Goal: Task Accomplishment & Management: Complete application form

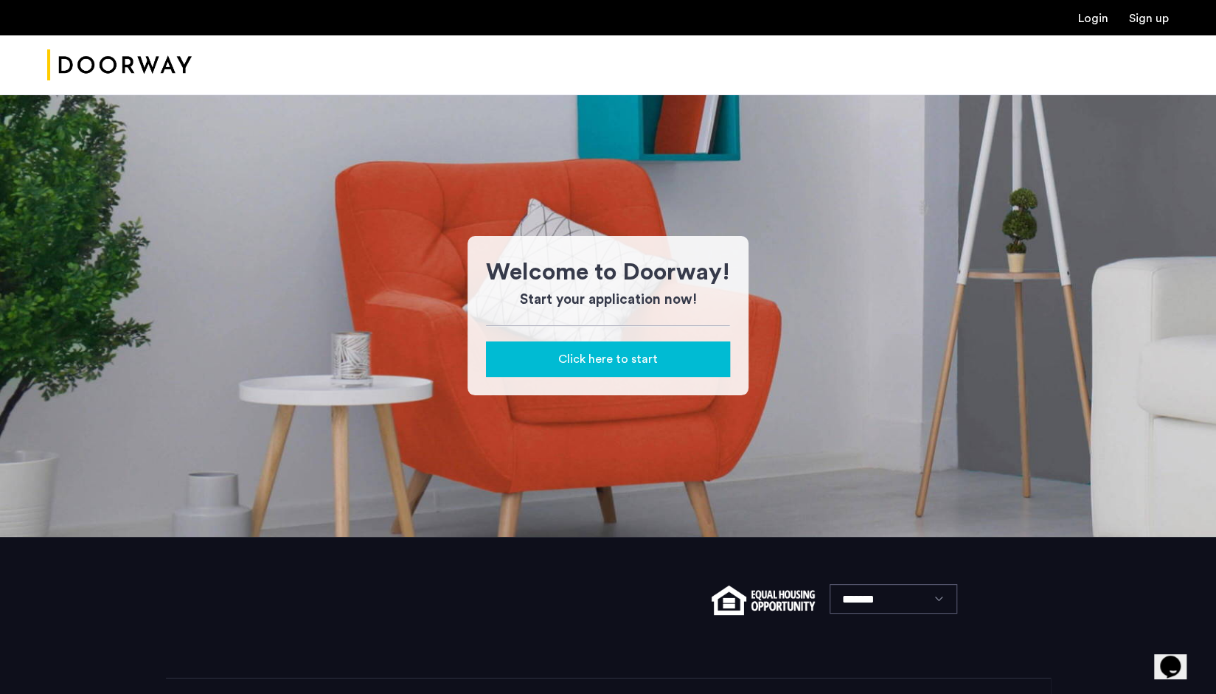
click at [584, 353] on span "Click here to start" at bounding box center [608, 359] width 100 height 18
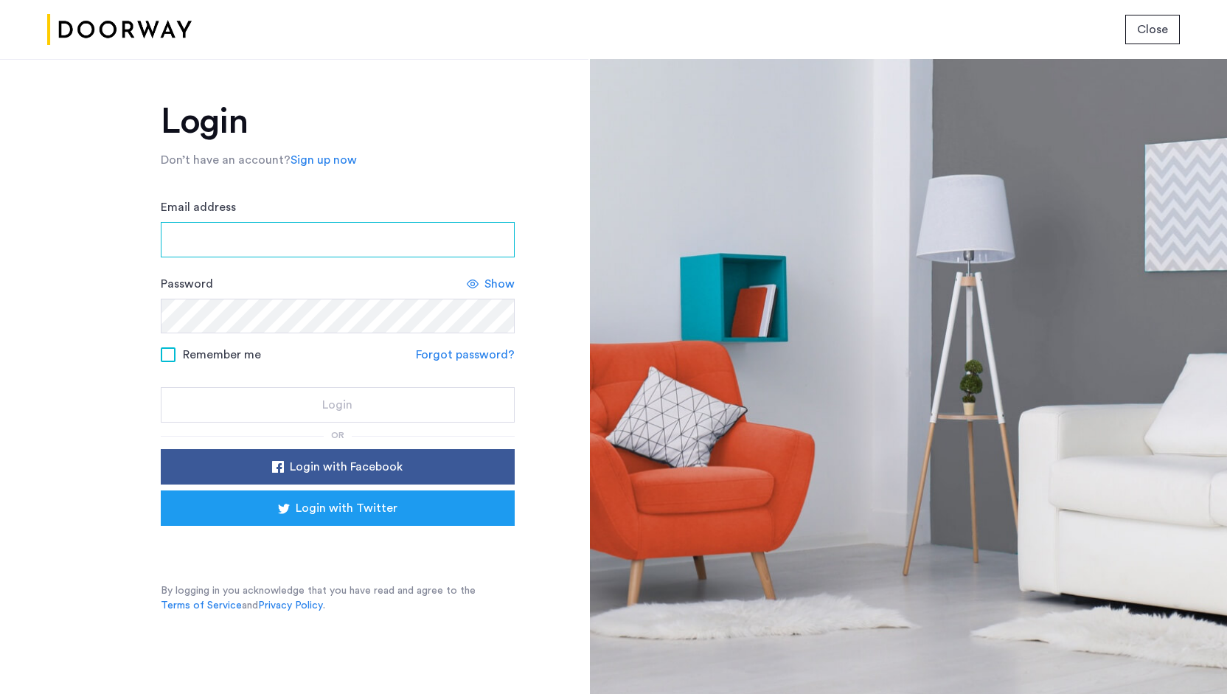
click at [338, 249] on input "Email address" at bounding box center [338, 239] width 354 height 35
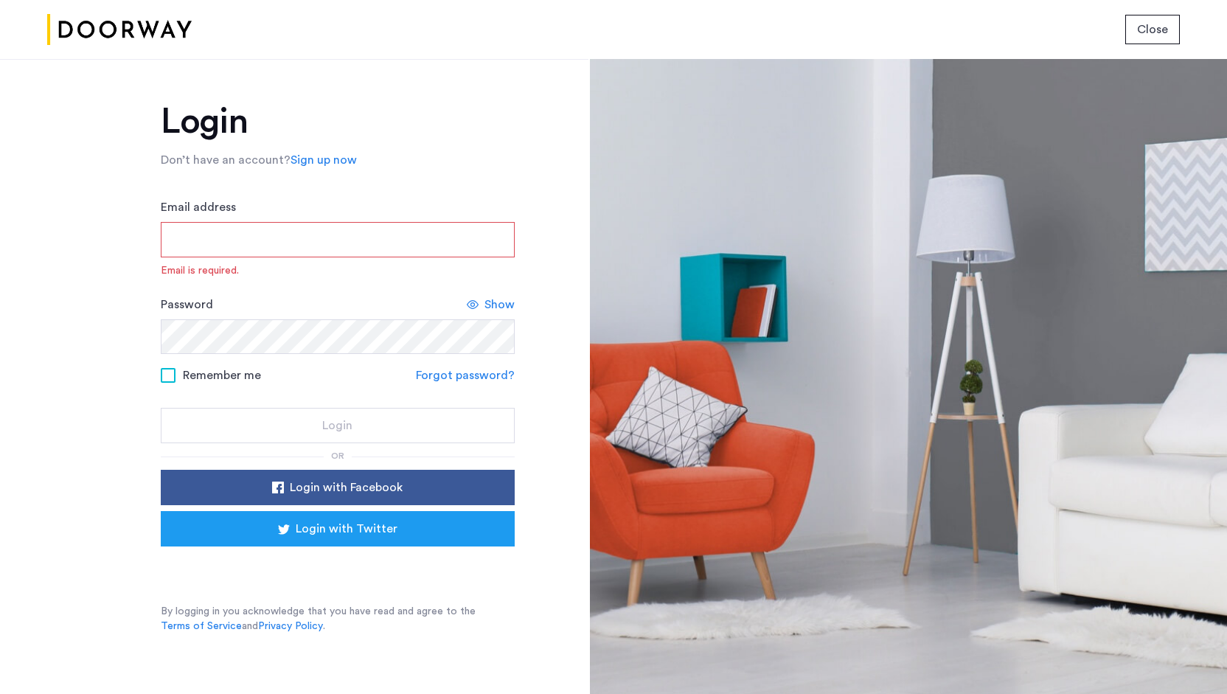
click at [327, 165] on link "Sign up now" at bounding box center [323, 160] width 66 height 18
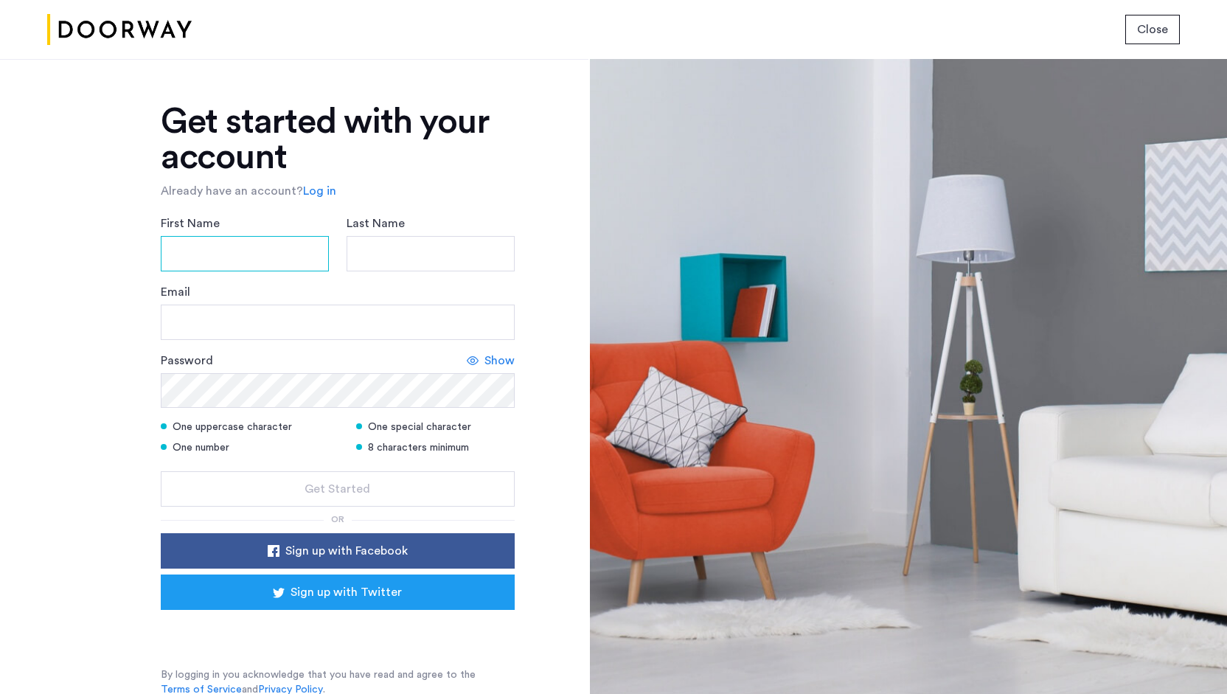
click at [291, 264] on input "First Name" at bounding box center [245, 253] width 168 height 35
type input "*******"
click at [349, 257] on input "Last Name" at bounding box center [430, 253] width 168 height 35
type input "******"
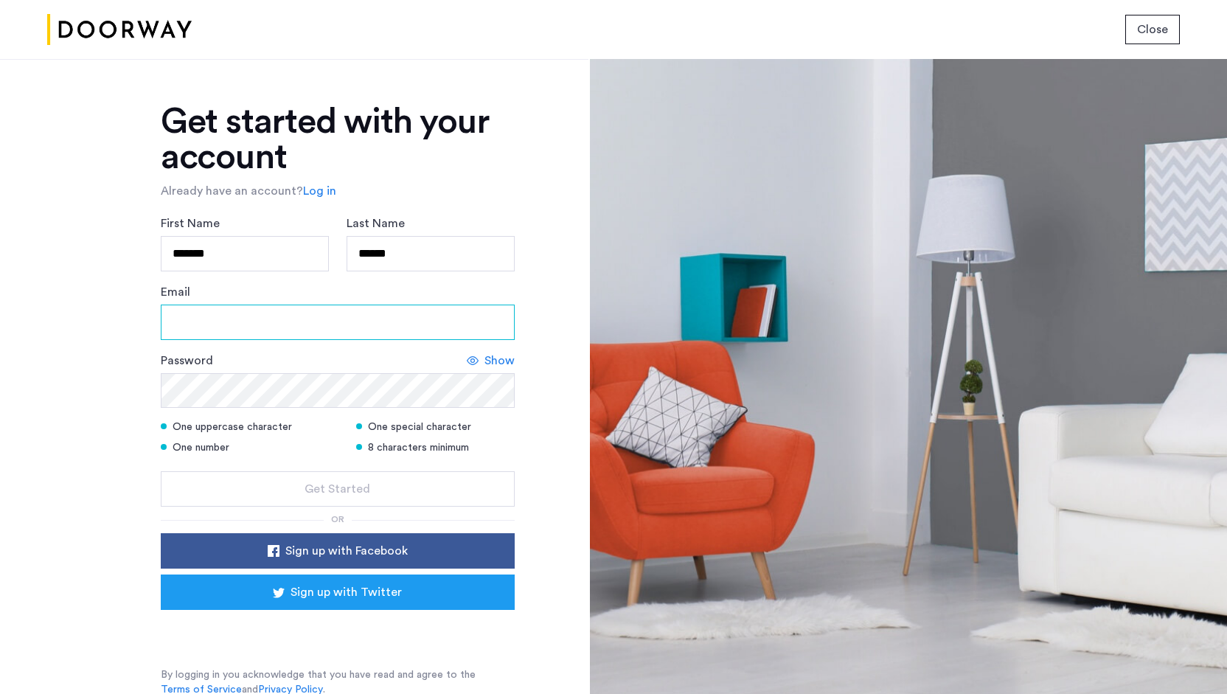
click at [316, 321] on input "Email" at bounding box center [338, 321] width 354 height 35
type input "**********"
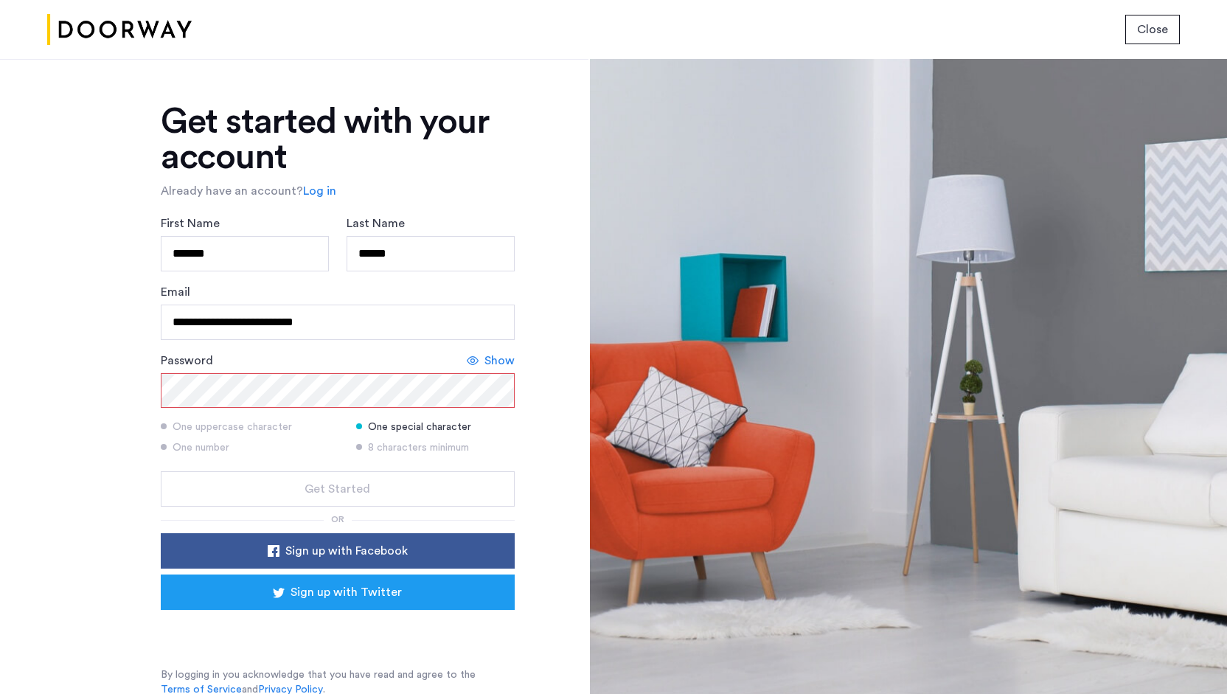
click at [478, 365] on div "Show" at bounding box center [491, 361] width 48 height 18
click at [500, 464] on form "**********" at bounding box center [338, 361] width 354 height 292
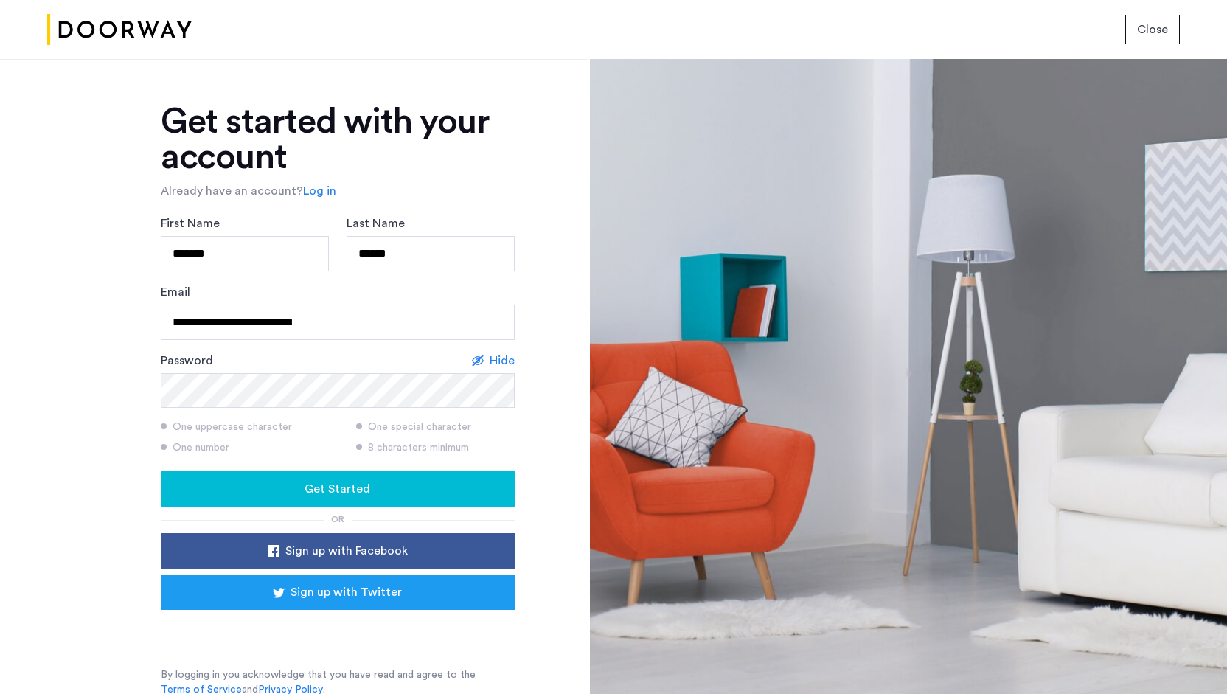
click at [398, 490] on div "Get Started" at bounding box center [338, 489] width 330 height 18
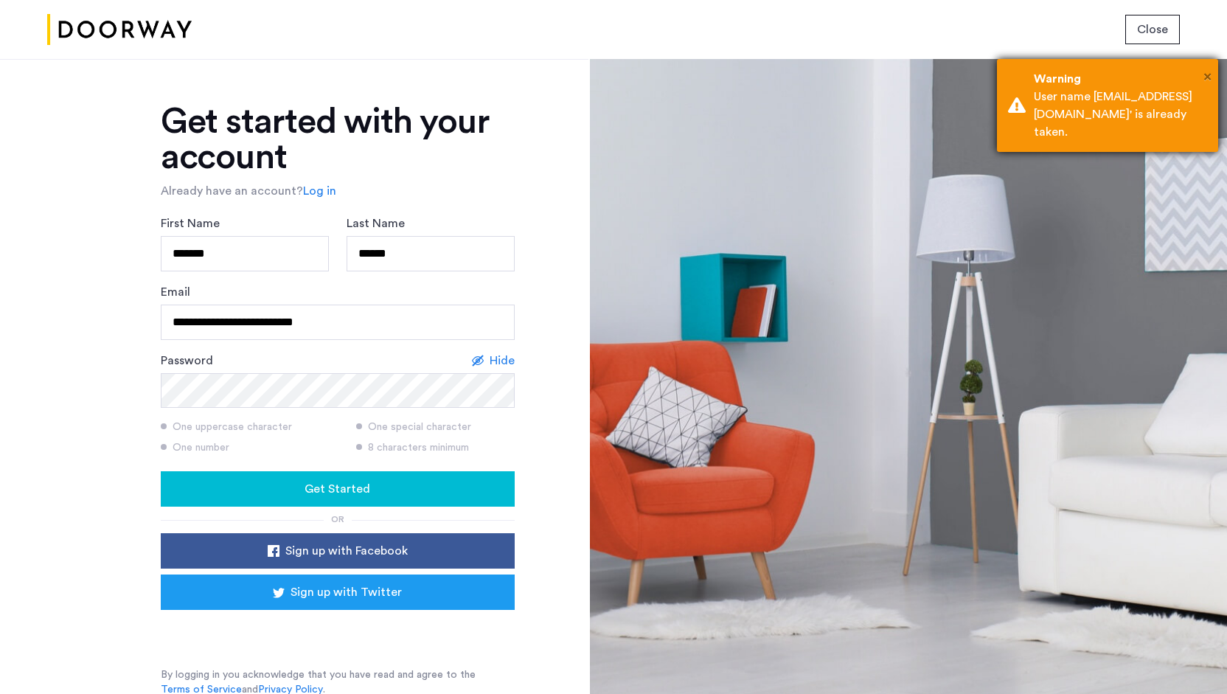
click at [1208, 72] on span "×" at bounding box center [1207, 76] width 8 height 15
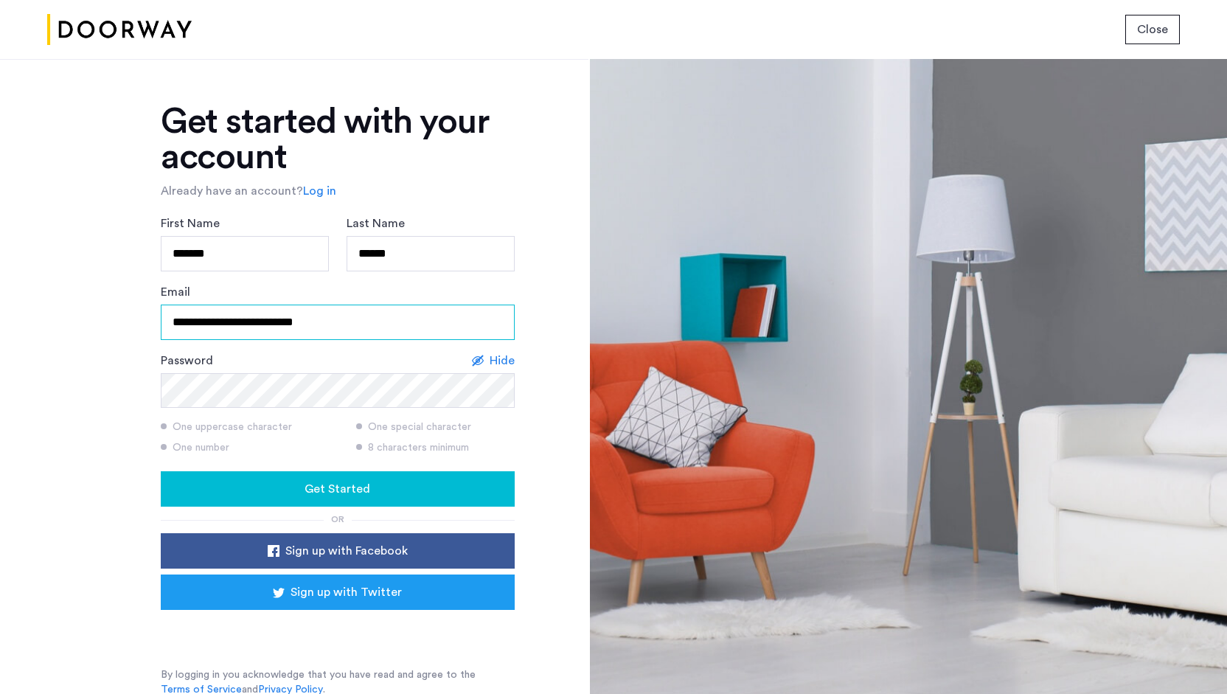
click at [373, 324] on input "**********" at bounding box center [338, 321] width 354 height 35
click at [318, 187] on link "Log in" at bounding box center [319, 191] width 33 height 18
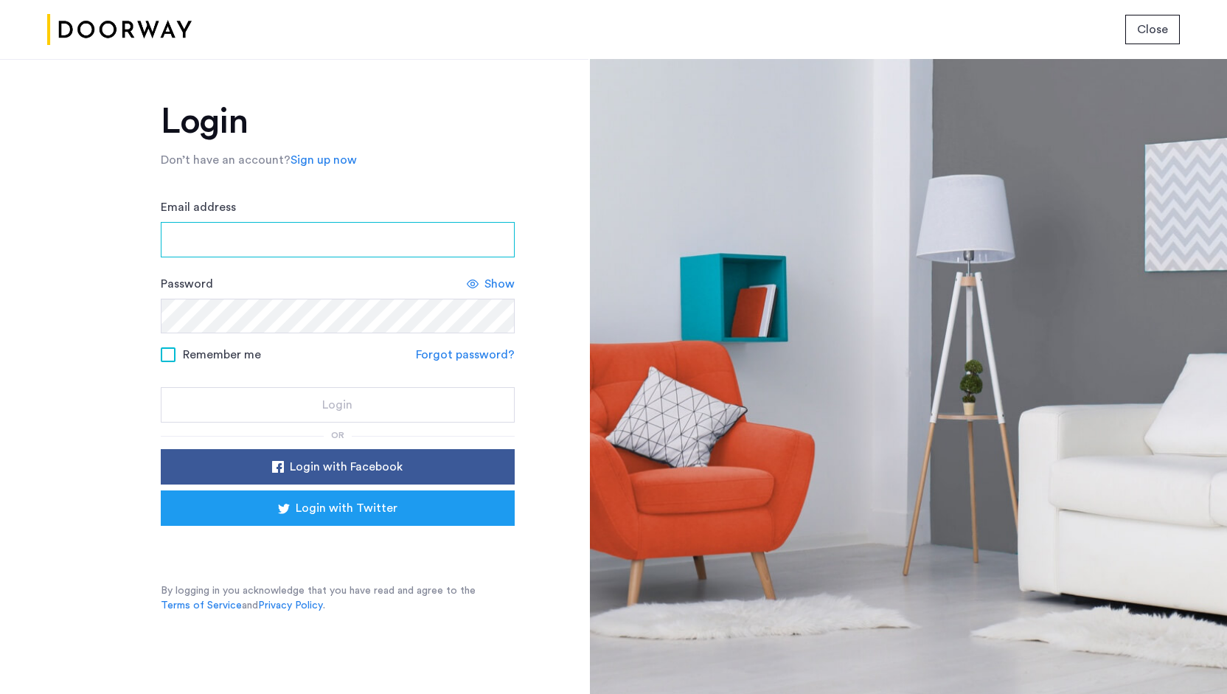
click at [363, 237] on input "Email address" at bounding box center [338, 239] width 354 height 35
type input "**********"
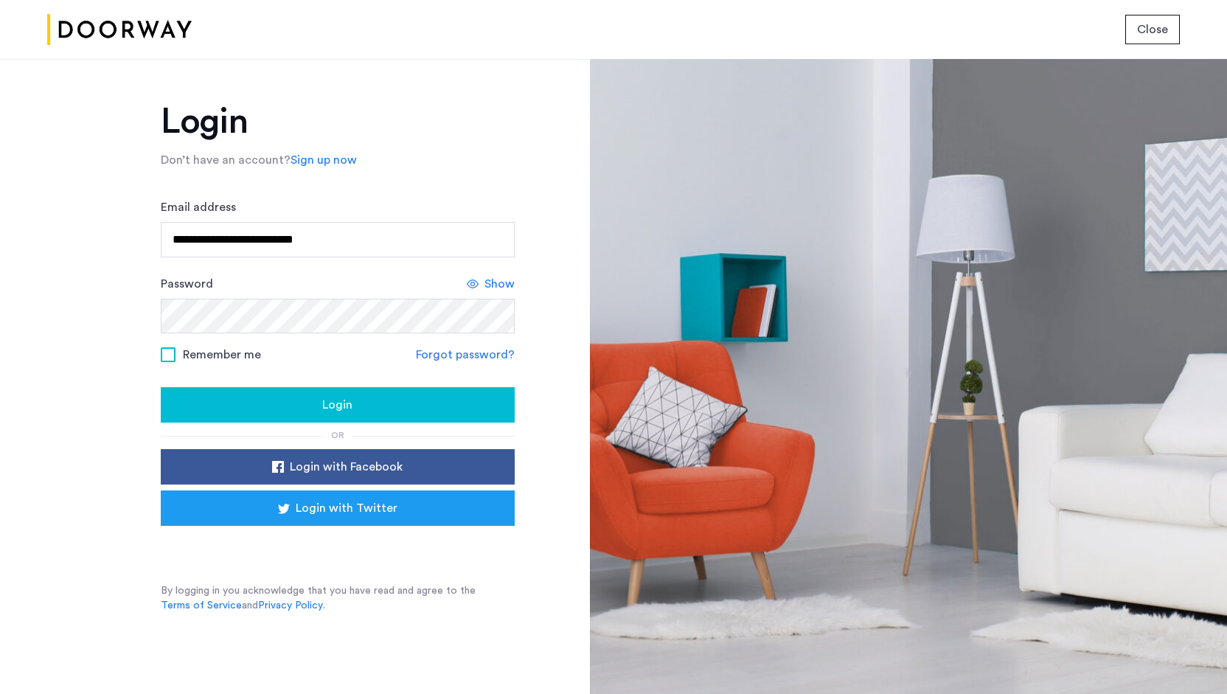
click at [495, 284] on span "Show" at bounding box center [499, 284] width 30 height 18
click at [333, 406] on span "Login" at bounding box center [337, 405] width 30 height 18
click at [304, 164] on link "Sign up now" at bounding box center [323, 160] width 66 height 18
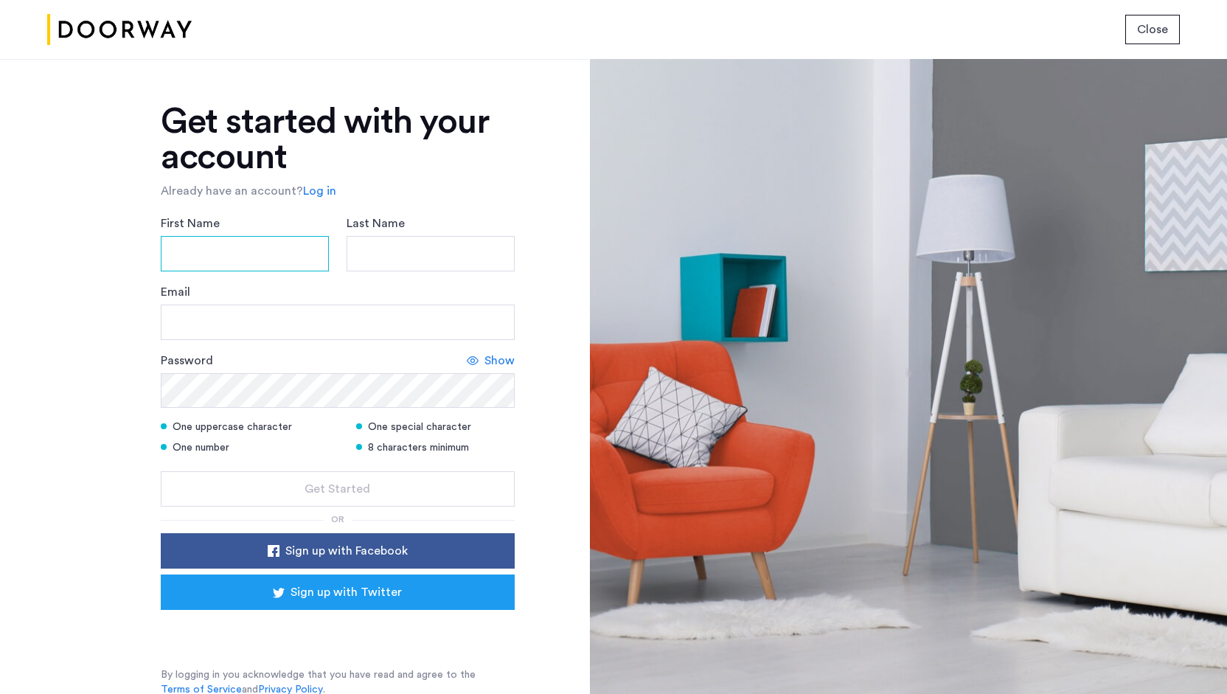
click at [278, 251] on input "First Name" at bounding box center [245, 253] width 168 height 35
type input "*******"
click at [407, 260] on input "Last Name" at bounding box center [430, 253] width 168 height 35
type input "******"
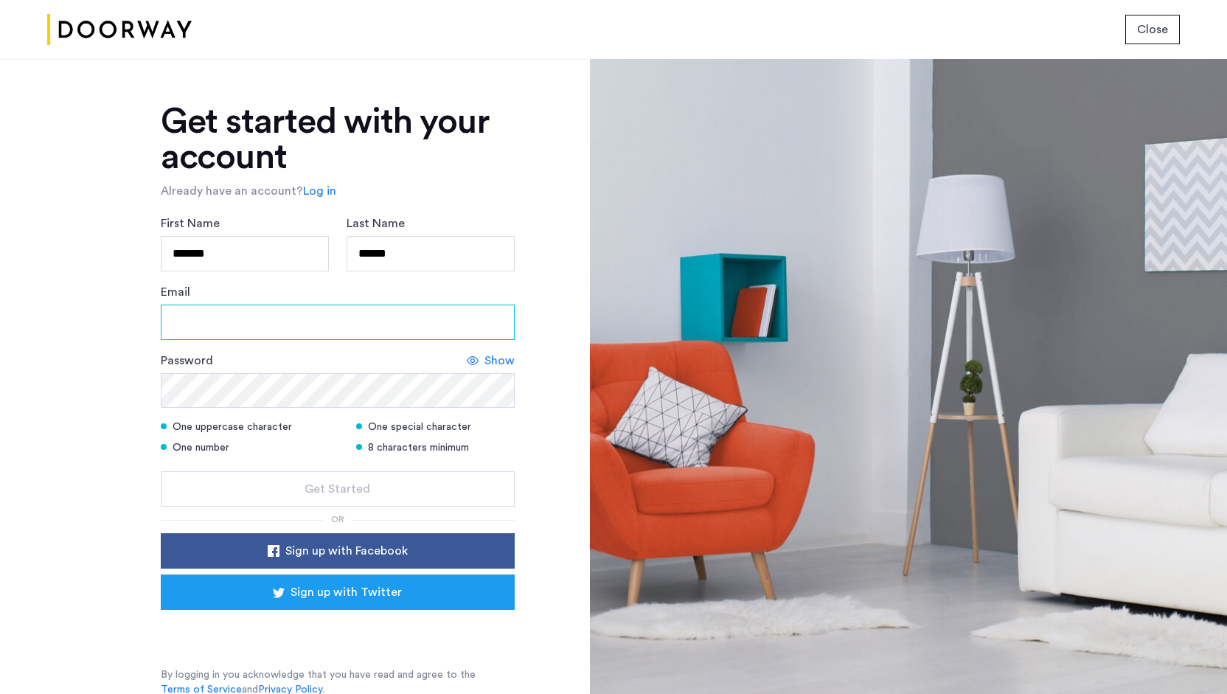
click at [295, 321] on input "Email" at bounding box center [338, 321] width 354 height 35
type input "**********"
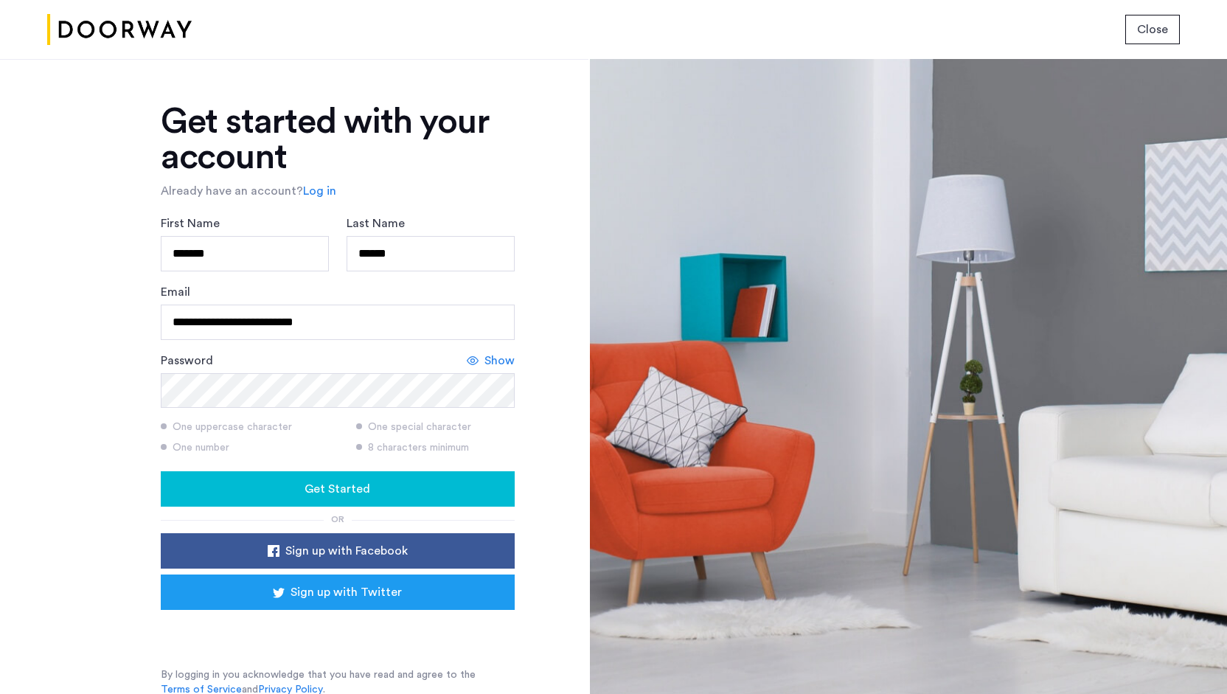
click at [491, 355] on span "Show" at bounding box center [499, 361] width 30 height 18
click at [302, 499] on button "Get Started" at bounding box center [338, 488] width 354 height 35
click at [324, 195] on link "Log in" at bounding box center [319, 191] width 33 height 18
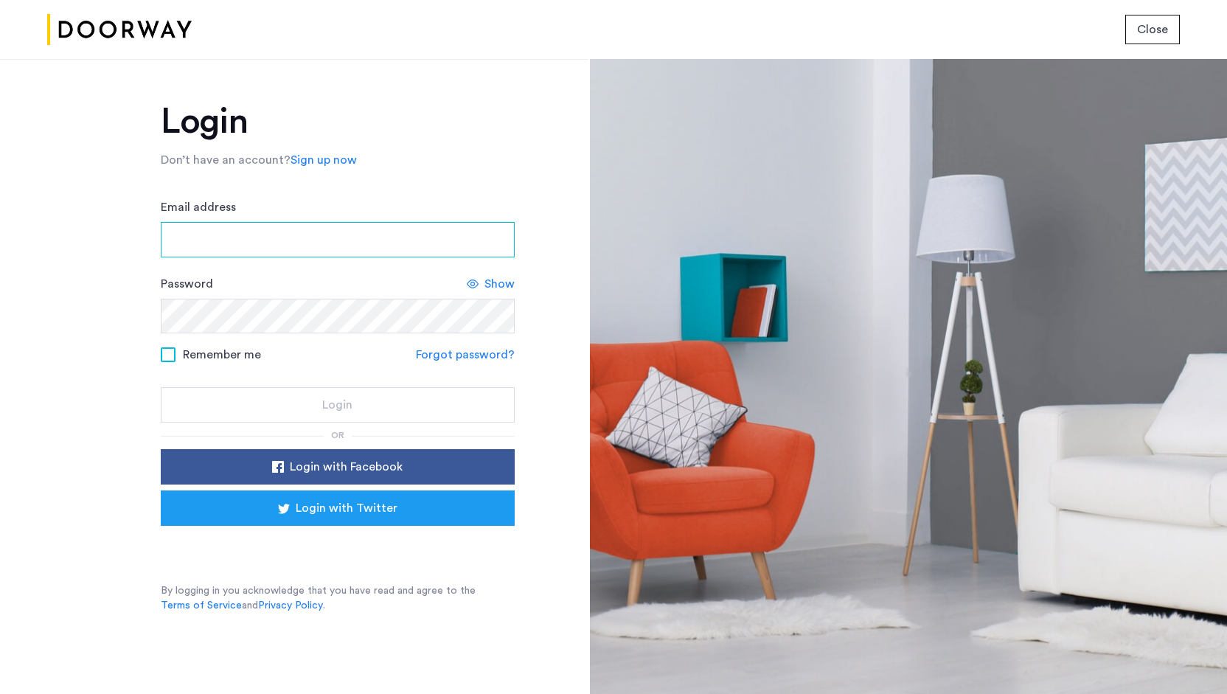
click at [306, 248] on input "Email address" at bounding box center [338, 239] width 354 height 35
type input "**********"
click at [439, 353] on link "Forgot password?" at bounding box center [465, 355] width 99 height 18
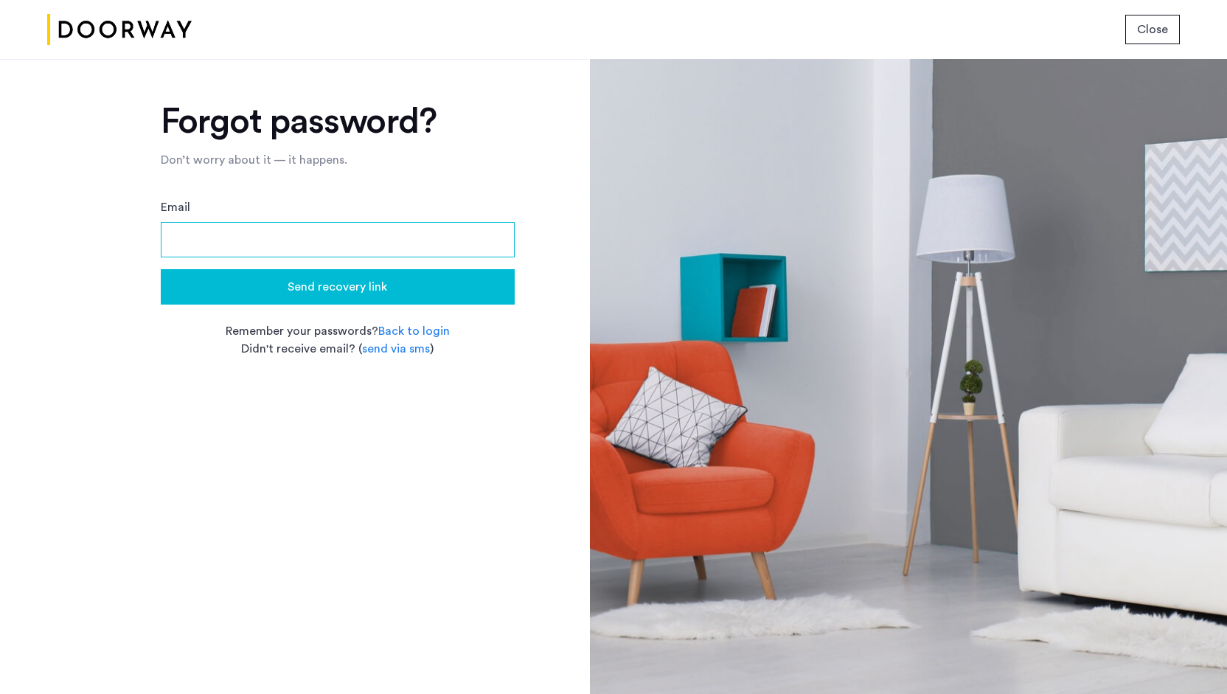
click at [345, 243] on input "Email" at bounding box center [338, 239] width 354 height 35
type input "**********"
click at [334, 278] on span "Send recovery link" at bounding box center [338, 287] width 100 height 18
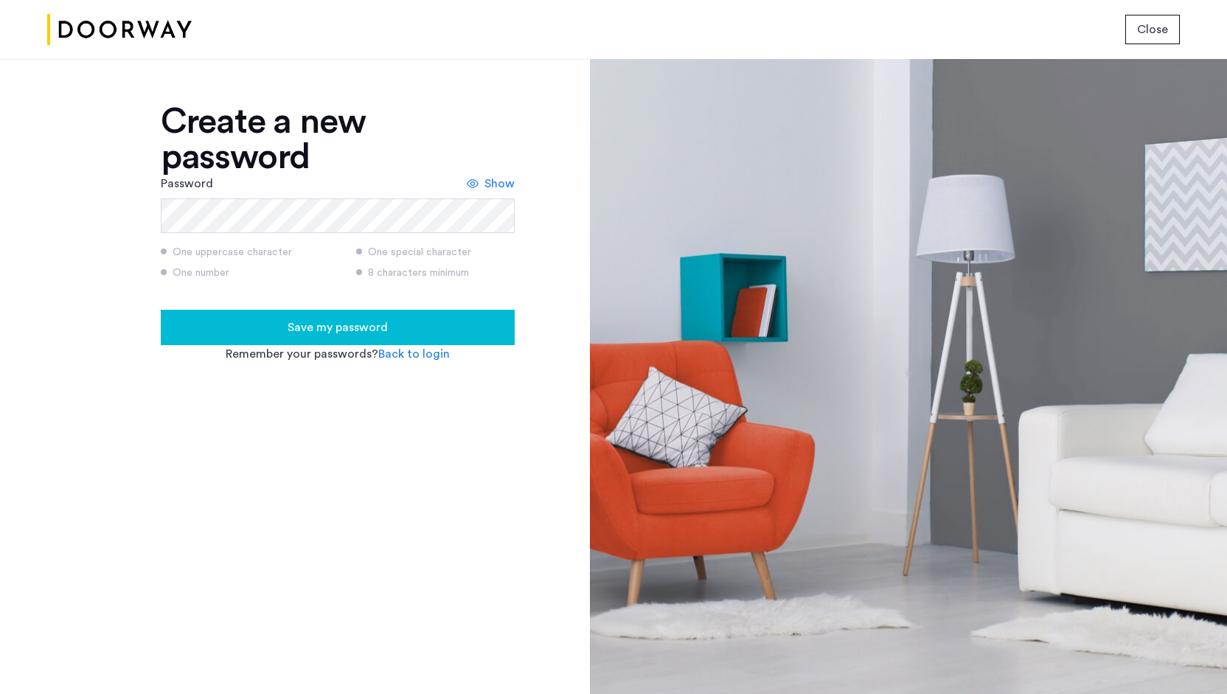
click at [504, 185] on span "Show" at bounding box center [499, 184] width 30 height 18
click at [421, 323] on div "Save my password" at bounding box center [338, 327] width 330 height 18
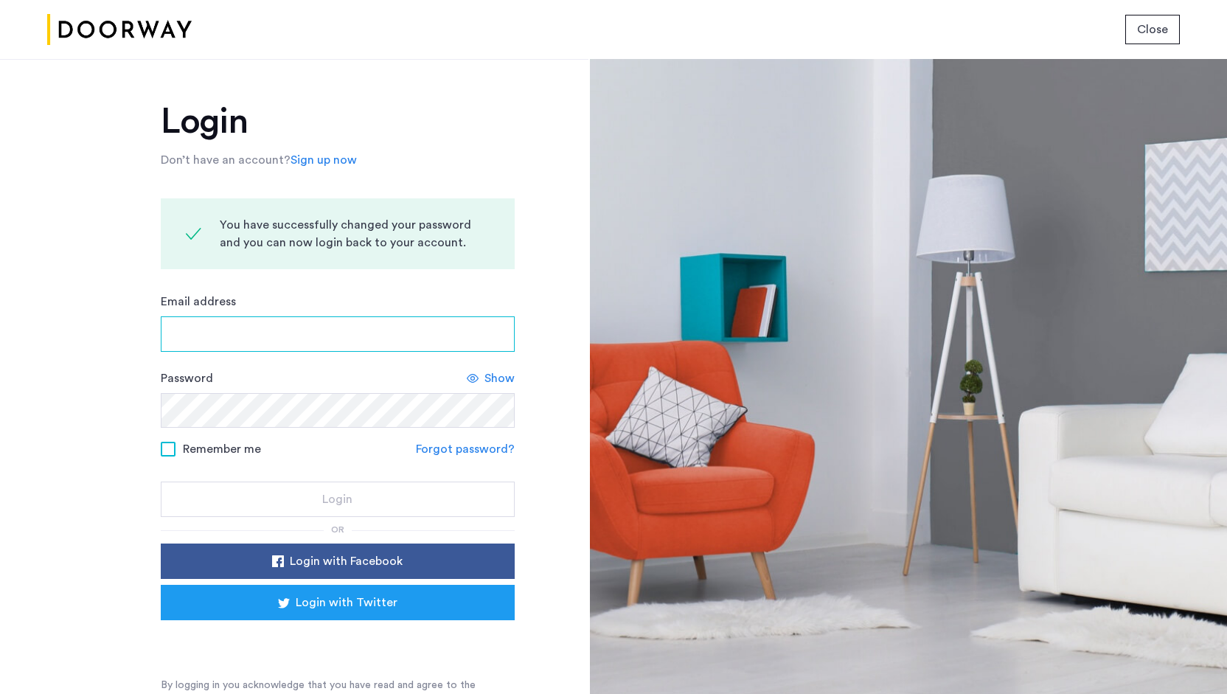
click at [403, 331] on input "Email address" at bounding box center [338, 333] width 354 height 35
type input "**********"
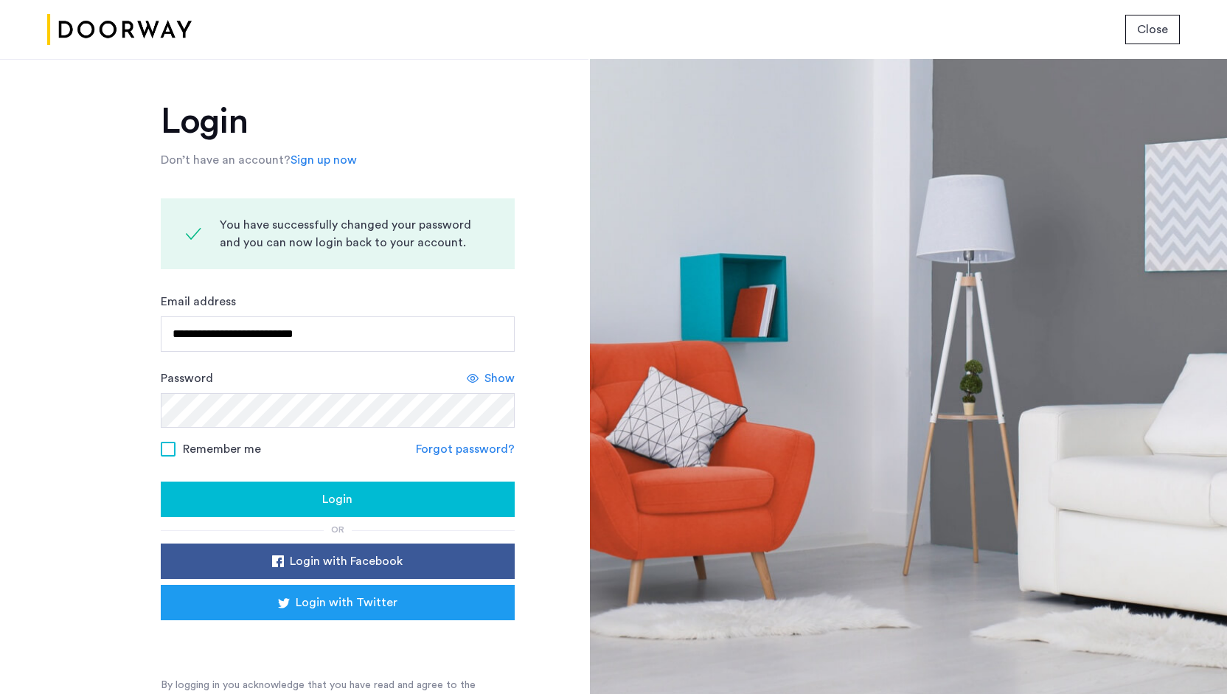
click at [484, 374] on span "Show" at bounding box center [499, 378] width 30 height 18
click at [344, 504] on span "Login" at bounding box center [337, 499] width 30 height 18
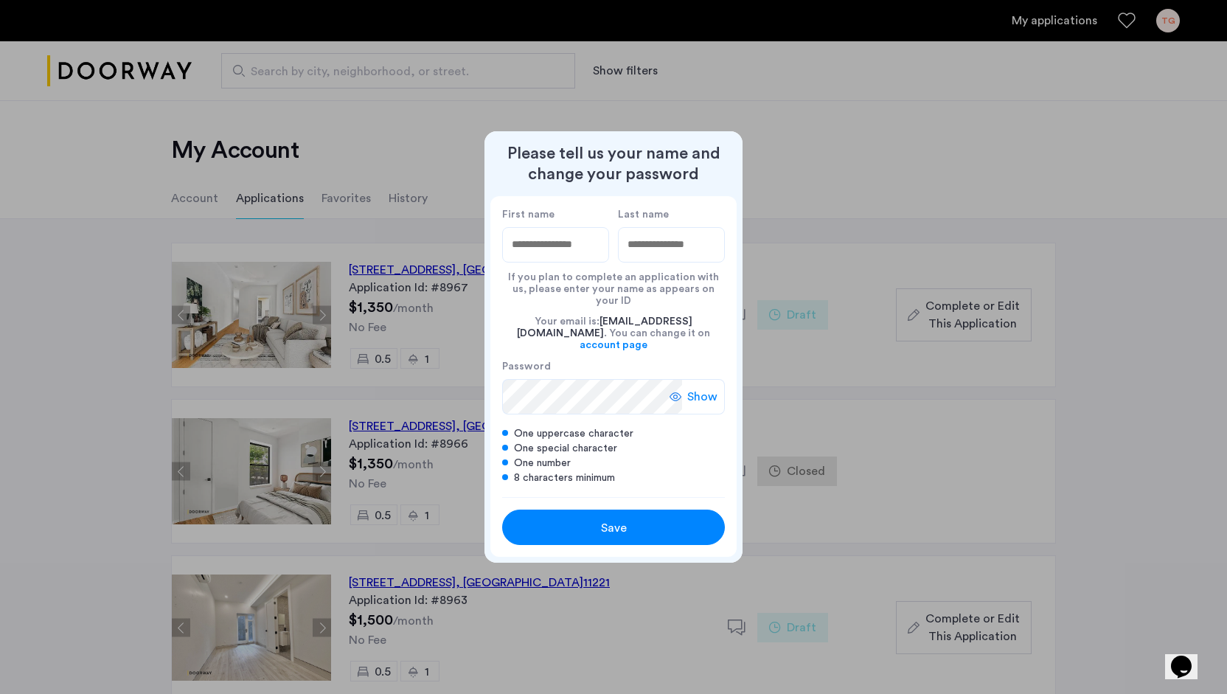
click at [574, 258] on input "First name" at bounding box center [555, 244] width 107 height 35
type input "*******"
click at [653, 250] on input "Last name" at bounding box center [671, 244] width 107 height 35
type input "******"
click at [686, 393] on div "Show" at bounding box center [696, 396] width 55 height 35
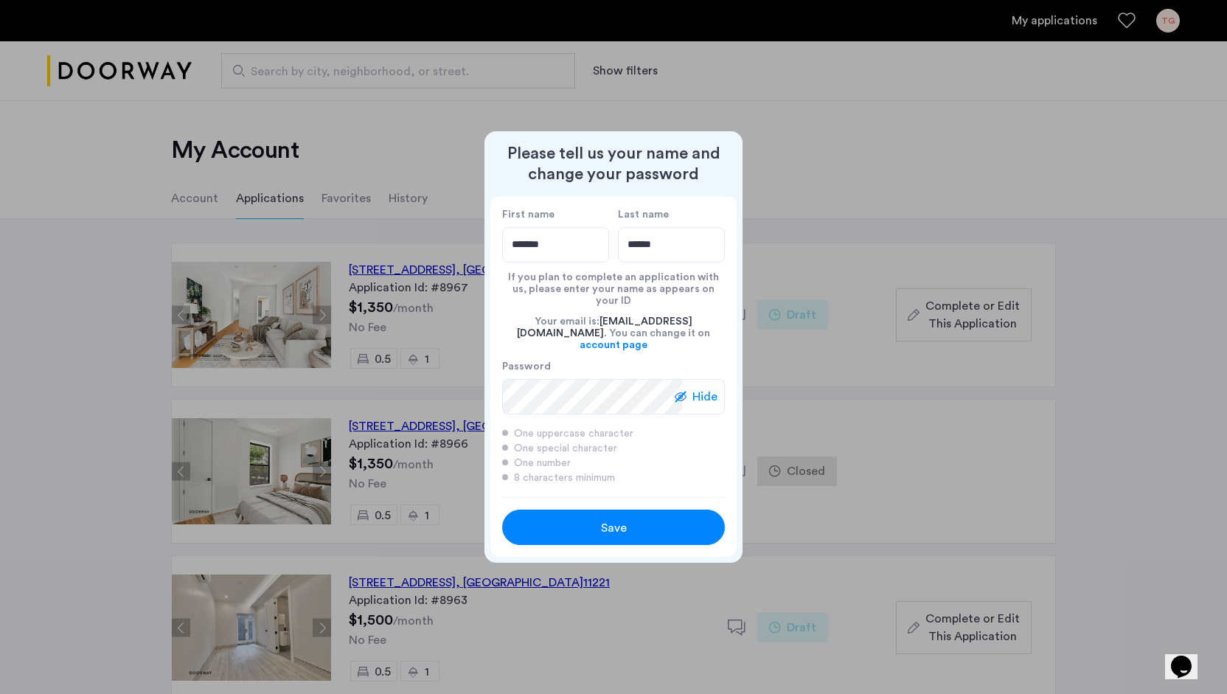
click at [621, 512] on button "Save" at bounding box center [613, 526] width 223 height 35
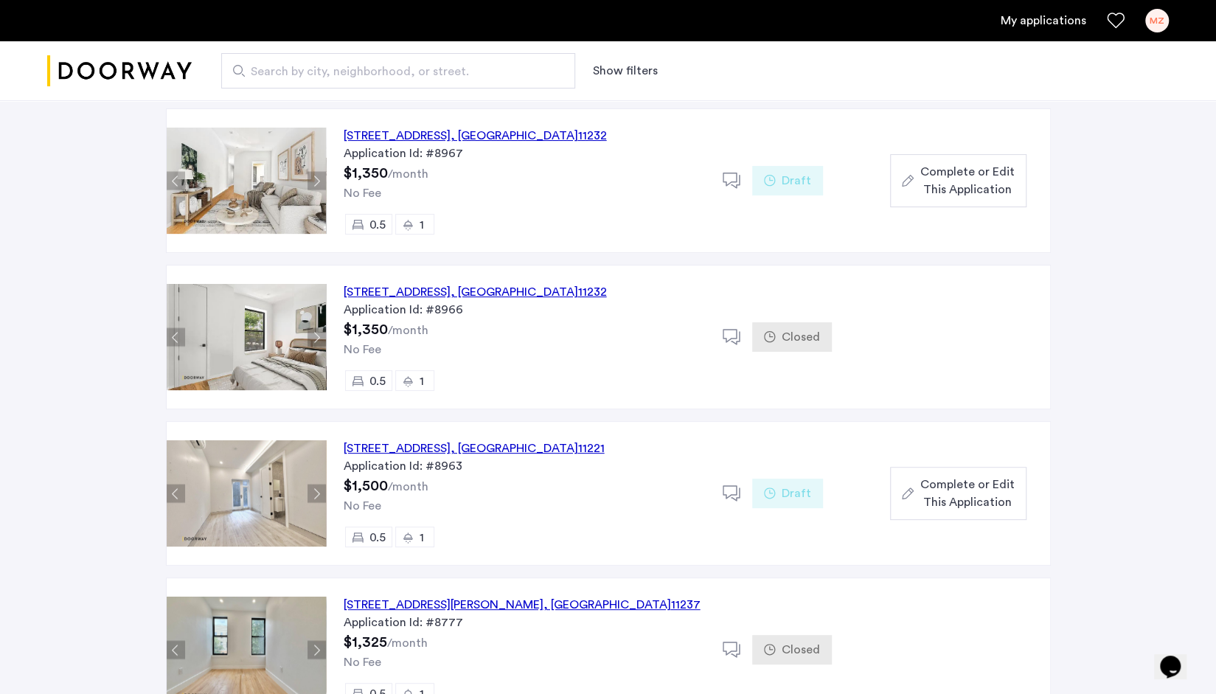
scroll to position [131, 0]
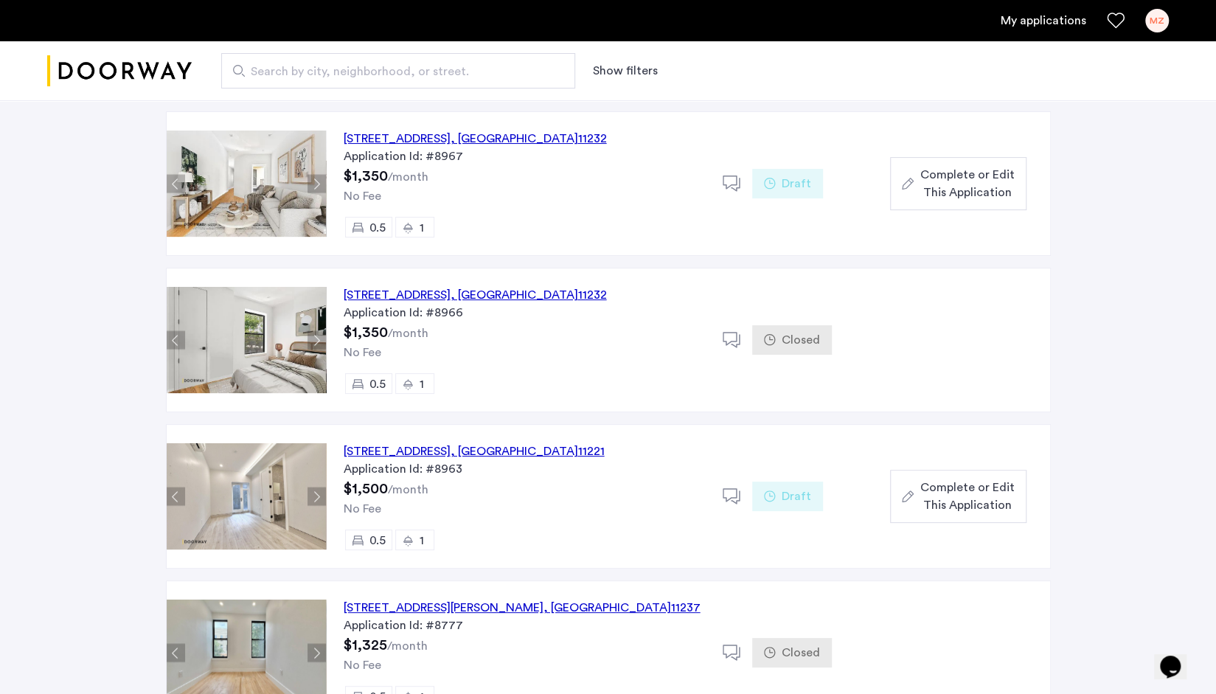
click at [501, 135] on div "122 29th Street, Unit 4FR, Brooklyn , NY 11232" at bounding box center [475, 139] width 263 height 18
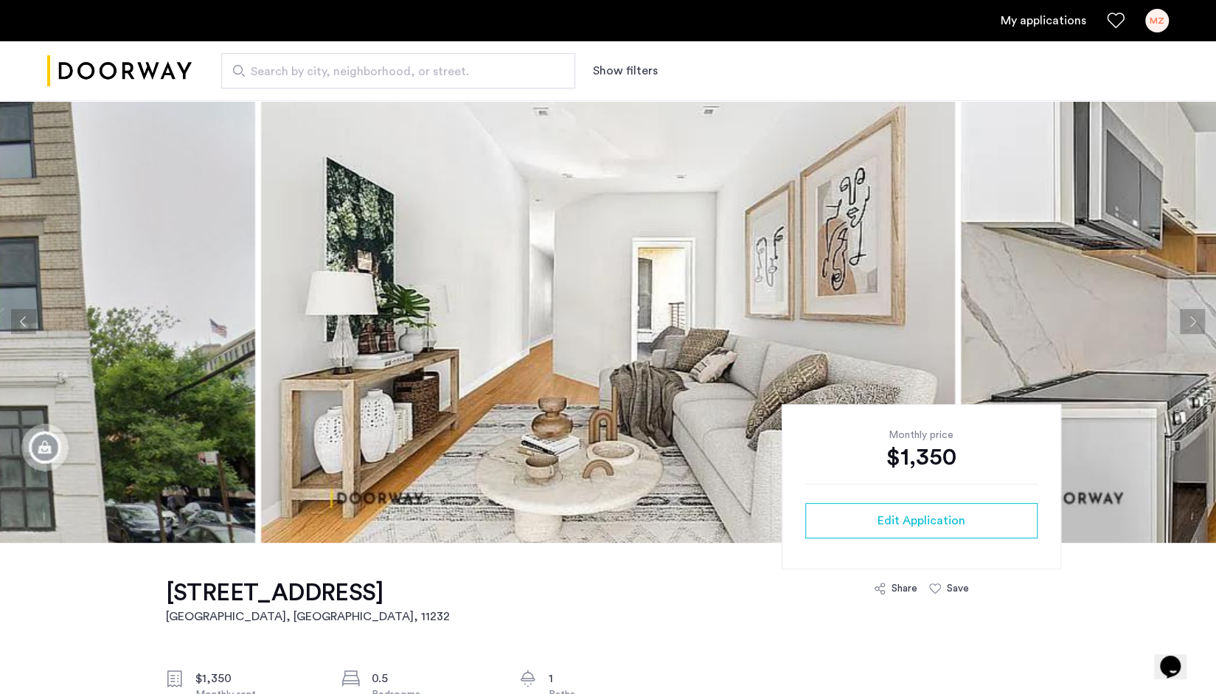
click at [1192, 326] on button "Next apartment" at bounding box center [1191, 321] width 25 height 25
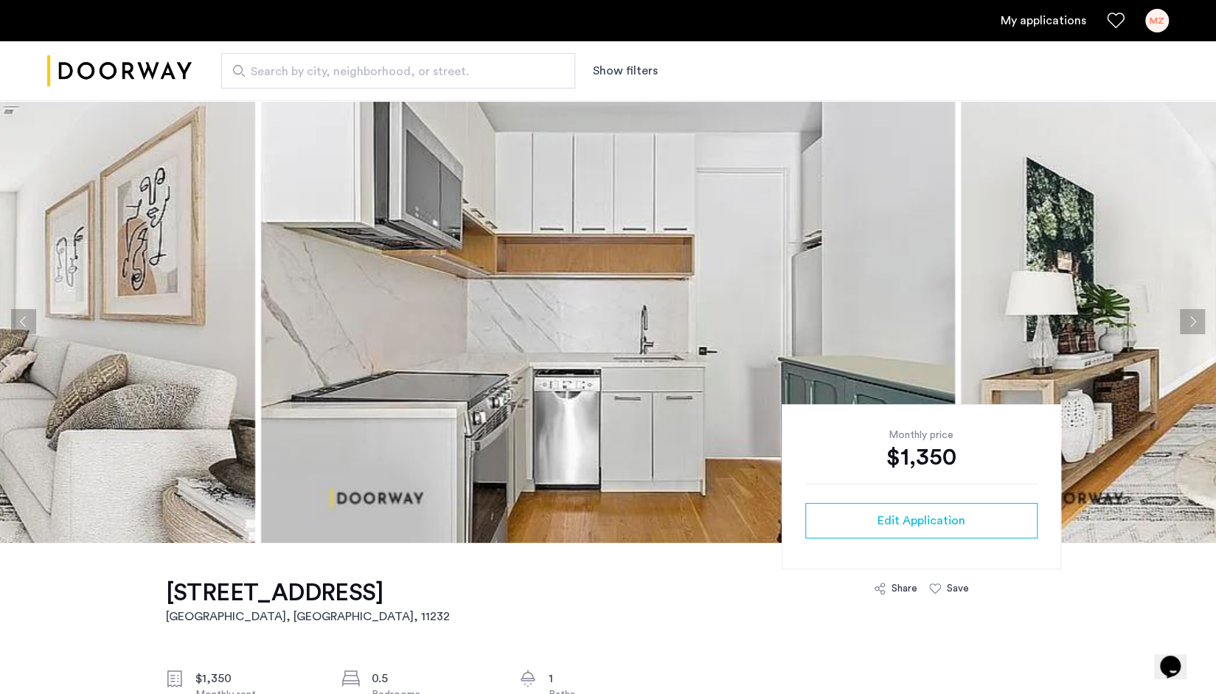
click at [1192, 326] on button "Next apartment" at bounding box center [1191, 321] width 25 height 25
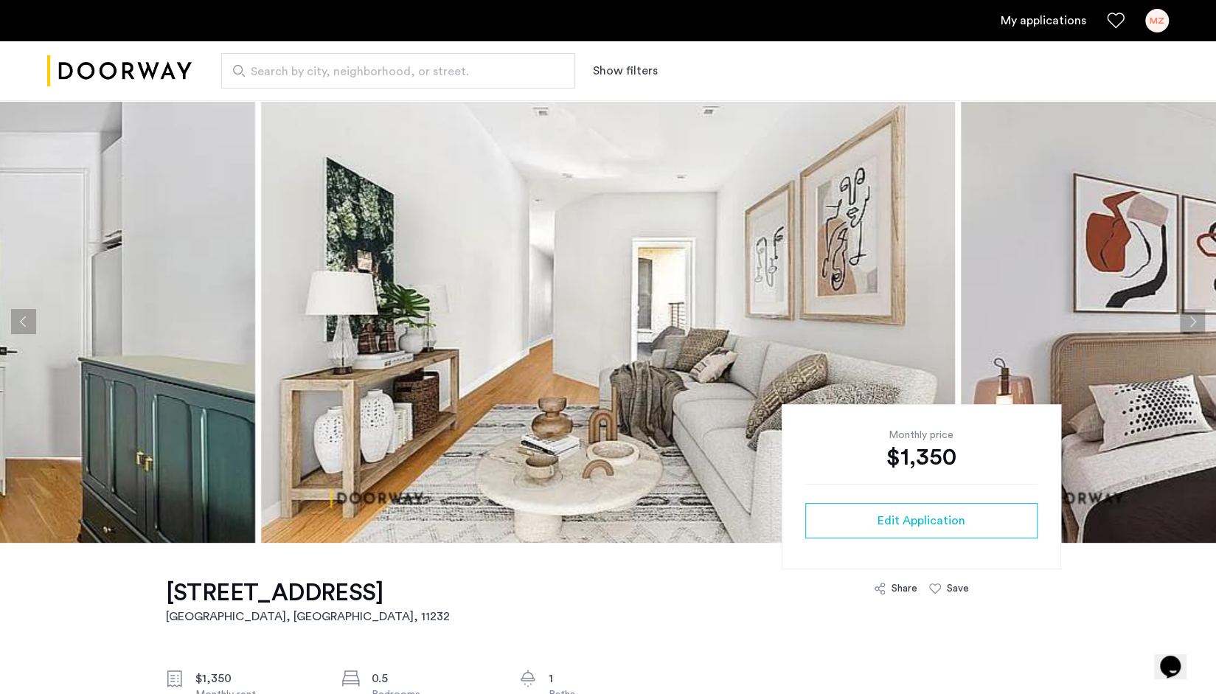
click at [1192, 326] on button "Next apartment" at bounding box center [1191, 321] width 25 height 25
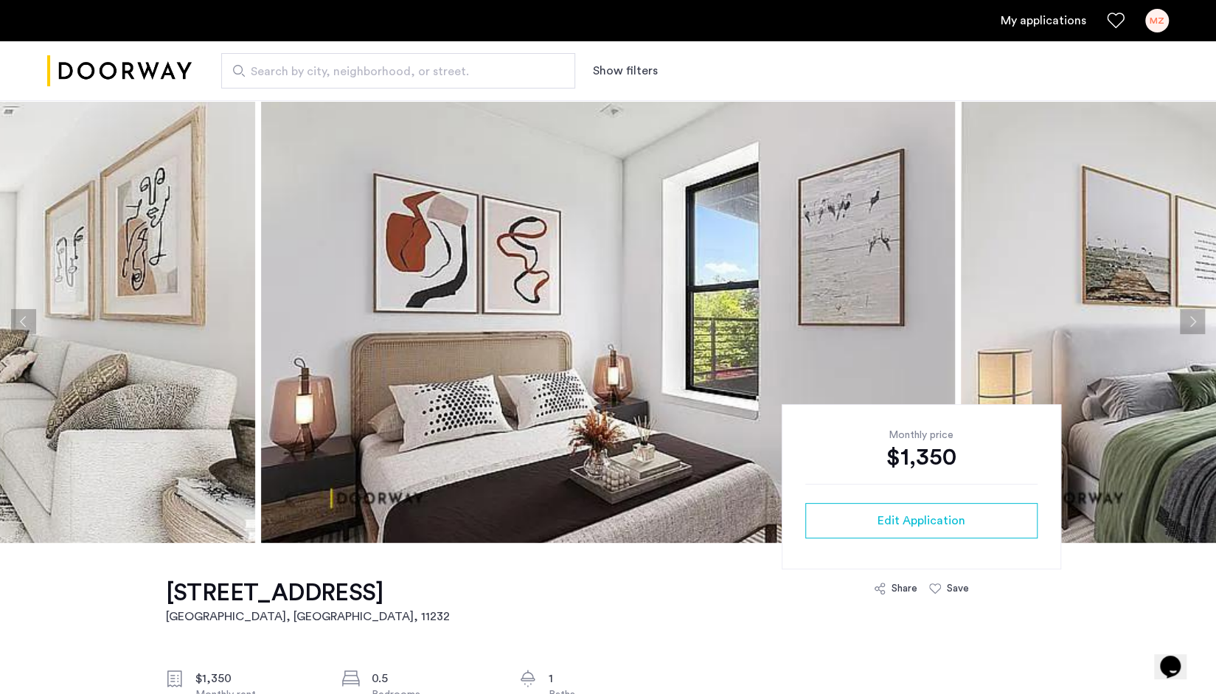
click at [1192, 326] on button "Next apartment" at bounding box center [1191, 321] width 25 height 25
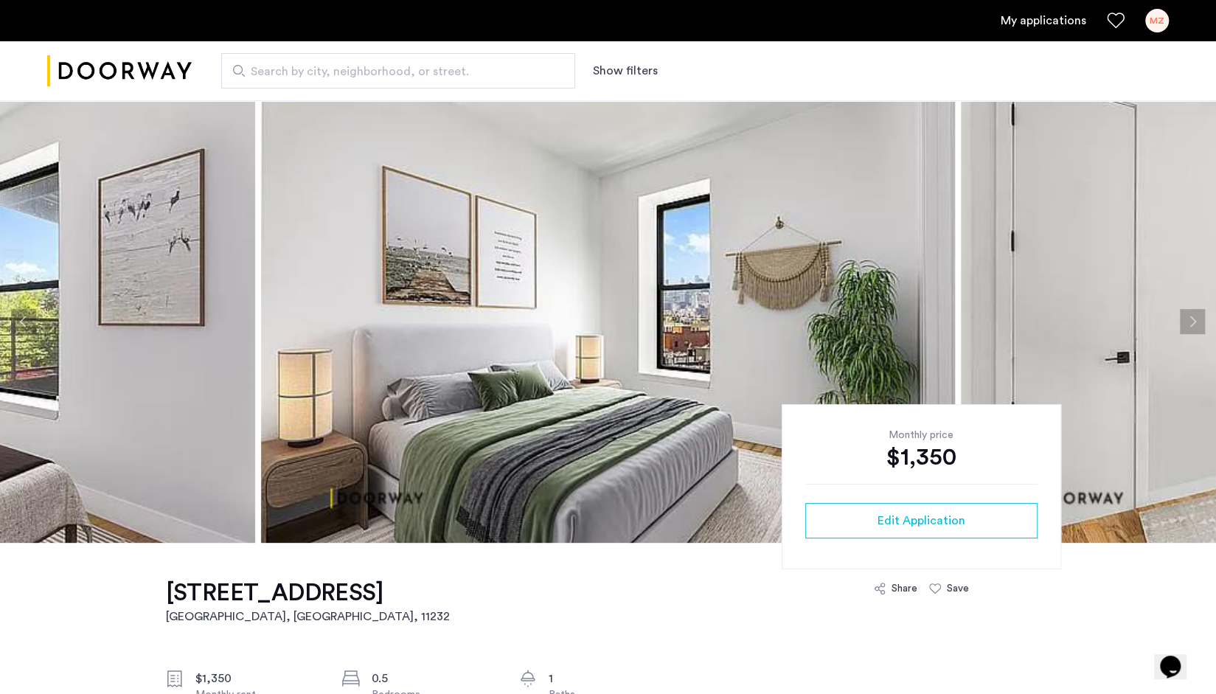
click at [1192, 326] on button "Next apartment" at bounding box center [1191, 321] width 25 height 25
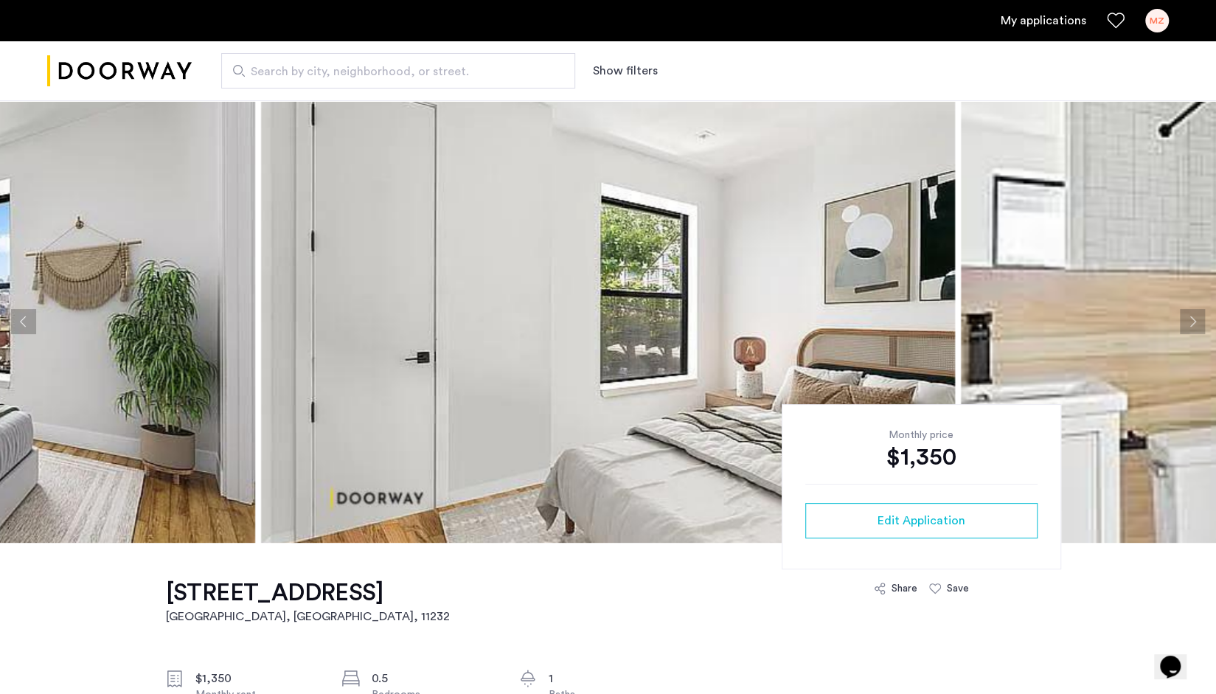
click at [1192, 326] on button "Next apartment" at bounding box center [1191, 321] width 25 height 25
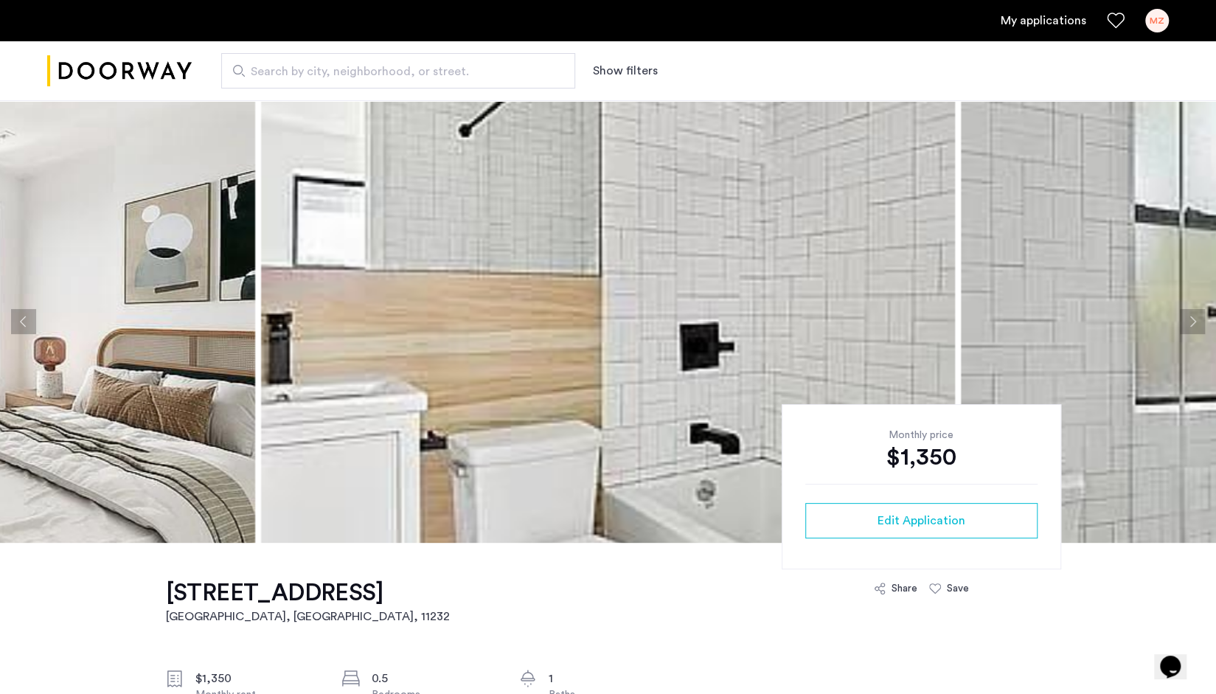
click at [1192, 326] on button "Next apartment" at bounding box center [1191, 321] width 25 height 25
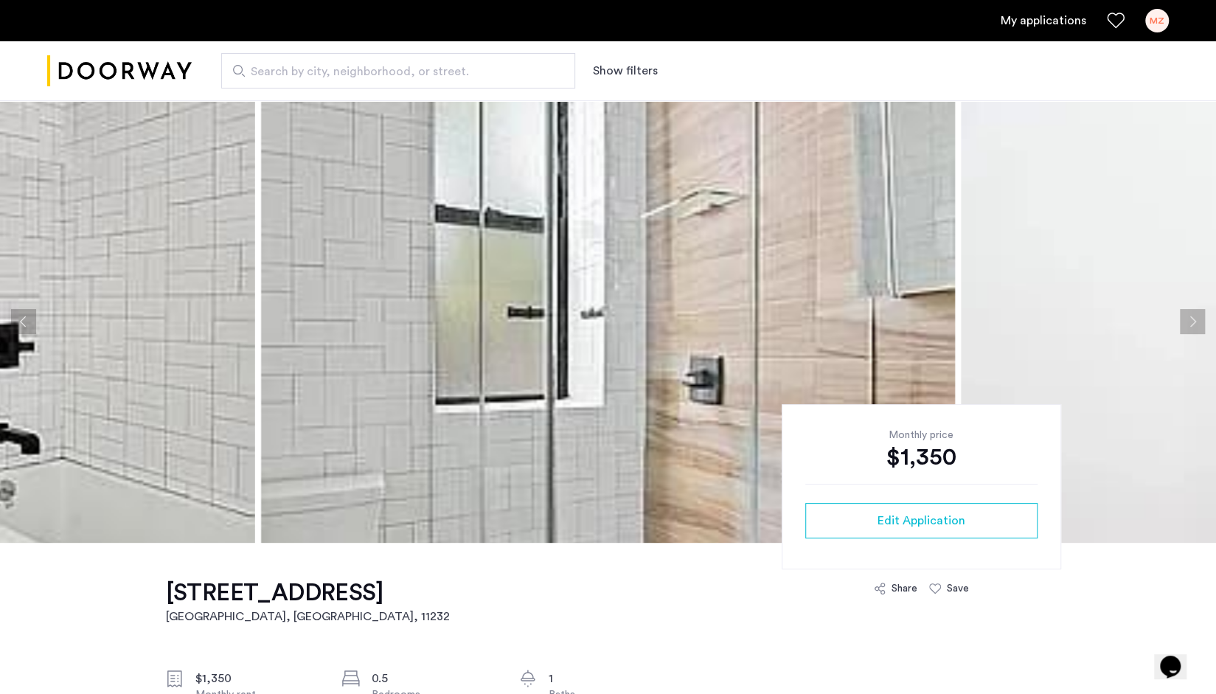
click at [1192, 326] on button "Next apartment" at bounding box center [1191, 321] width 25 height 25
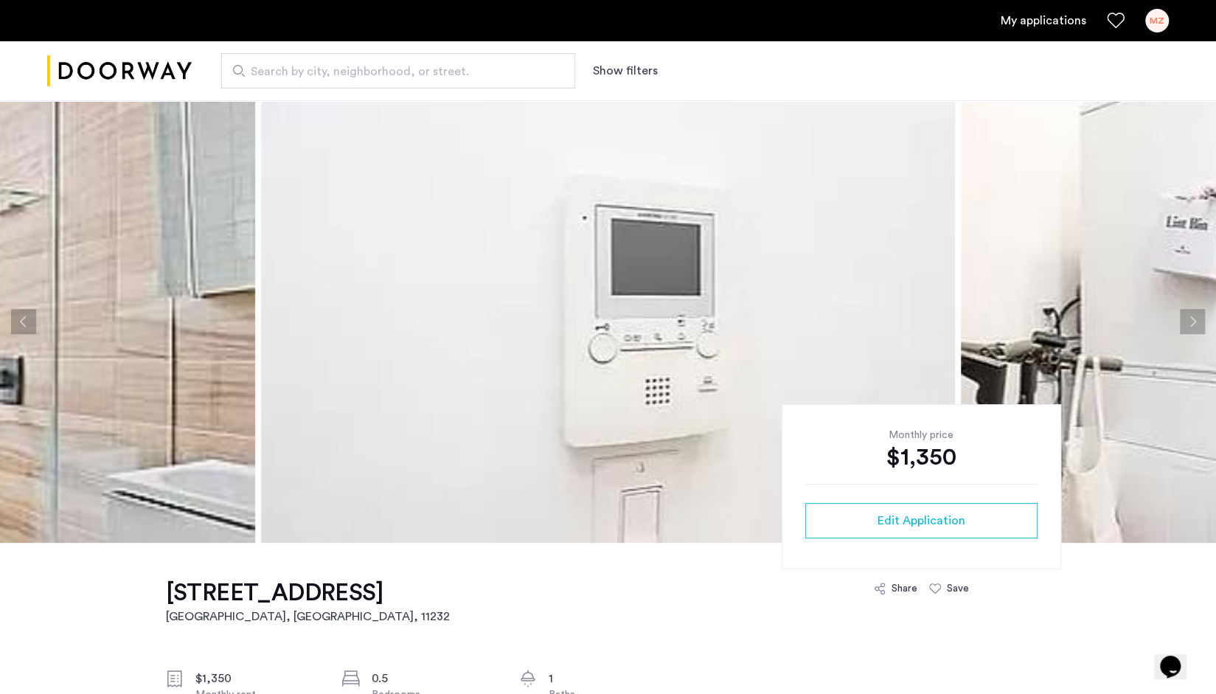
click at [1191, 325] on button "Next apartment" at bounding box center [1191, 321] width 25 height 25
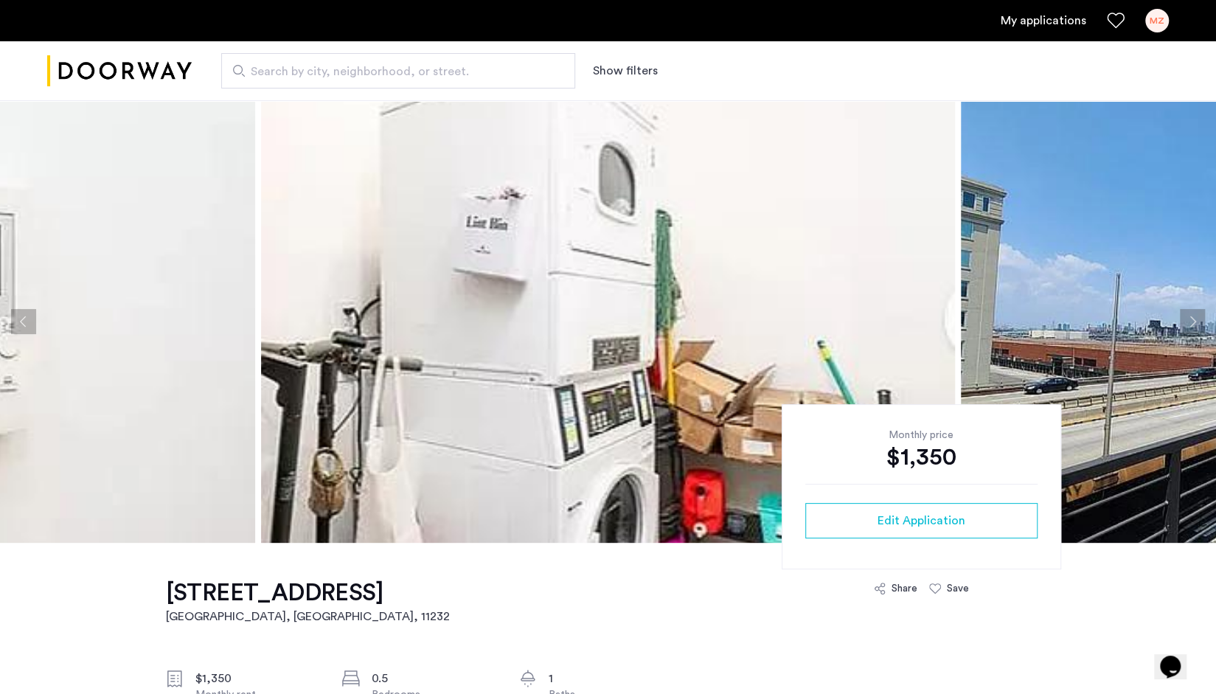
click at [1191, 325] on button "Next apartment" at bounding box center [1191, 321] width 25 height 25
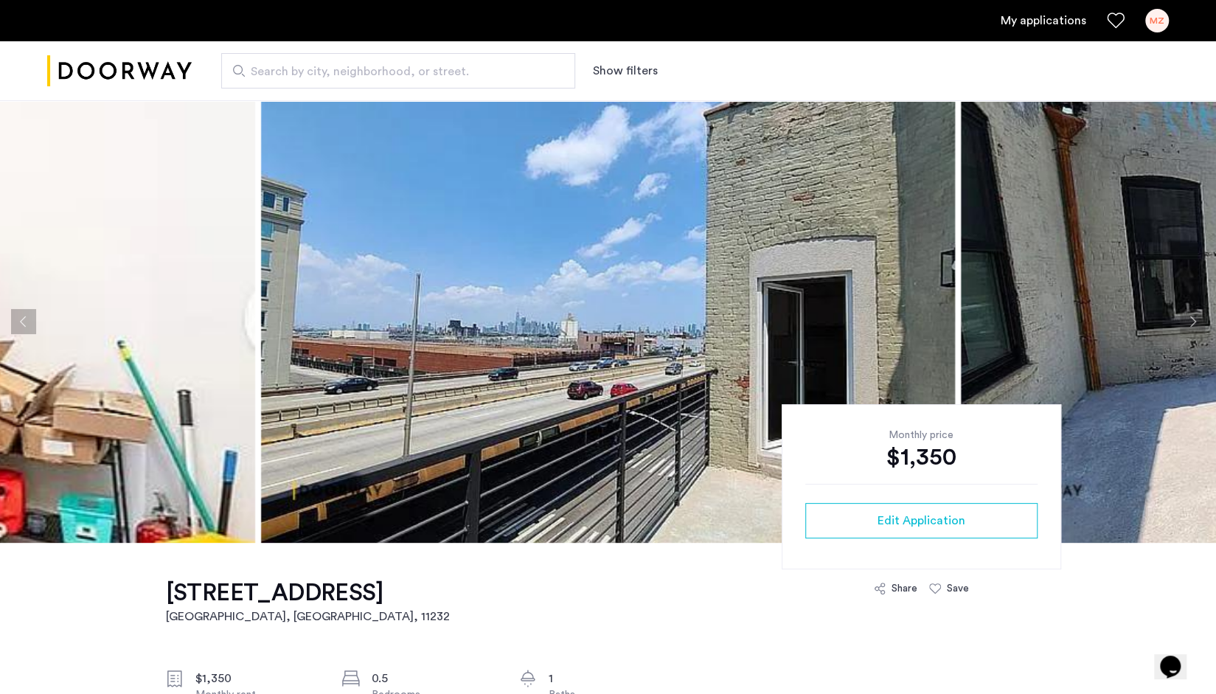
click at [1191, 325] on button "Next apartment" at bounding box center [1191, 321] width 25 height 25
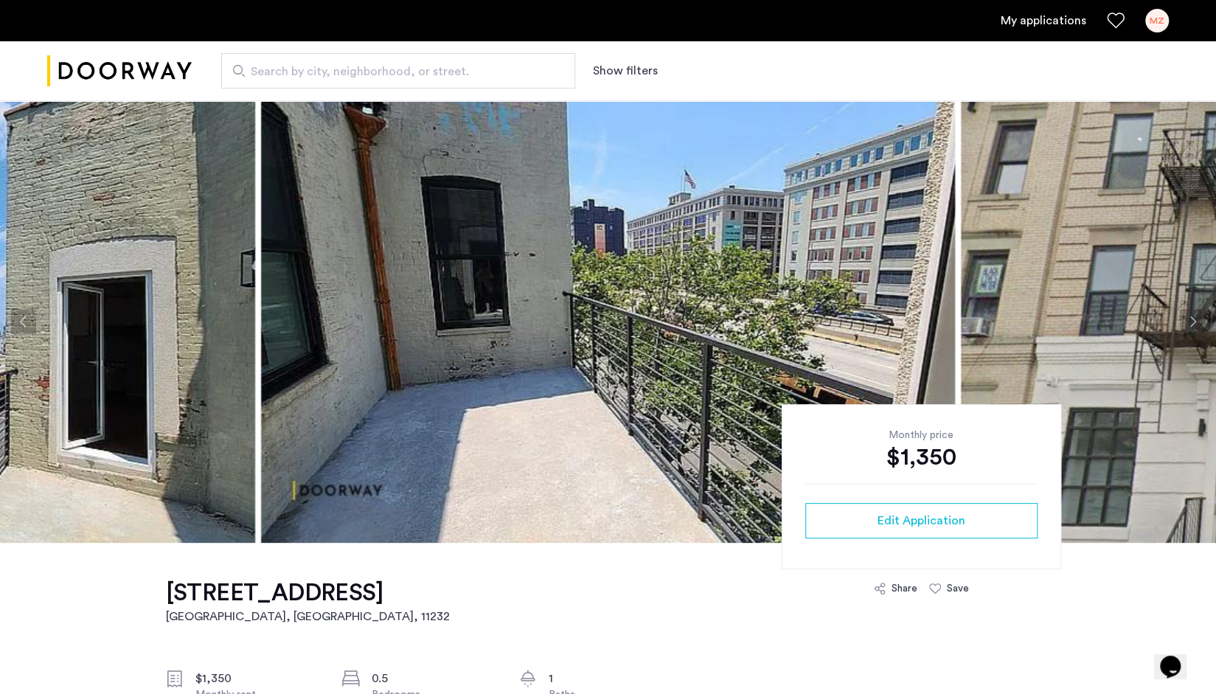
click at [1191, 325] on button "Next apartment" at bounding box center [1191, 321] width 25 height 25
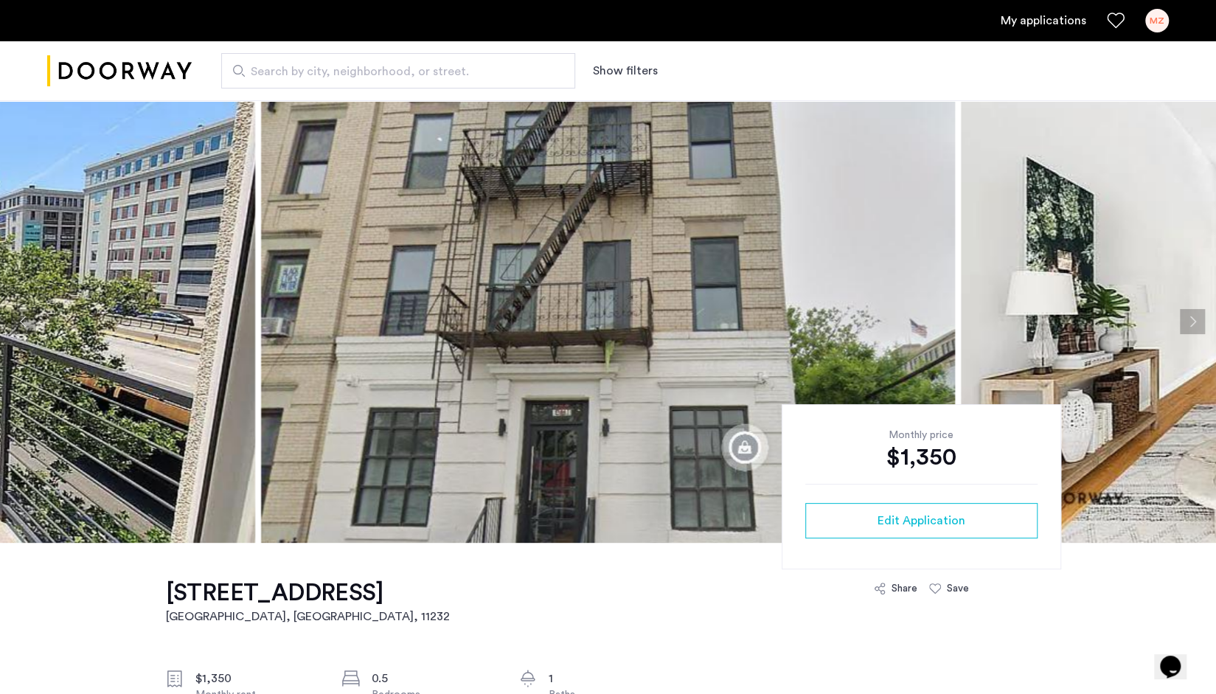
click at [1191, 325] on button "Next apartment" at bounding box center [1191, 321] width 25 height 25
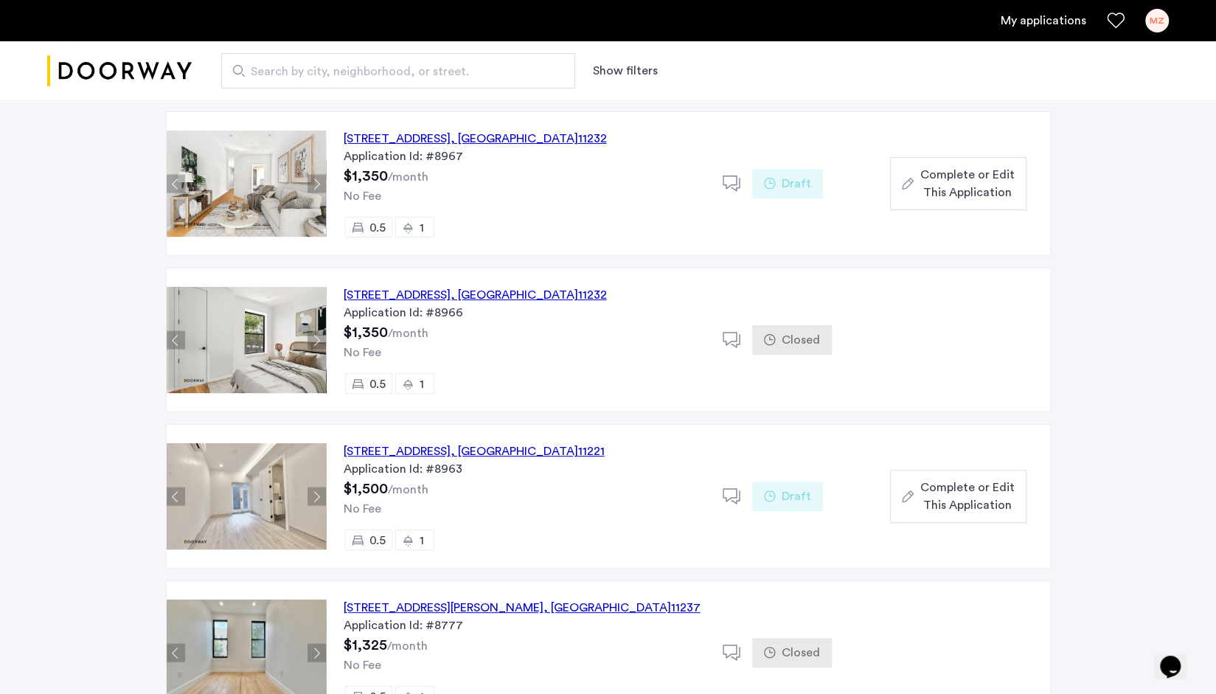
click at [536, 304] on div "Application Id: #8966" at bounding box center [524, 313] width 361 height 18
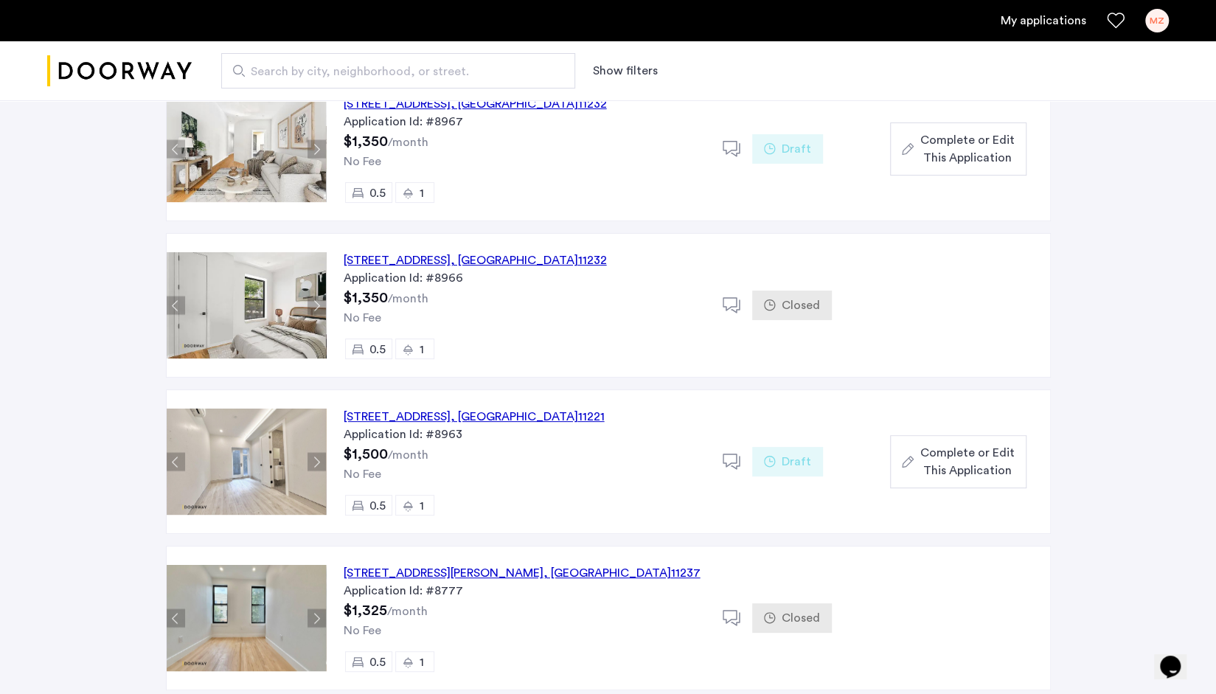
scroll to position [167, 0]
click at [438, 257] on div "[STREET_ADDRESS]" at bounding box center [475, 260] width 263 height 18
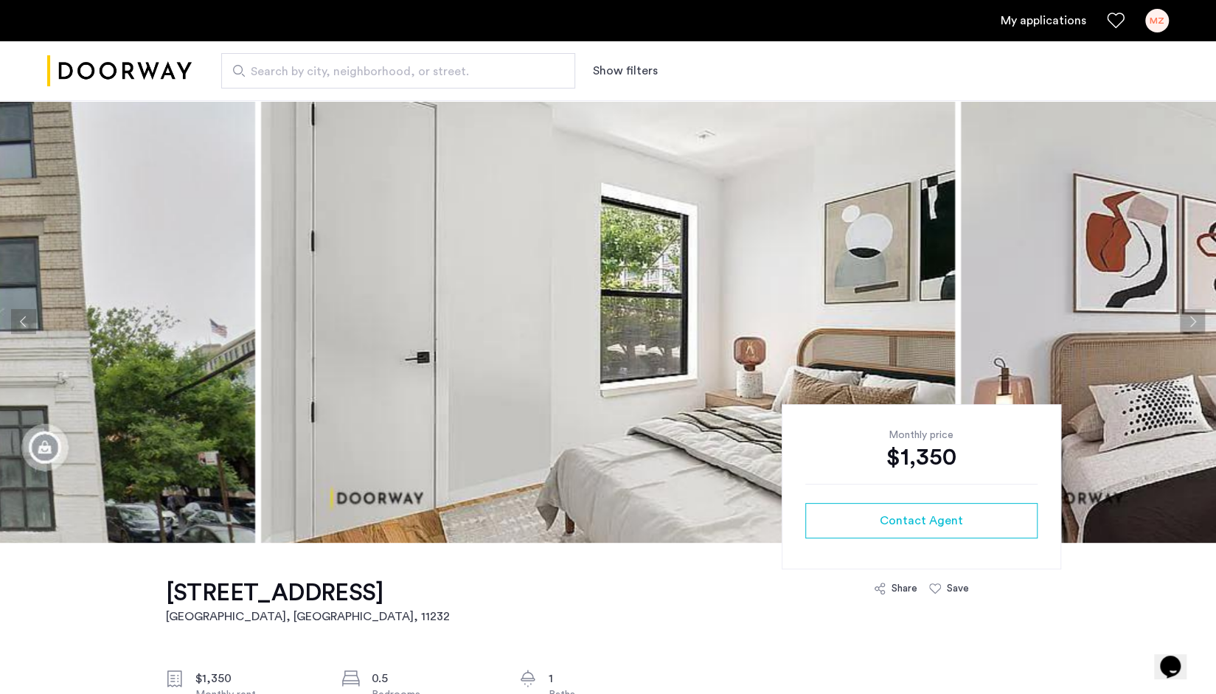
click at [1191, 320] on button "Next apartment" at bounding box center [1191, 321] width 25 height 25
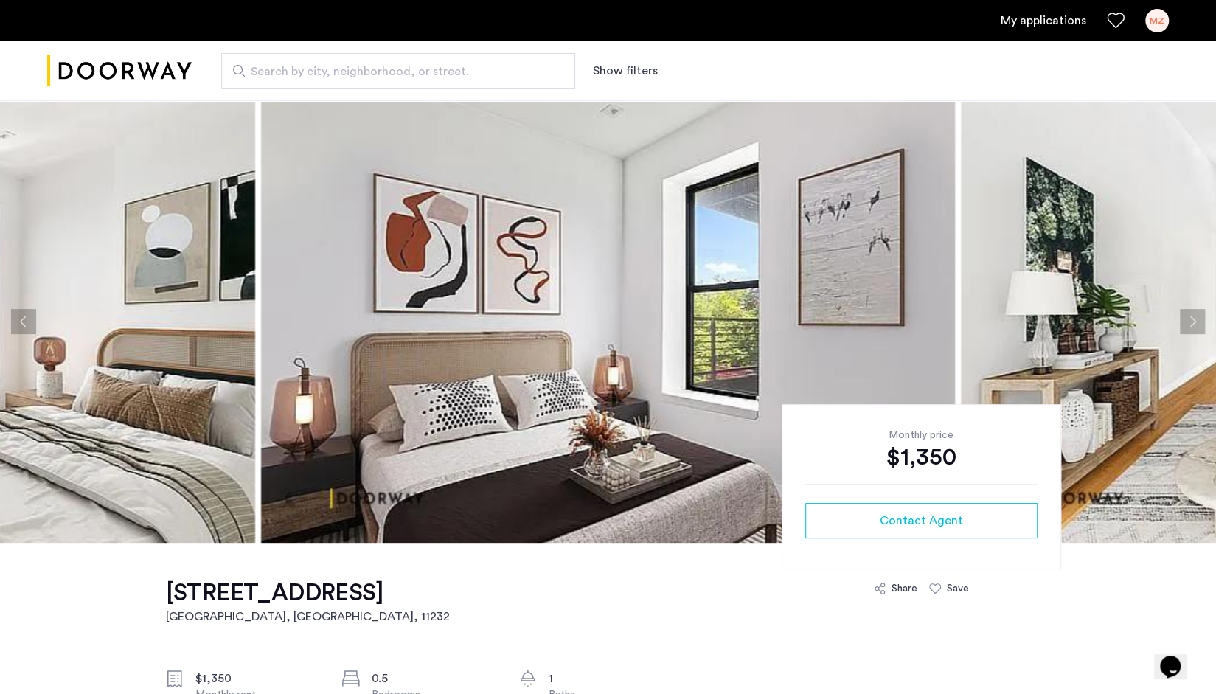
click at [1191, 320] on button "Next apartment" at bounding box center [1191, 321] width 25 height 25
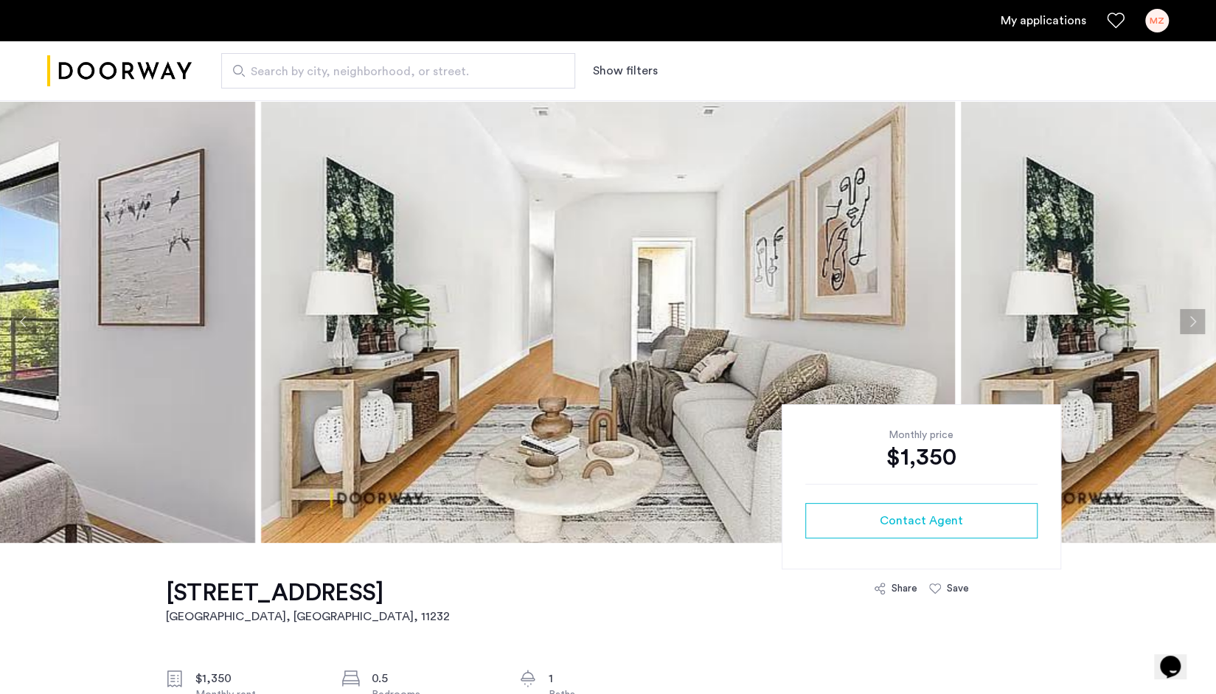
click at [1191, 320] on button "Next apartment" at bounding box center [1191, 321] width 25 height 25
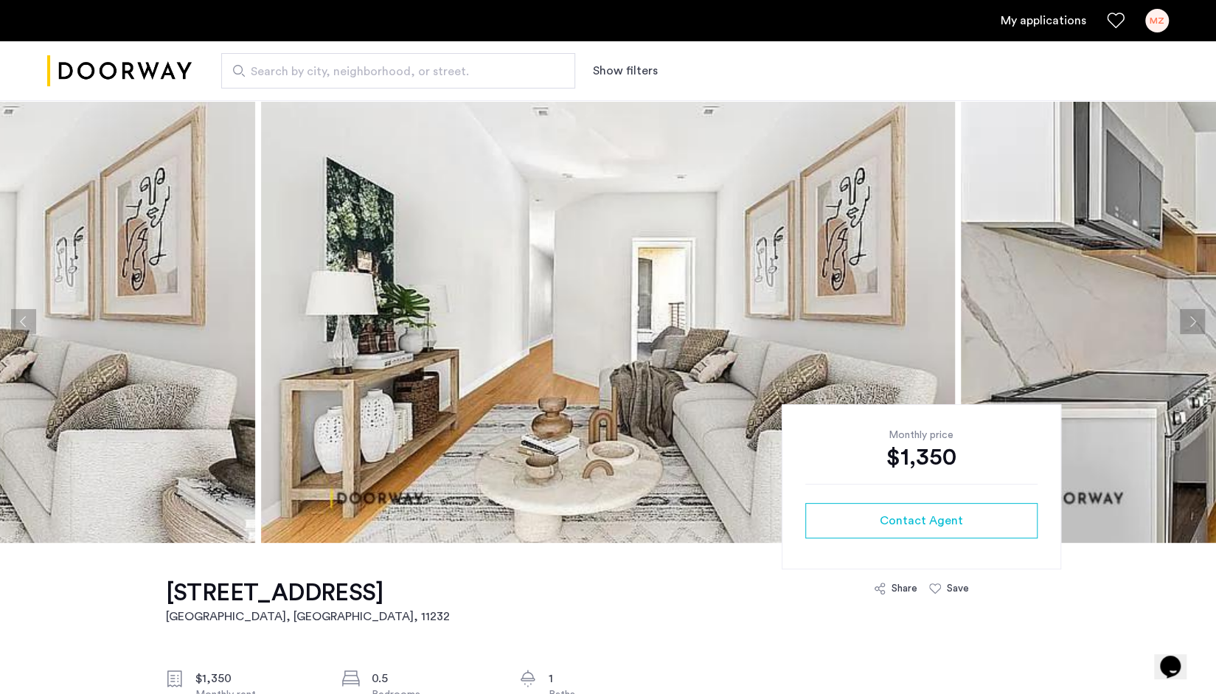
click at [1191, 320] on button "Next apartment" at bounding box center [1191, 321] width 25 height 25
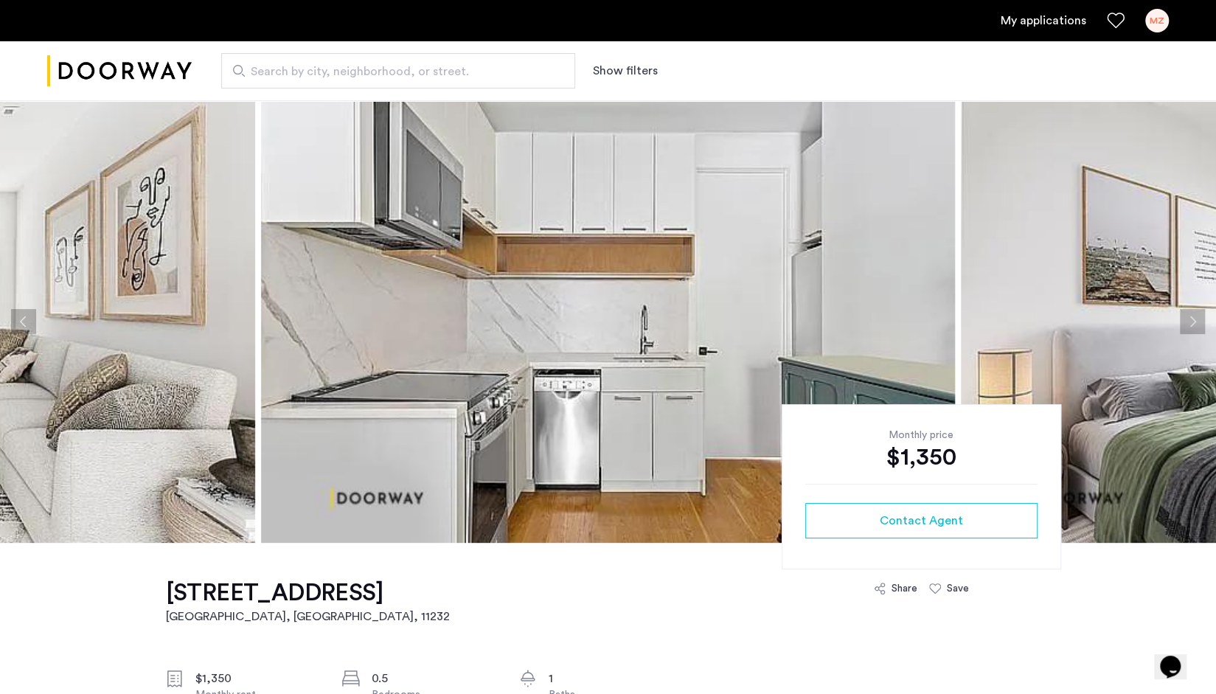
click at [1191, 320] on button "Next apartment" at bounding box center [1191, 321] width 25 height 25
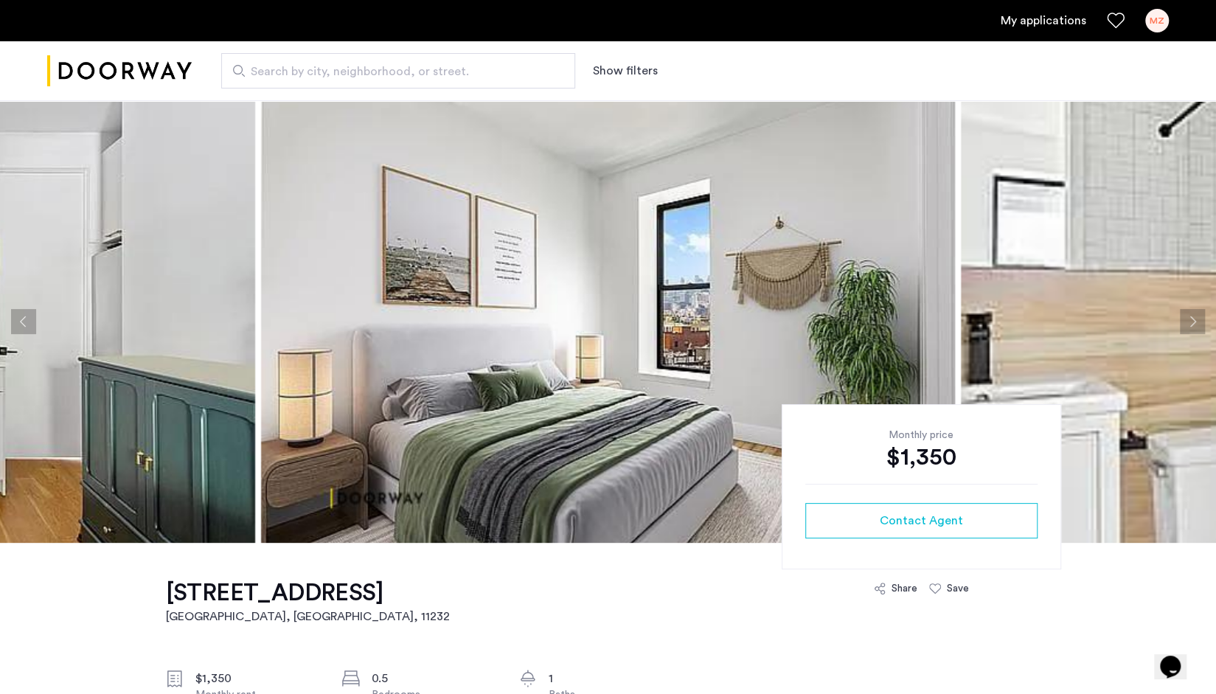
click at [1191, 320] on button "Next apartment" at bounding box center [1191, 321] width 25 height 25
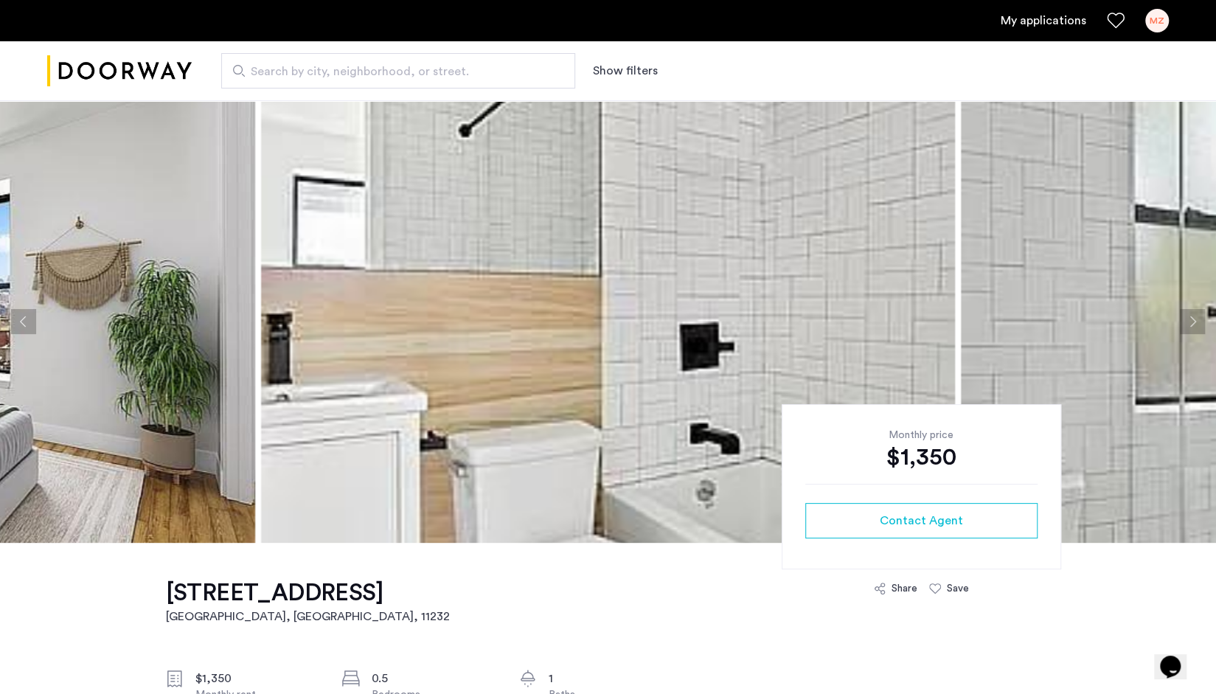
click at [1191, 320] on button "Next apartment" at bounding box center [1191, 321] width 25 height 25
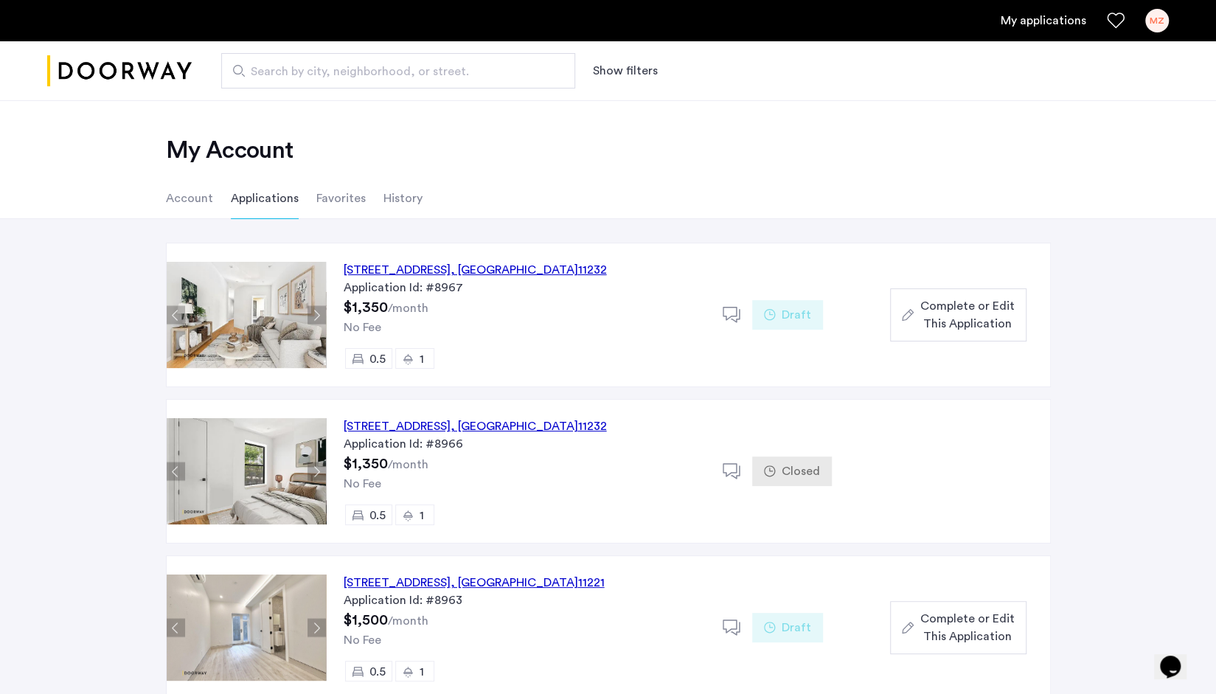
click at [969, 319] on span "Complete or Edit This Application" at bounding box center [966, 314] width 94 height 35
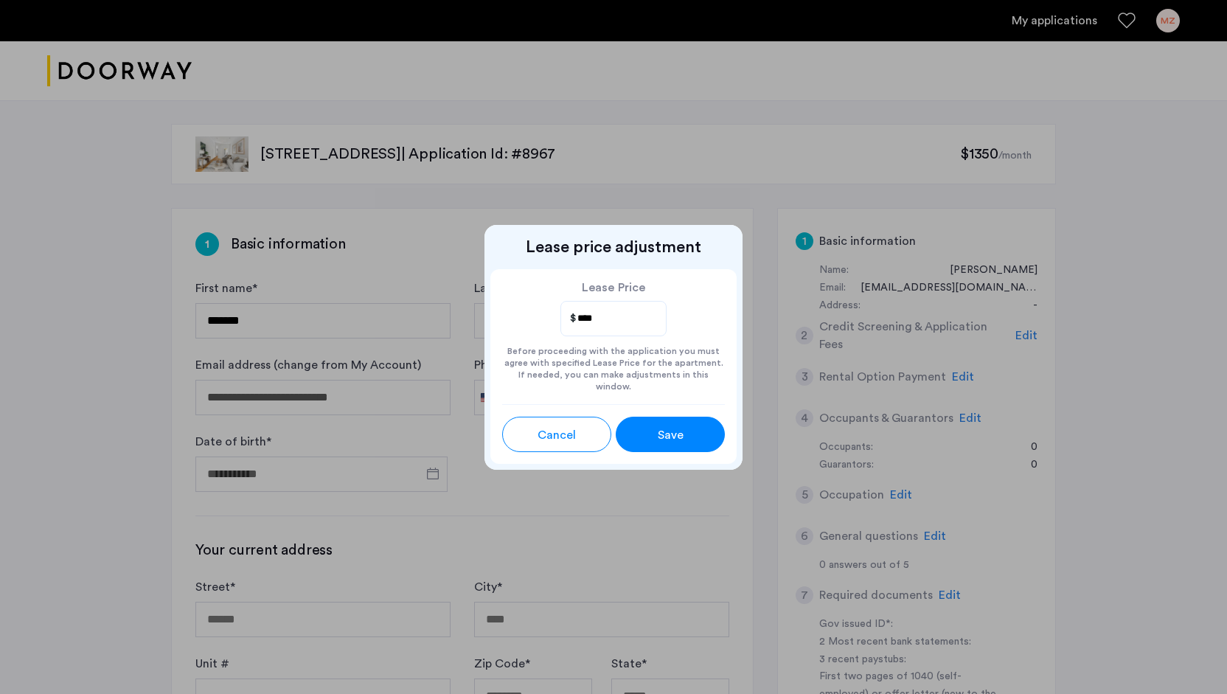
click at [691, 428] on div "Save" at bounding box center [670, 435] width 49 height 18
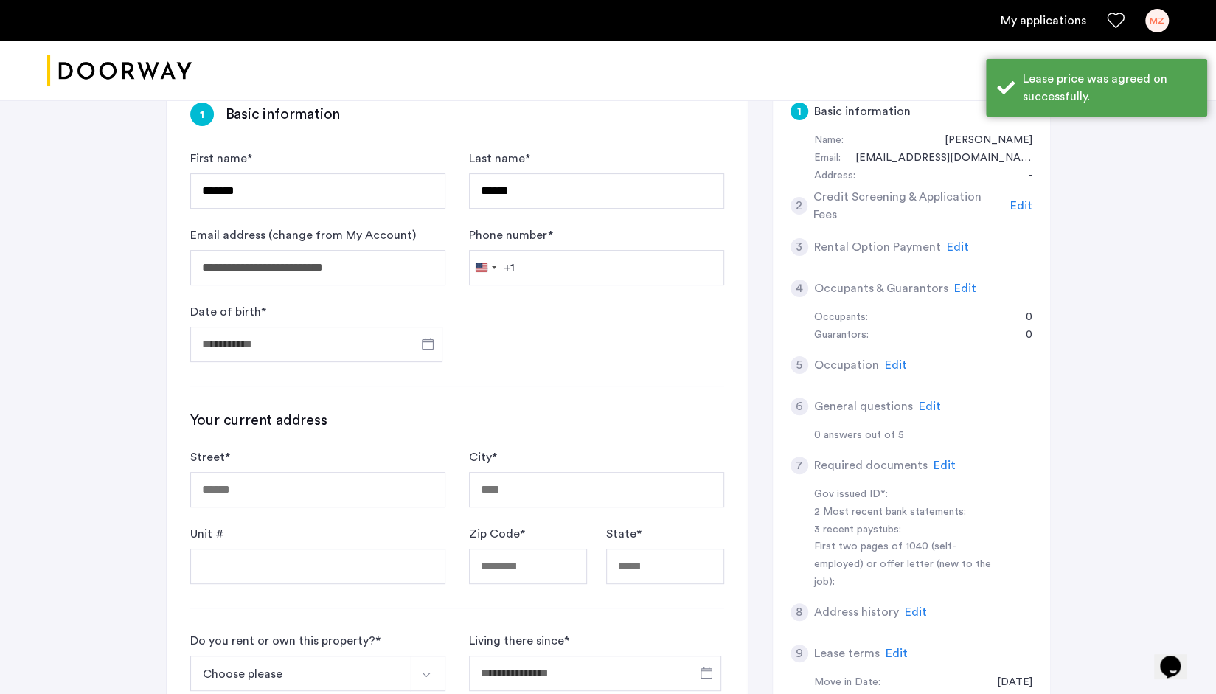
scroll to position [131, 0]
click at [262, 495] on input "Street *" at bounding box center [317, 487] width 255 height 35
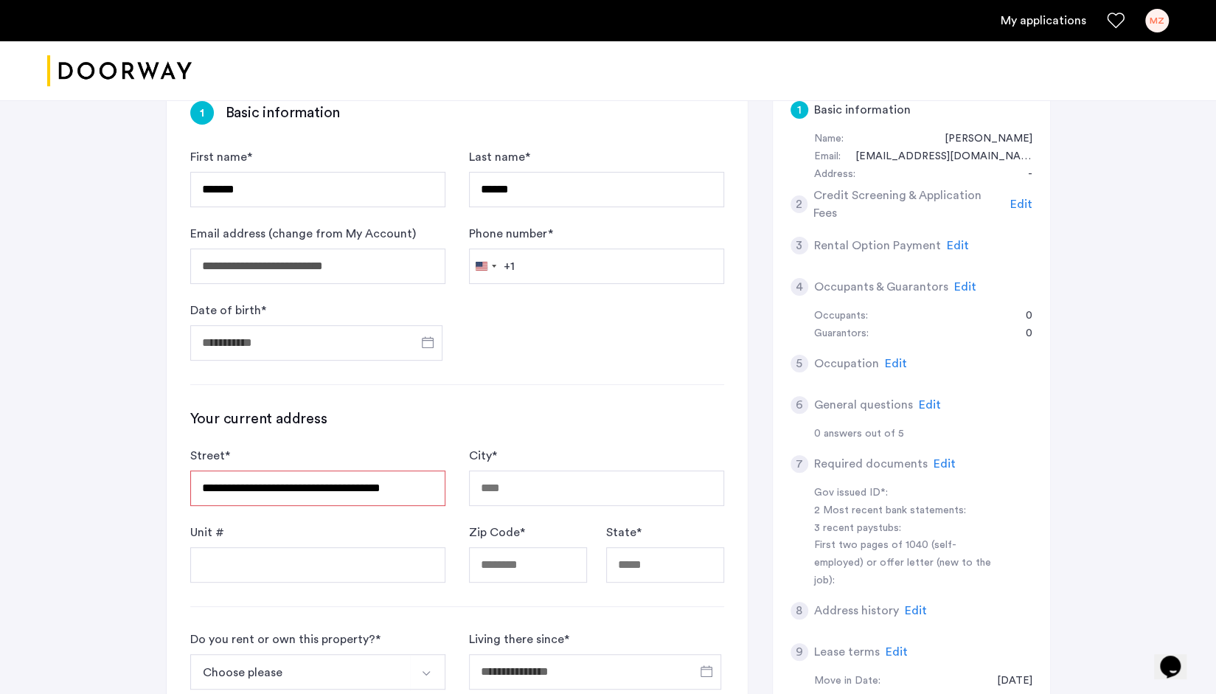
type input "**********"
type input "********"
type input "*****"
type input "**"
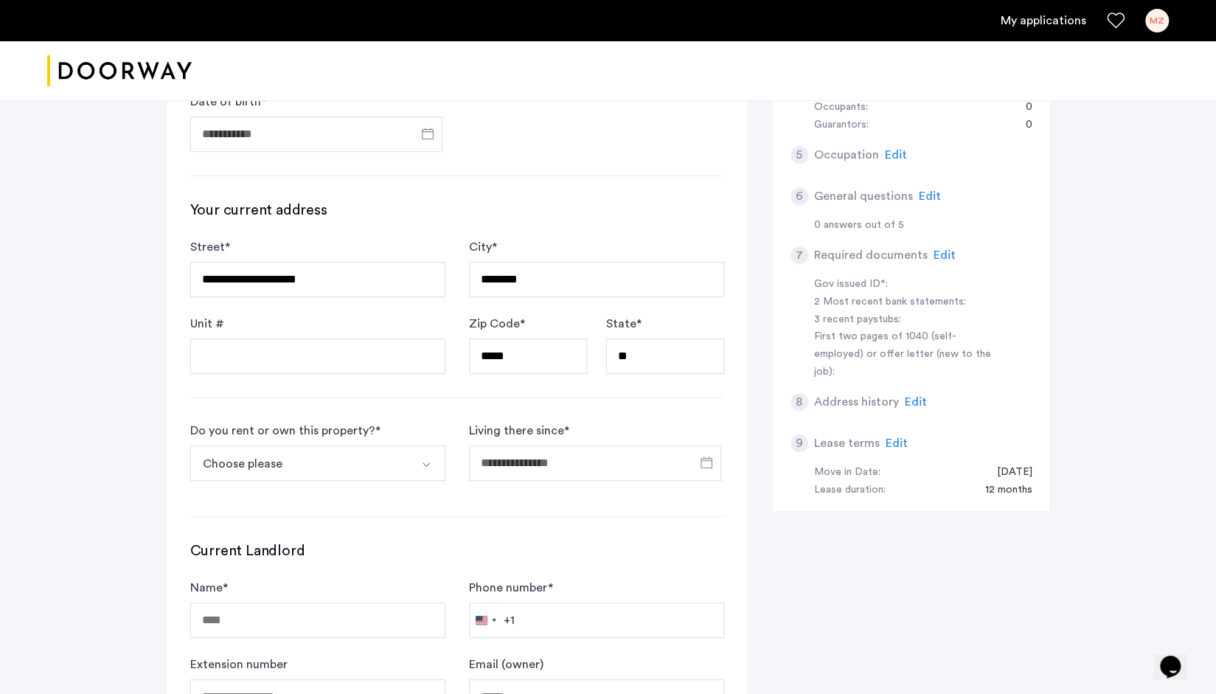
scroll to position [339, 0]
click at [337, 465] on button "Choose please" at bounding box center [300, 463] width 220 height 35
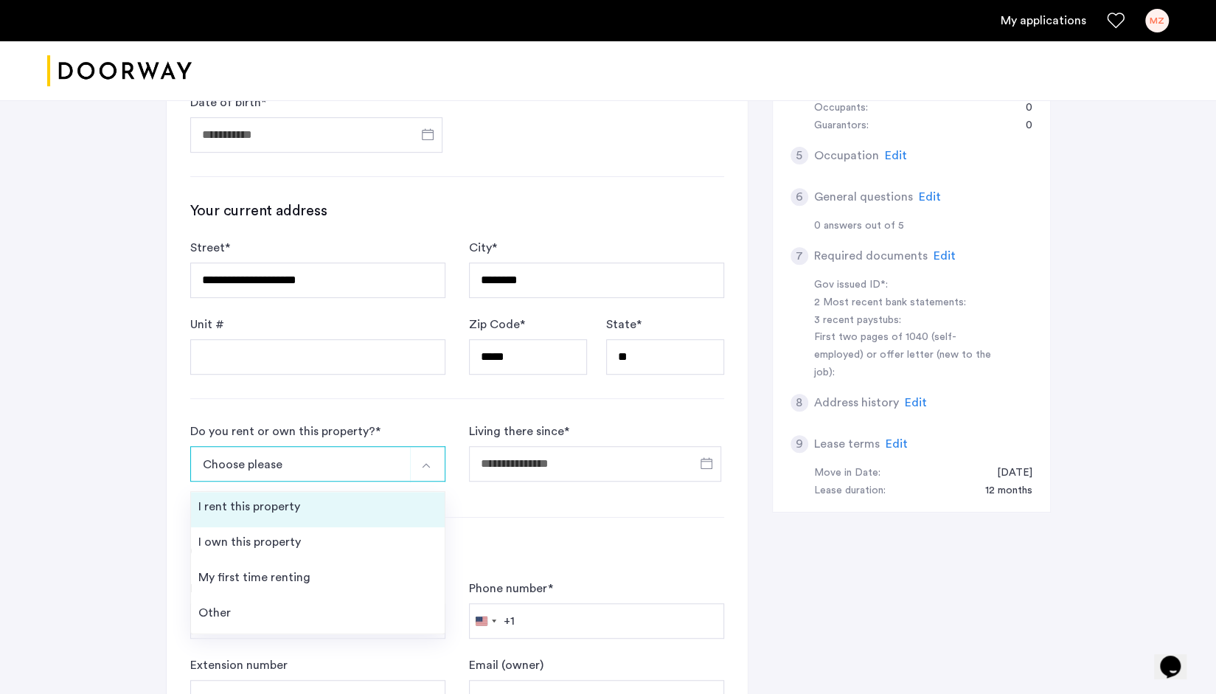
click at [342, 497] on li "I rent this property" at bounding box center [318, 509] width 254 height 35
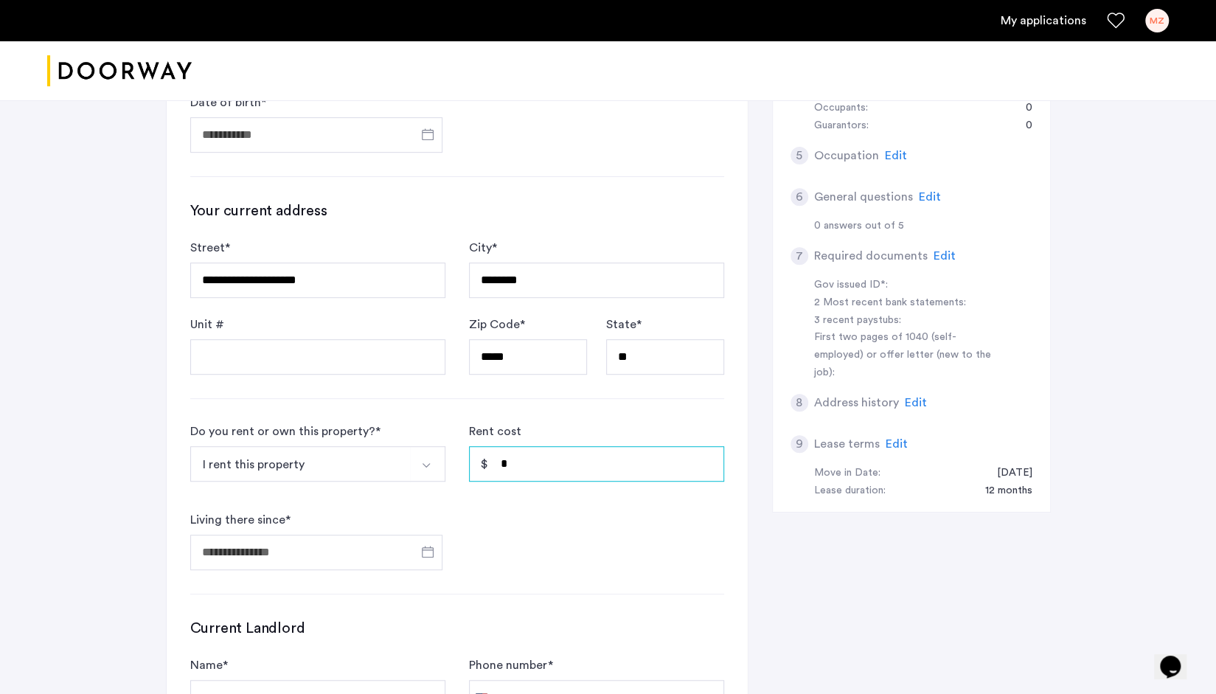
click at [502, 465] on input "*" at bounding box center [596, 463] width 255 height 35
type input "*****"
click at [346, 555] on input "Living there since *" at bounding box center [316, 551] width 252 height 35
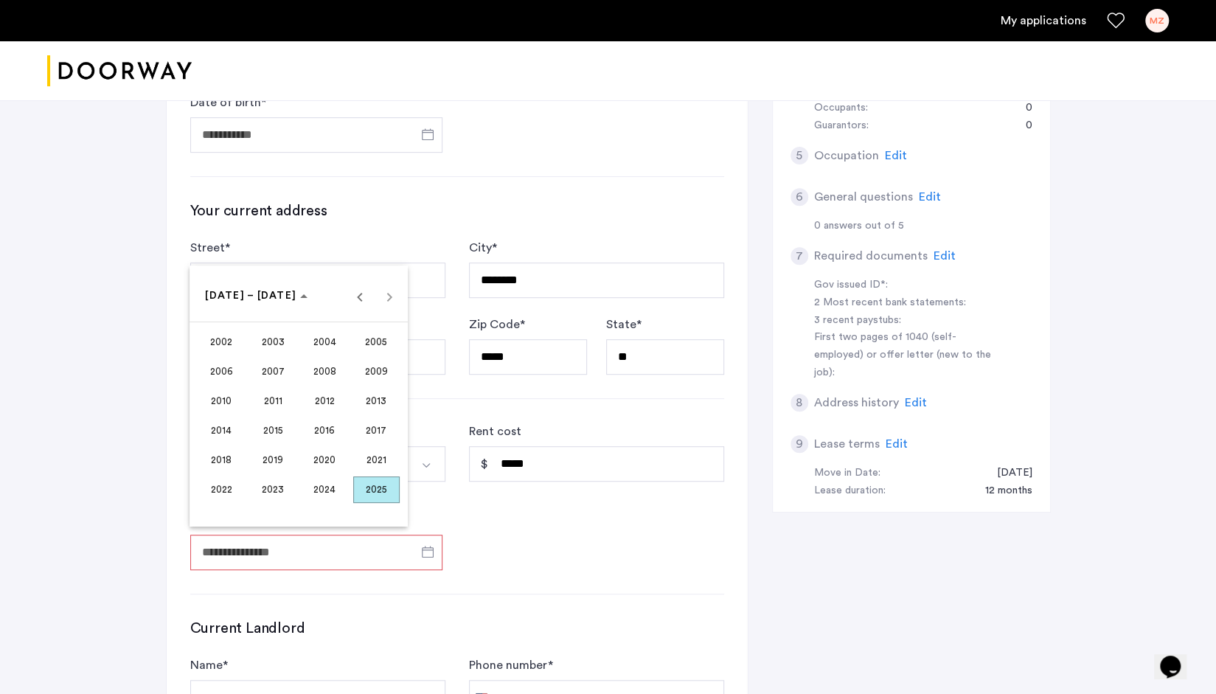
click at [332, 490] on span "2024" at bounding box center [325, 489] width 46 height 27
click at [225, 431] on span "SEP" at bounding box center [221, 430] width 46 height 27
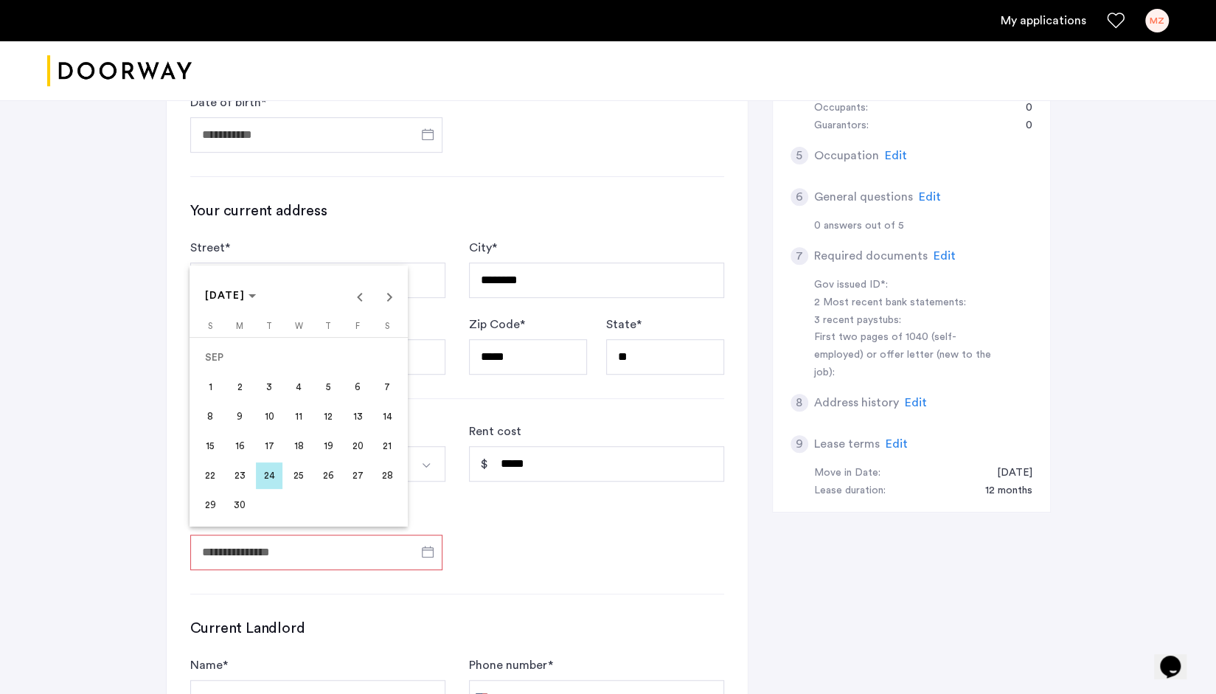
click at [217, 390] on span "1" at bounding box center [210, 387] width 27 height 27
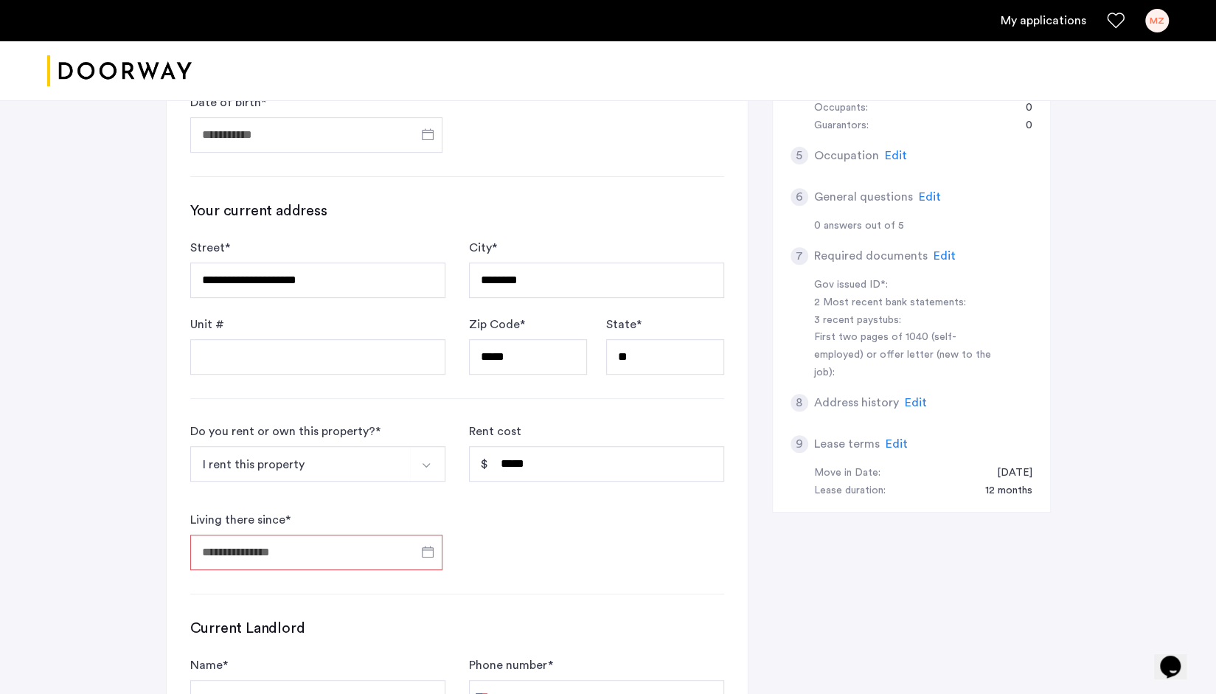
type input "**********"
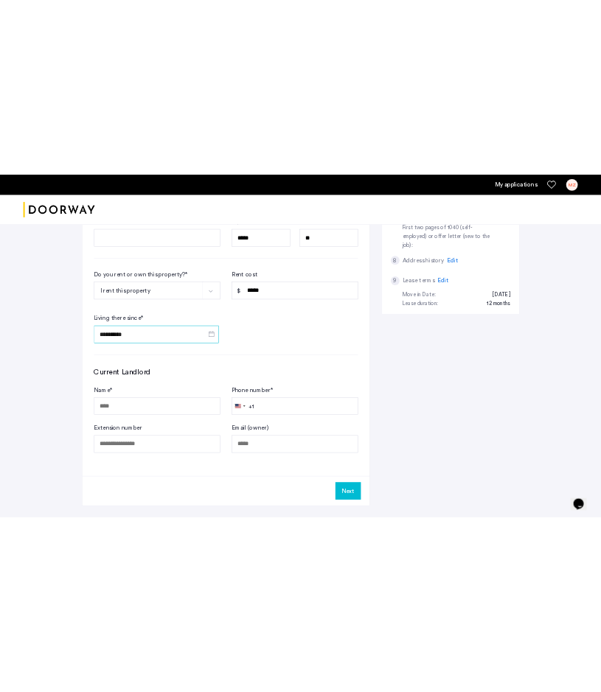
scroll to position [569, 0]
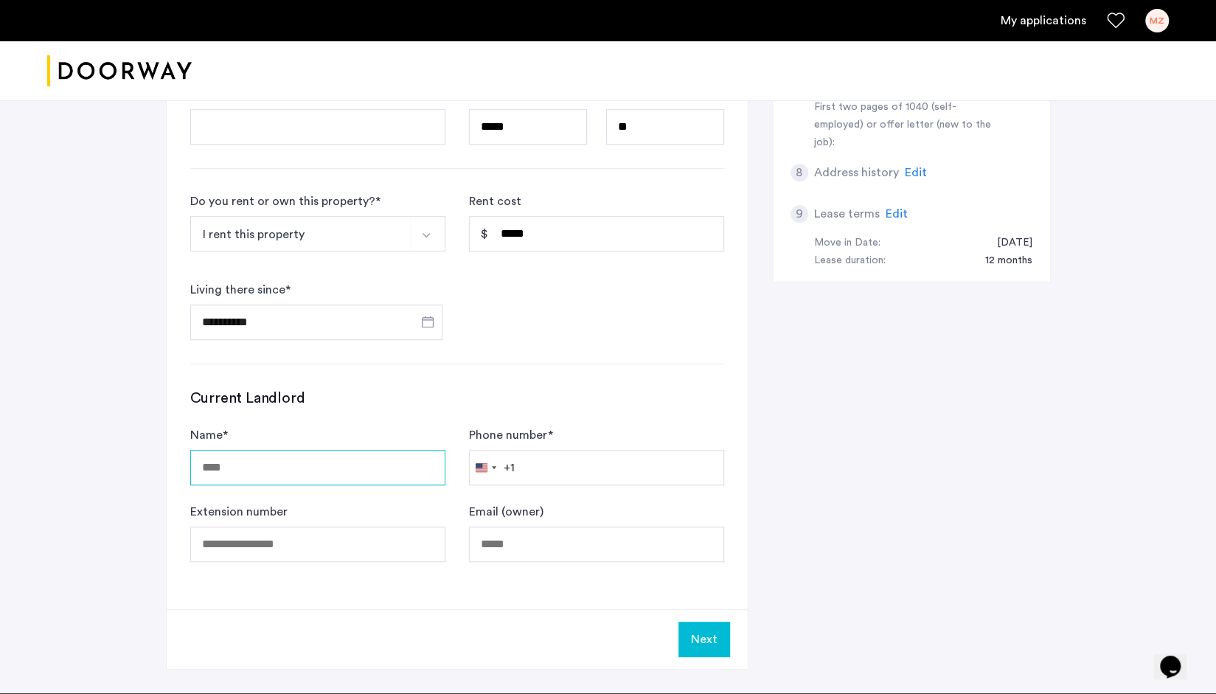
click at [374, 475] on input "Name *" at bounding box center [317, 467] width 255 height 35
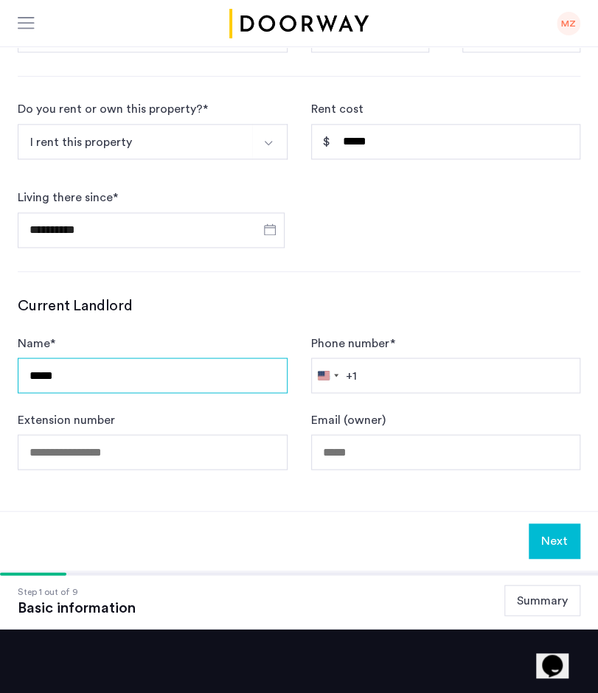
type input "*****"
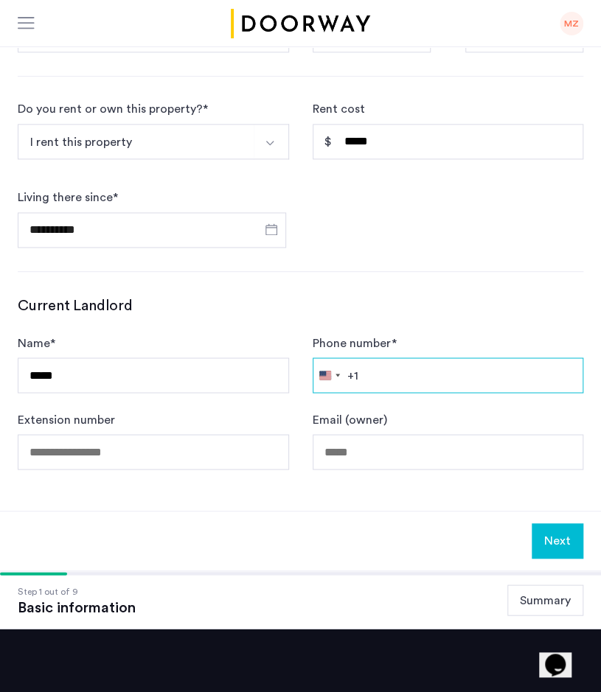
click at [385, 375] on input "Phone number *" at bounding box center [448, 375] width 271 height 35
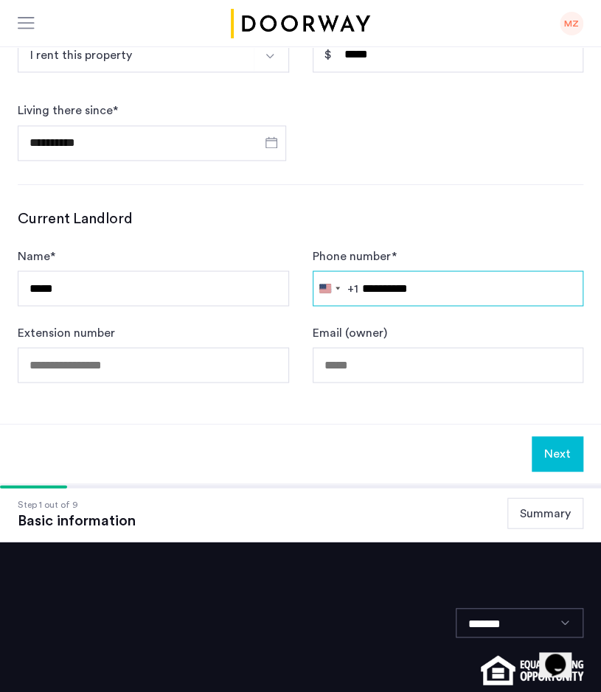
type input "**********"
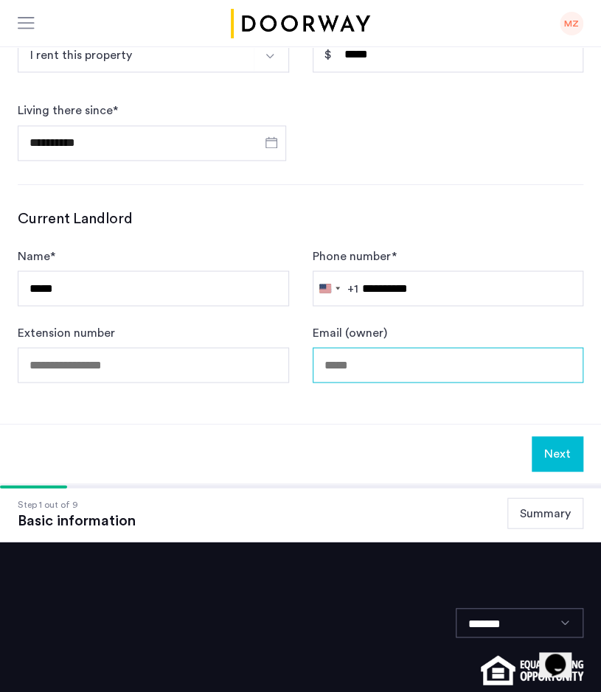
click at [379, 372] on input "Email (owner)" at bounding box center [448, 364] width 271 height 35
click at [349, 364] on input "Email (owner)" at bounding box center [448, 364] width 271 height 35
paste input "**********"
type input "**********"
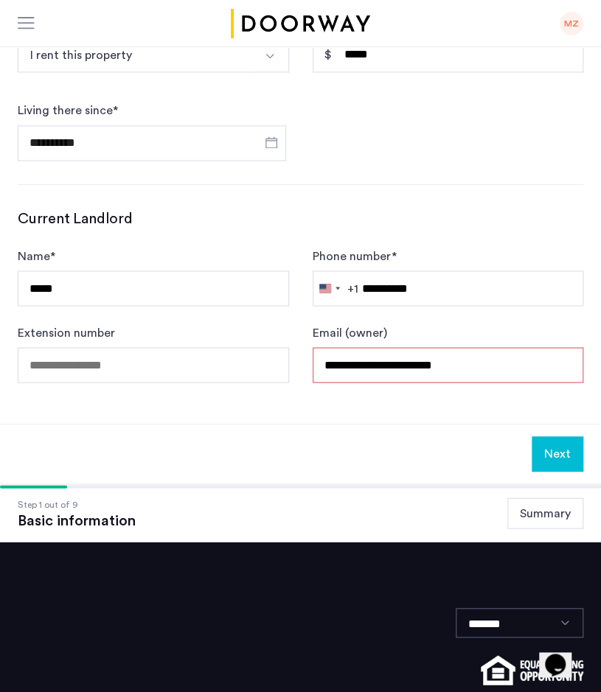
click at [461, 373] on input "**********" at bounding box center [448, 364] width 271 height 35
click at [563, 455] on button "Next" at bounding box center [558, 453] width 52 height 35
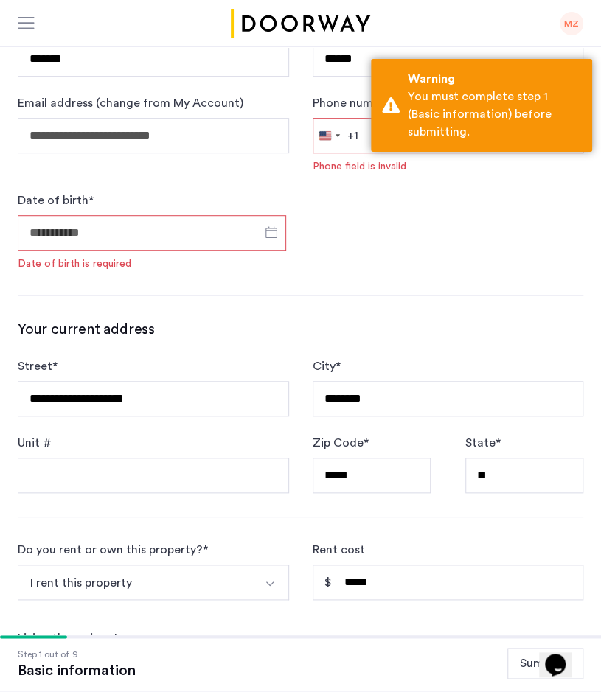
scroll to position [170, 0]
click at [206, 238] on input "Date of birth *" at bounding box center [152, 232] width 268 height 35
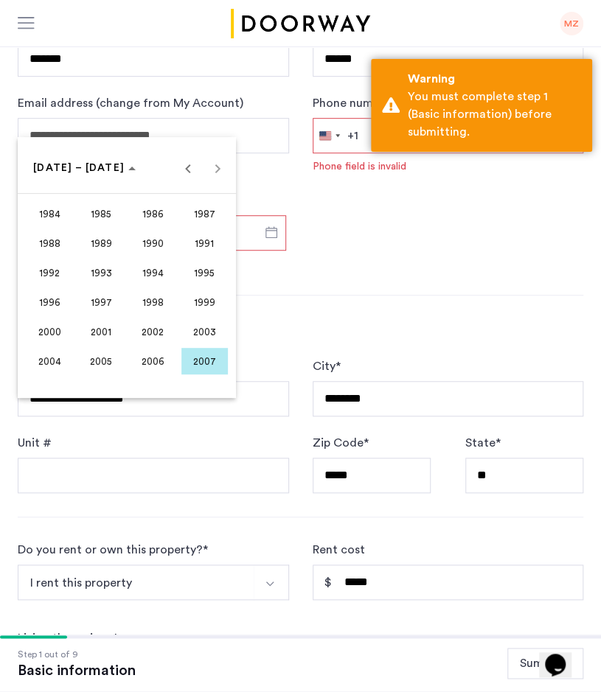
scroll to position [301, 0]
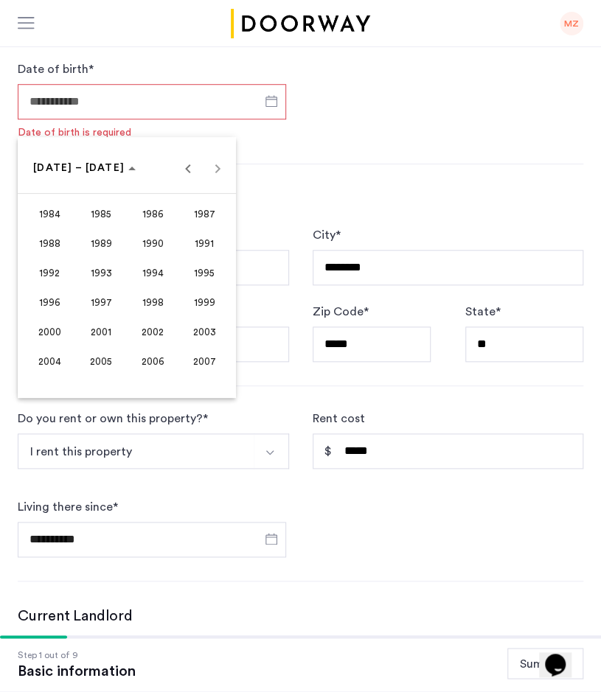
click at [80, 327] on span "2001" at bounding box center [101, 331] width 46 height 27
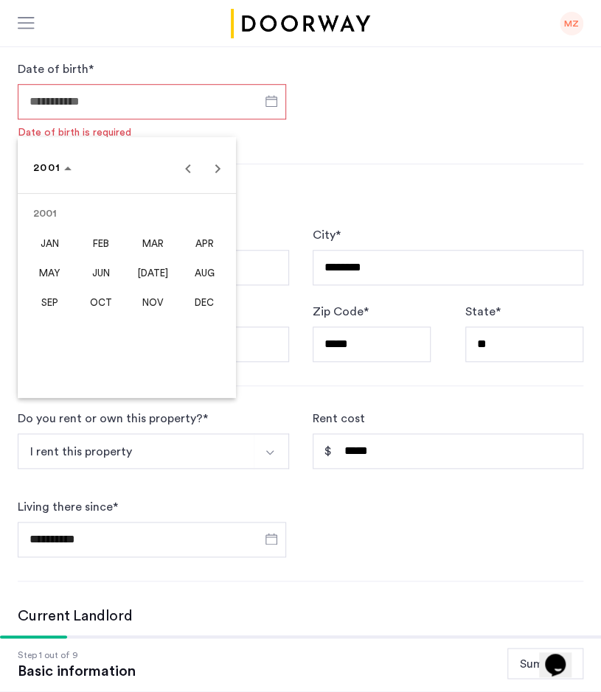
click at [97, 268] on span "JUN" at bounding box center [101, 272] width 46 height 27
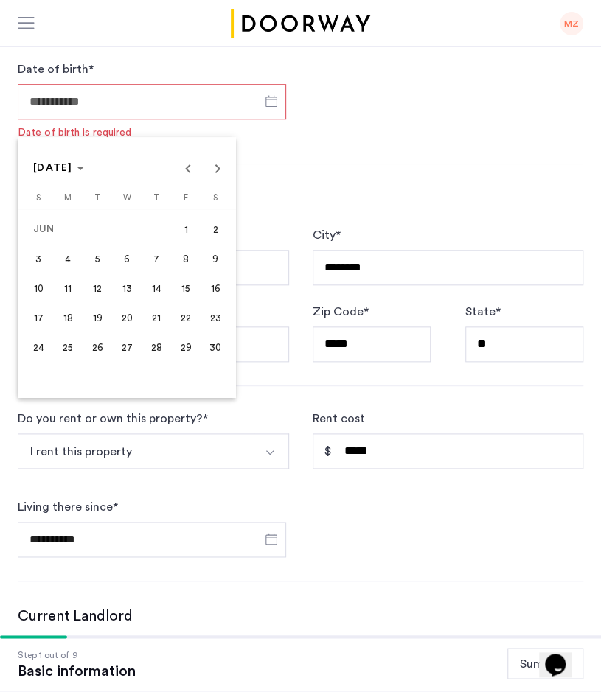
click at [125, 319] on span "20" at bounding box center [127, 317] width 27 height 27
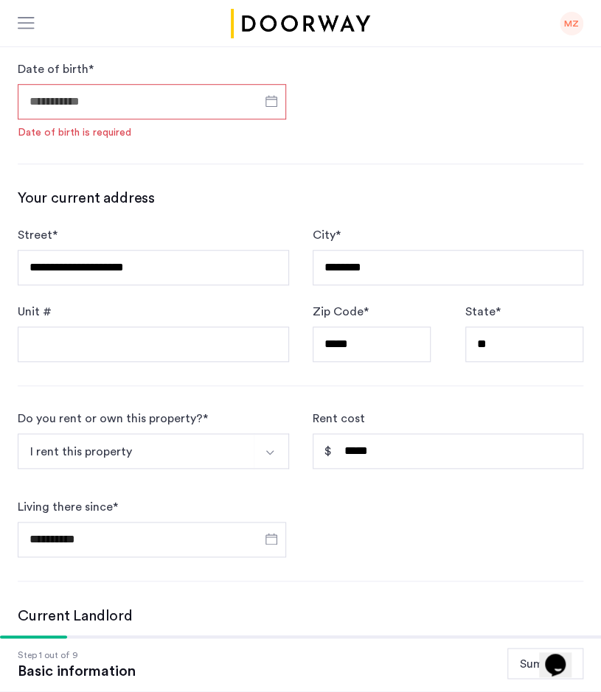
type input "**********"
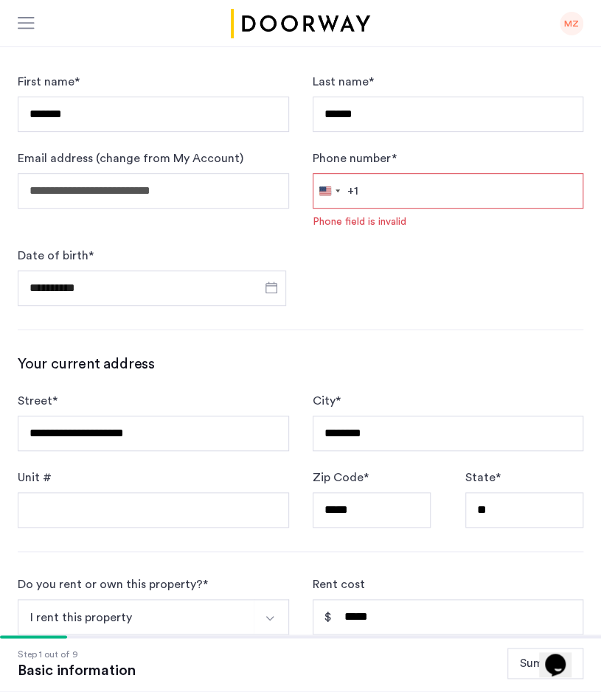
click at [396, 198] on input "Phone number *" at bounding box center [448, 190] width 271 height 35
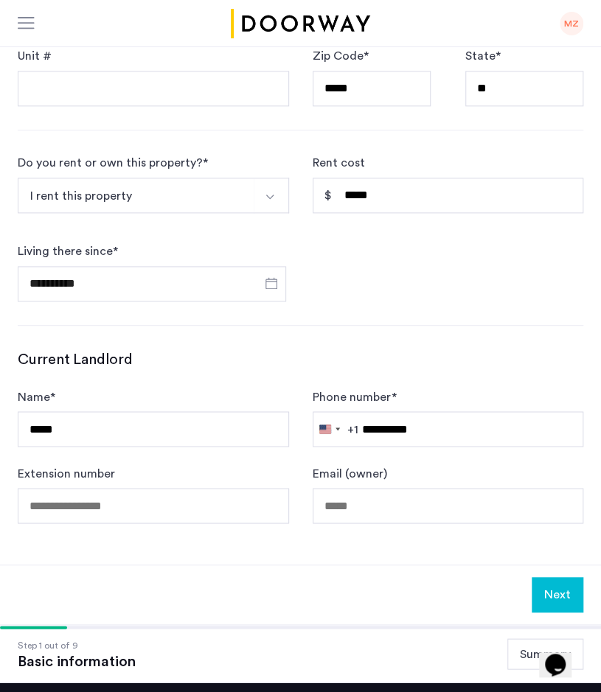
scroll to position [537, 0]
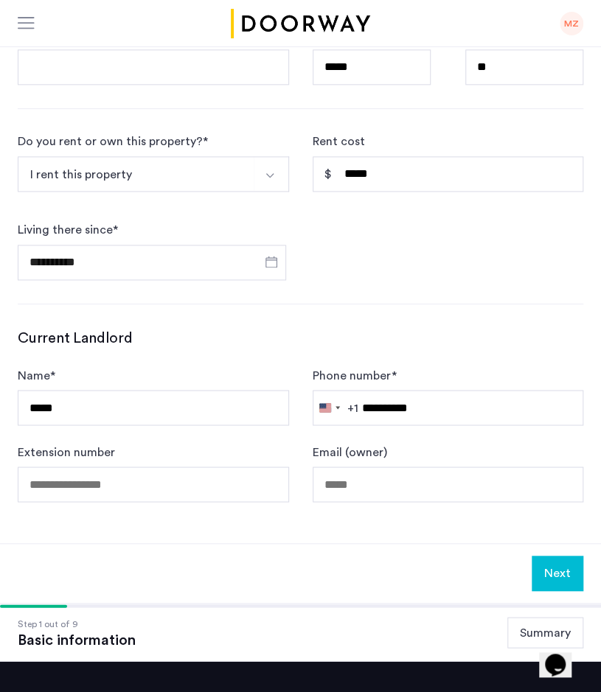
type input "**********"
click at [560, 565] on button "Next" at bounding box center [558, 573] width 52 height 35
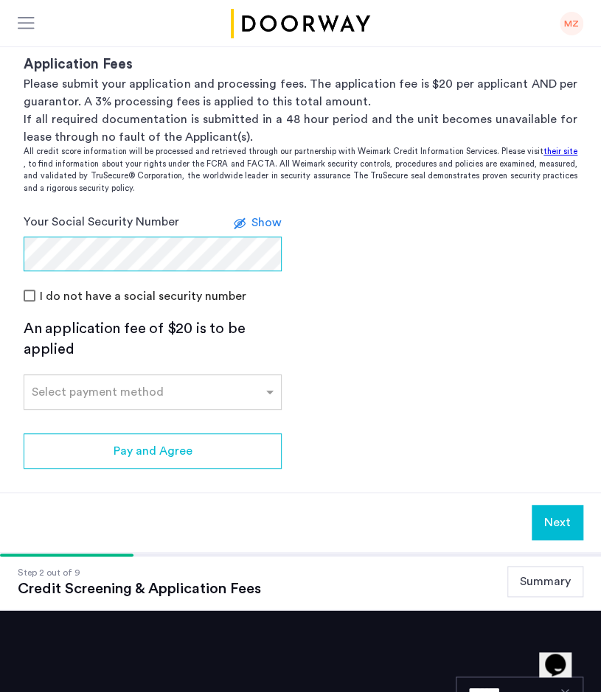
scroll to position [136, 0]
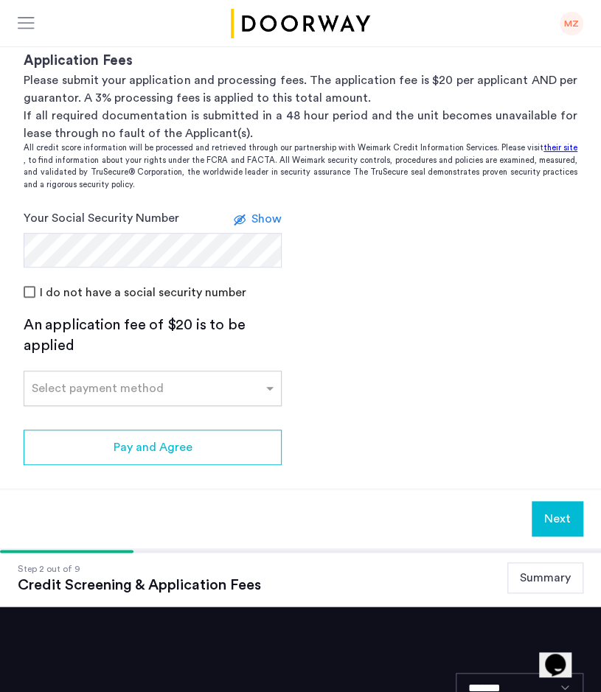
click at [183, 393] on div at bounding box center [152, 384] width 257 height 18
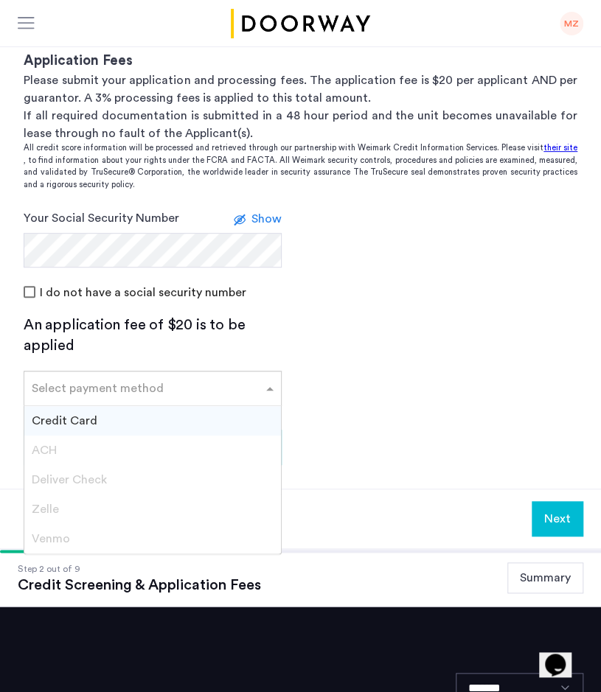
click at [161, 423] on div "Credit Card" at bounding box center [152, 420] width 257 height 29
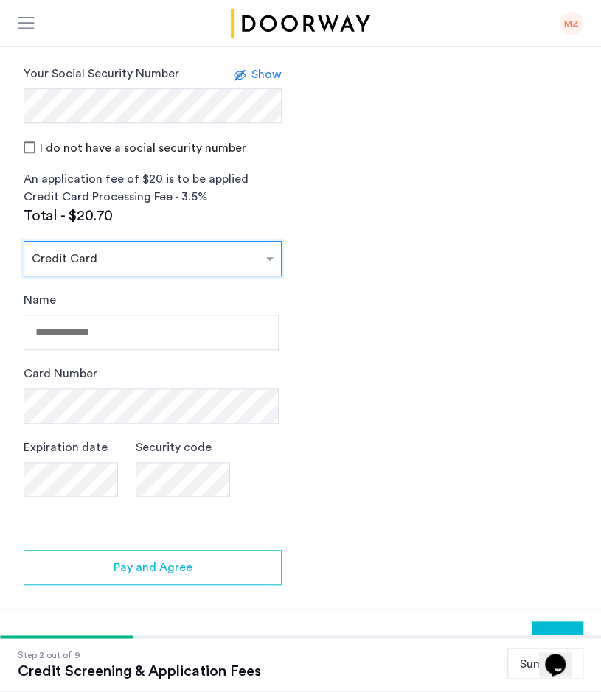
scroll to position [238, 0]
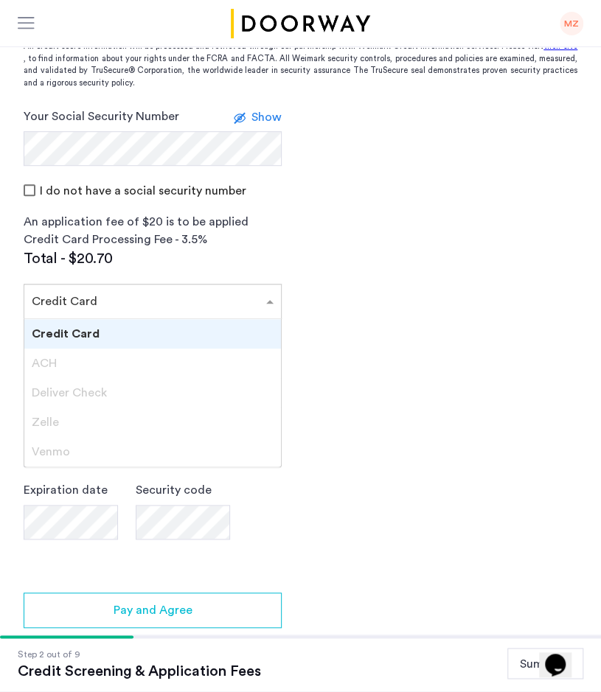
click at [196, 300] on input "text" at bounding box center [138, 298] width 212 height 10
click at [180, 331] on div "Credit Card" at bounding box center [152, 333] width 257 height 29
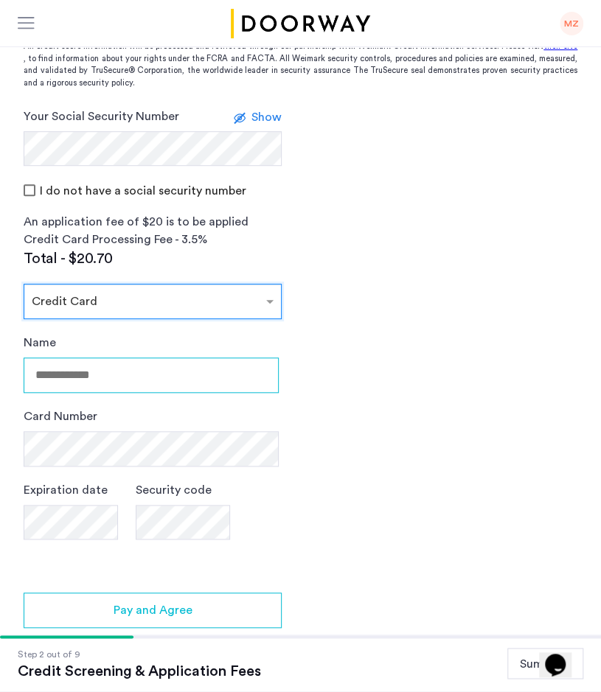
click at [144, 377] on input "Name" at bounding box center [151, 375] width 255 height 35
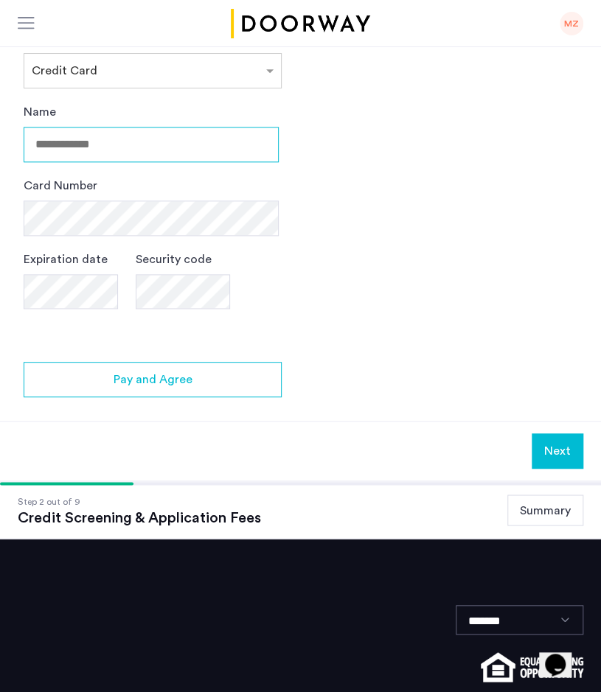
scroll to position [321, 0]
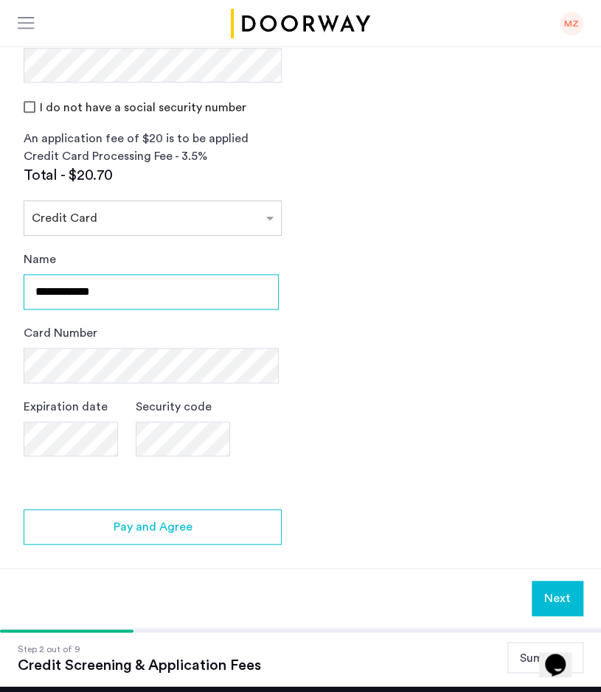
type input "**********"
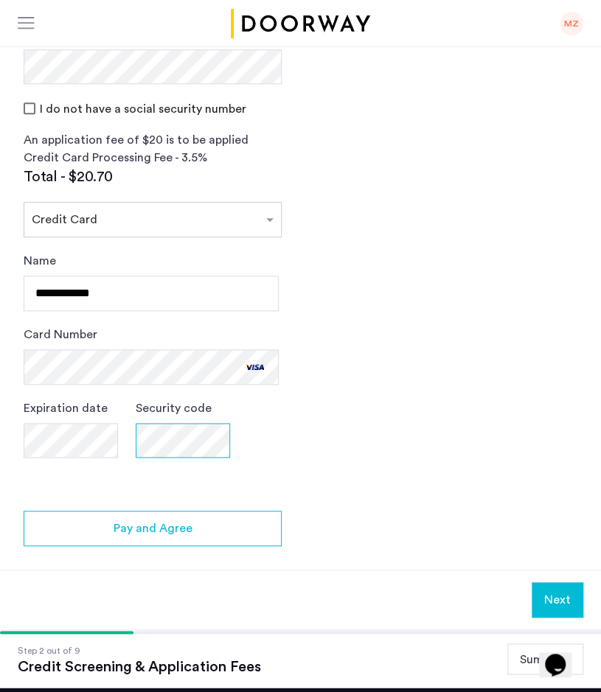
scroll to position [319, 0]
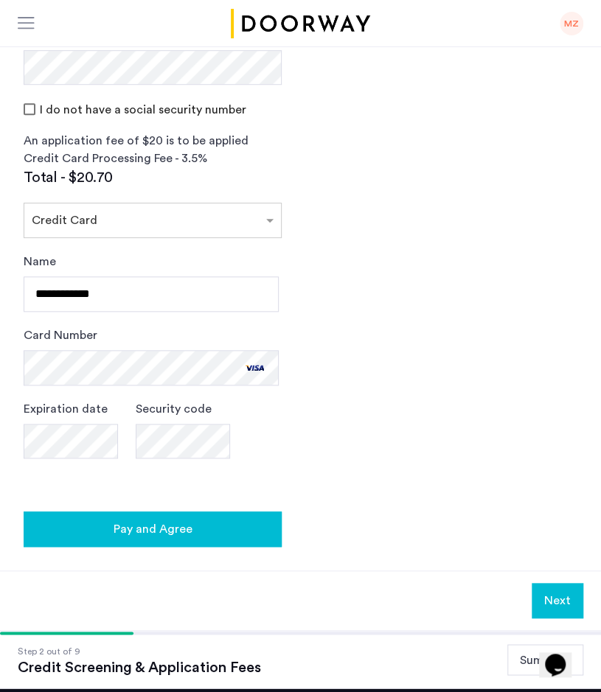
click at [186, 536] on span "Pay and Agree" at bounding box center [153, 529] width 79 height 18
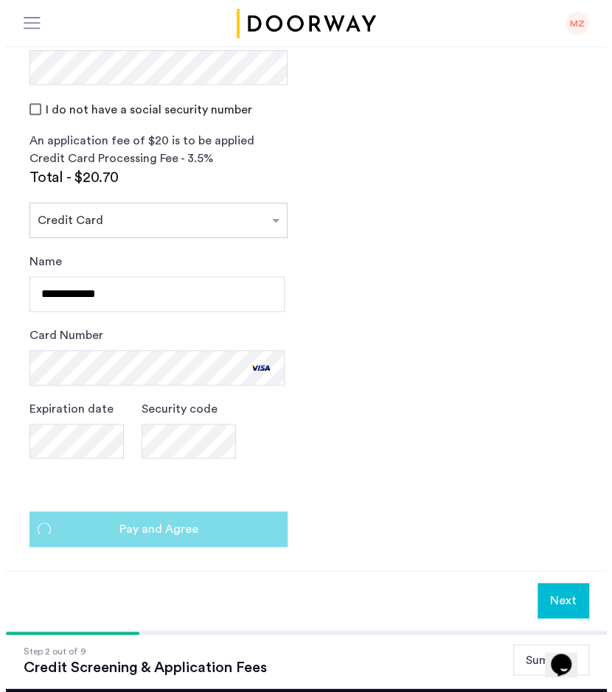
scroll to position [0, 0]
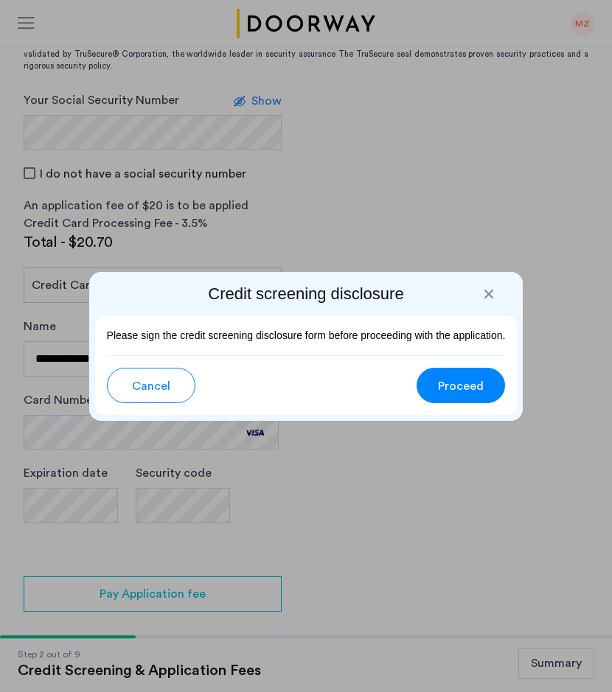
click at [163, 380] on span "Cancel" at bounding box center [151, 386] width 38 height 18
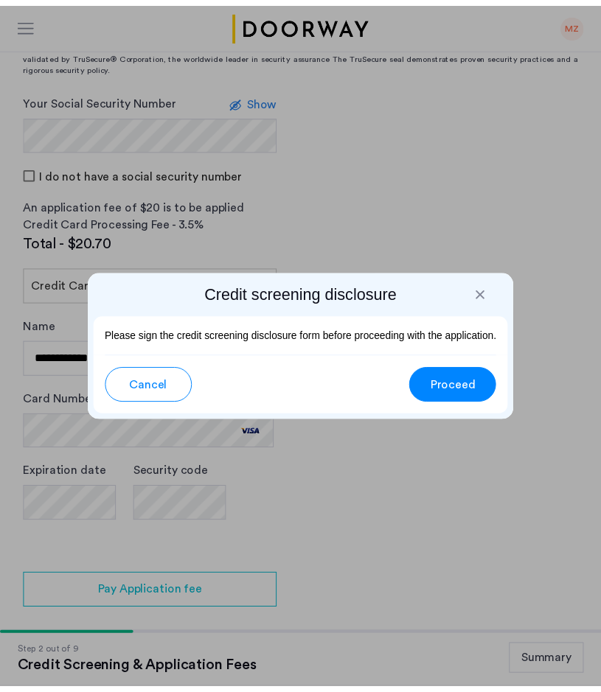
scroll to position [319, 0]
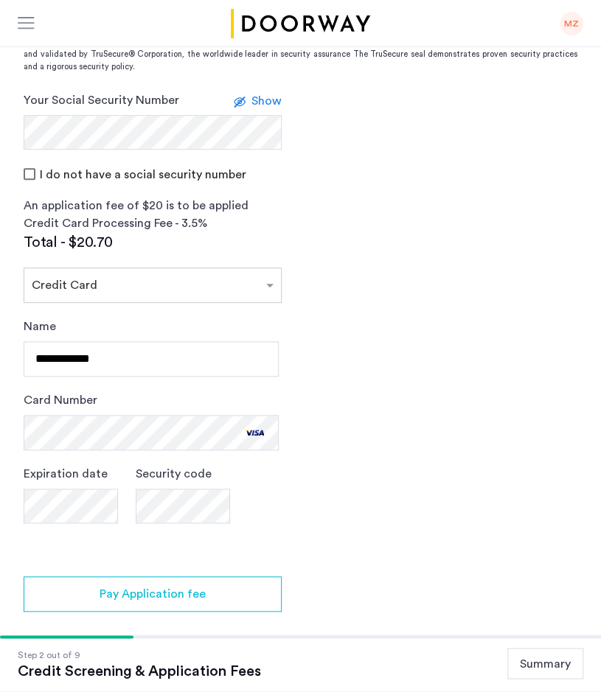
click at [262, 107] on span "Show" at bounding box center [266, 101] width 30 height 12
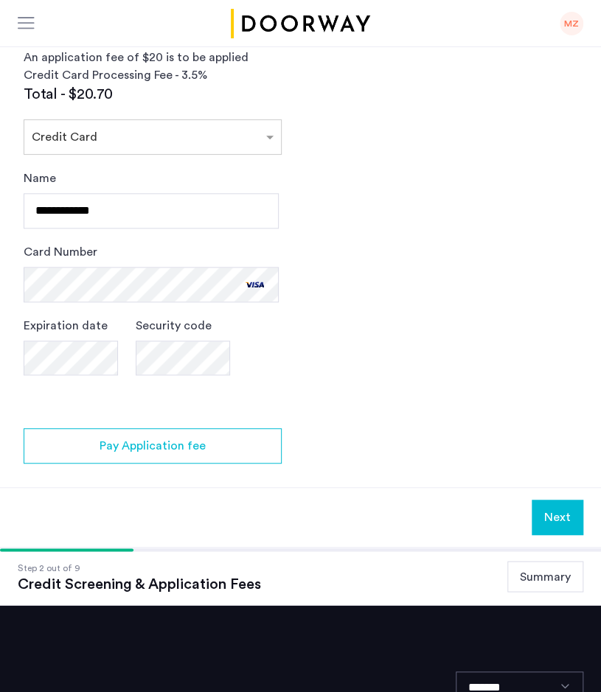
scroll to position [467, 0]
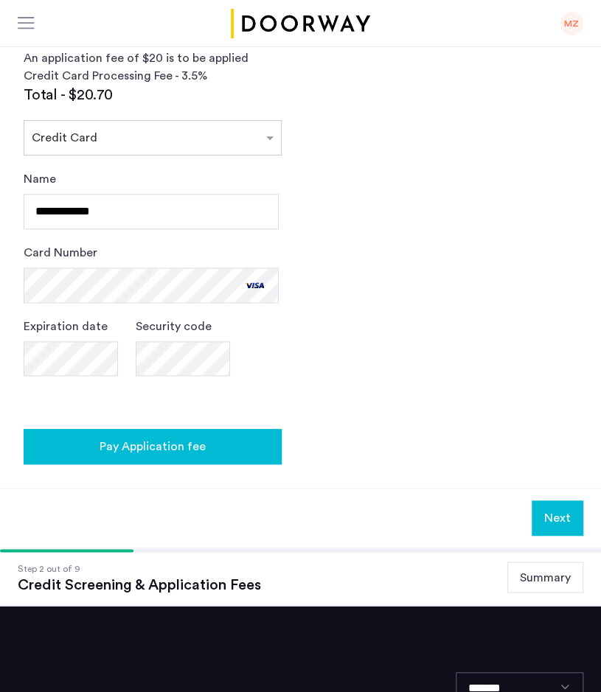
click at [212, 462] on button "Pay Application fee" at bounding box center [153, 446] width 258 height 35
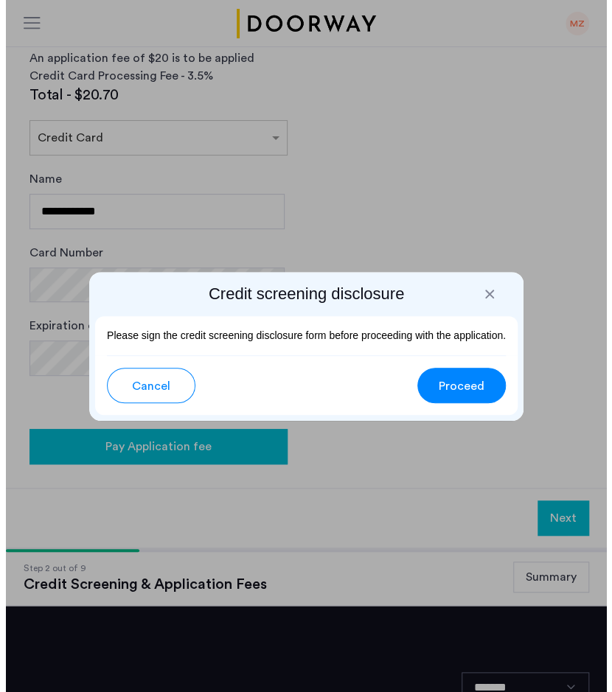
scroll to position [0, 0]
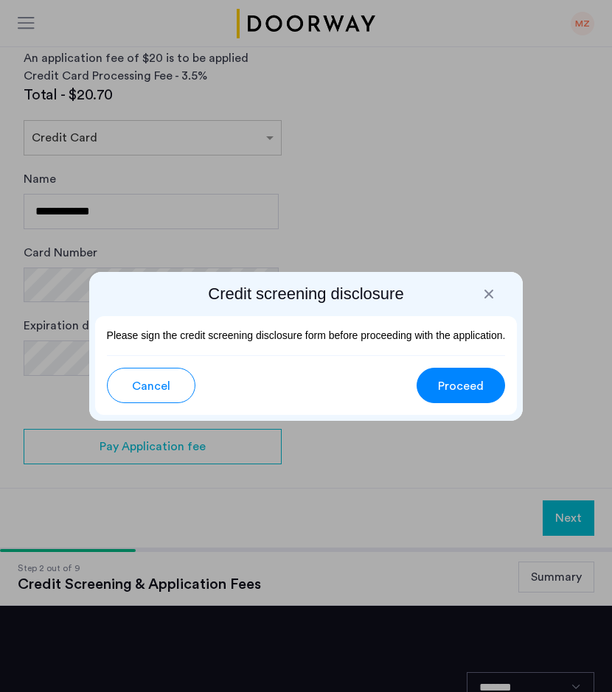
click at [457, 391] on span "Proceed" at bounding box center [461, 386] width 46 height 18
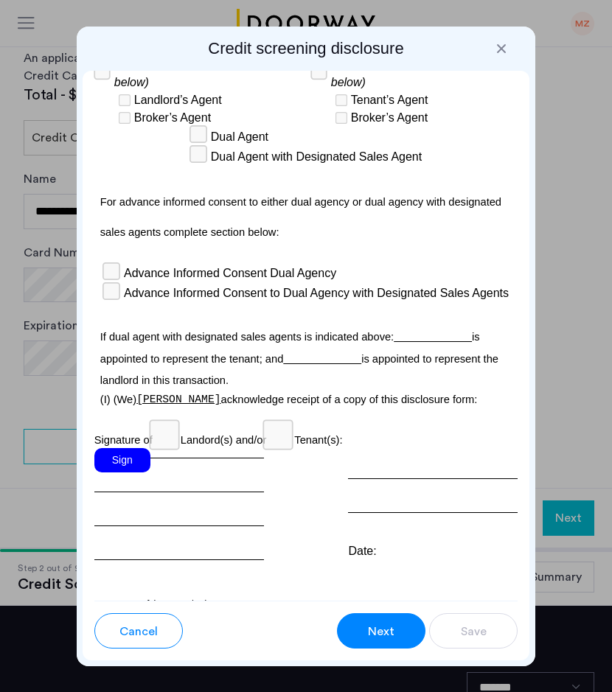
scroll to position [6389, 0]
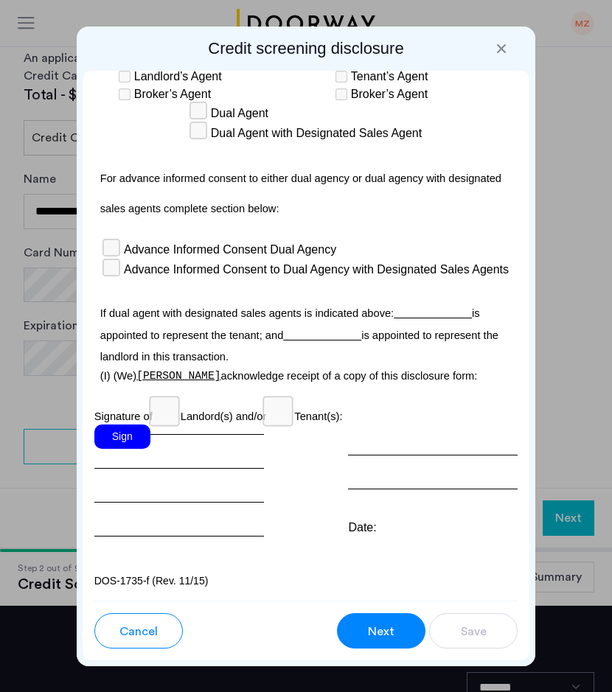
click at [131, 439] on div "Sign" at bounding box center [122, 437] width 56 height 24
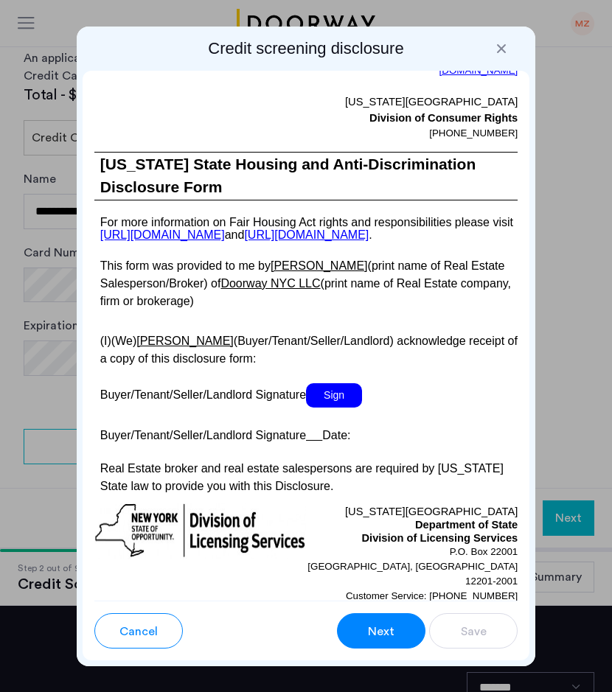
scroll to position [3833, 0]
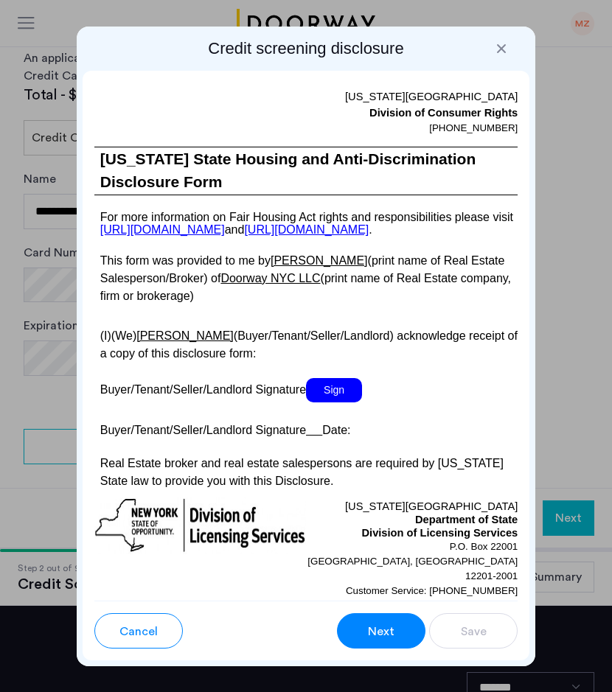
click at [338, 403] on span "Sign" at bounding box center [334, 390] width 56 height 24
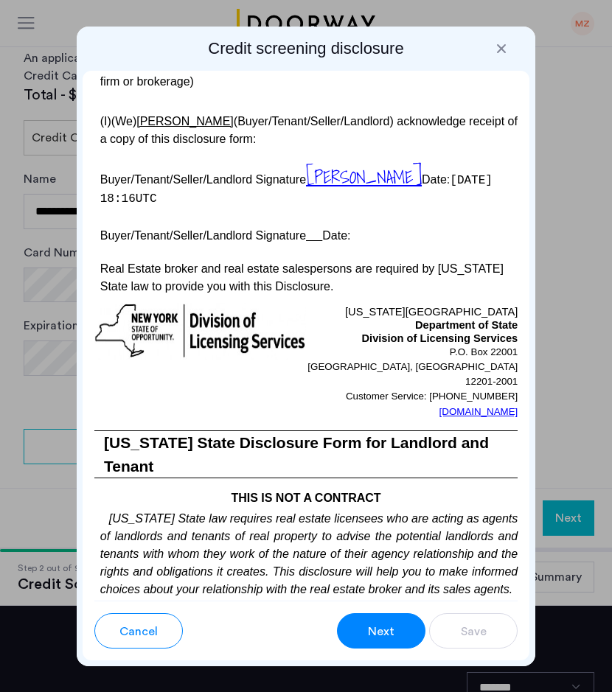
scroll to position [4042, 0]
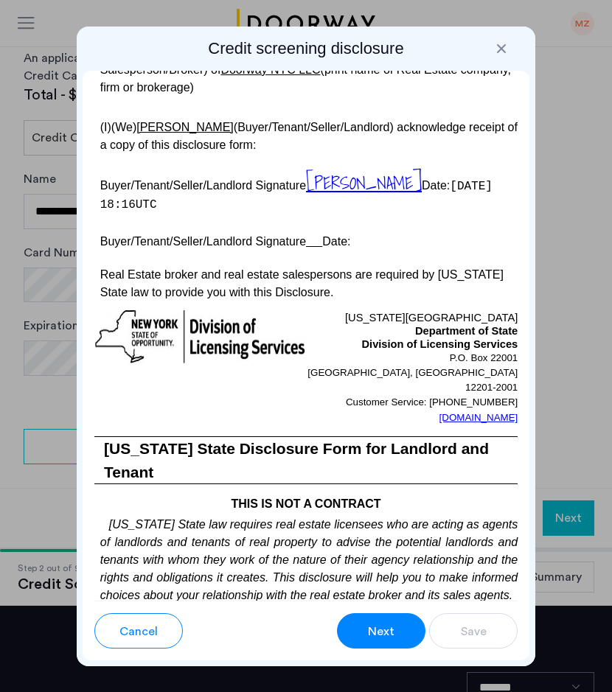
click at [314, 248] on u at bounding box center [314, 241] width 16 height 13
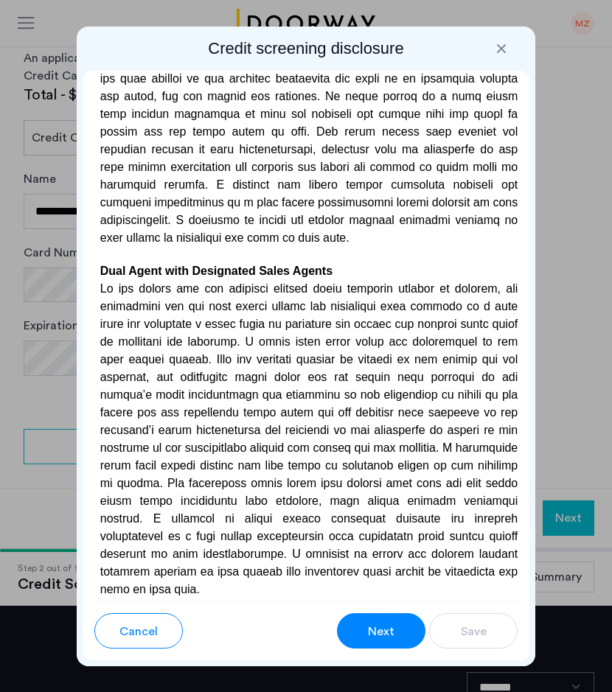
scroll to position [6427, 0]
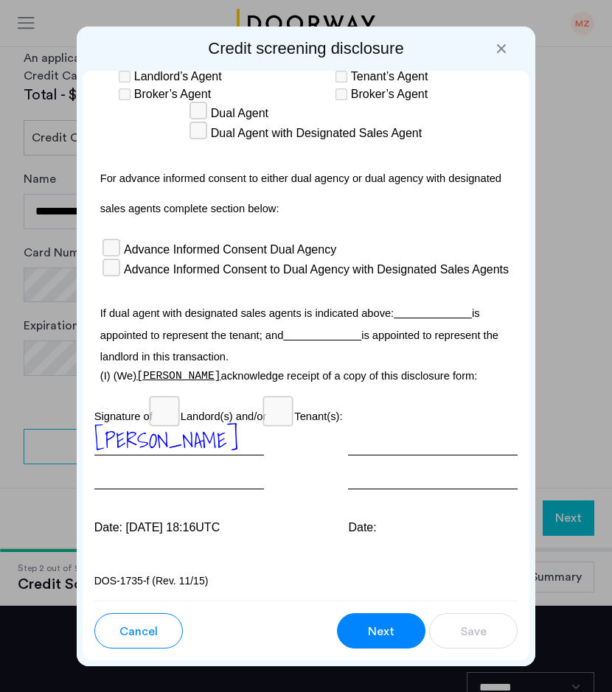
click at [378, 623] on span "Next" at bounding box center [381, 632] width 27 height 18
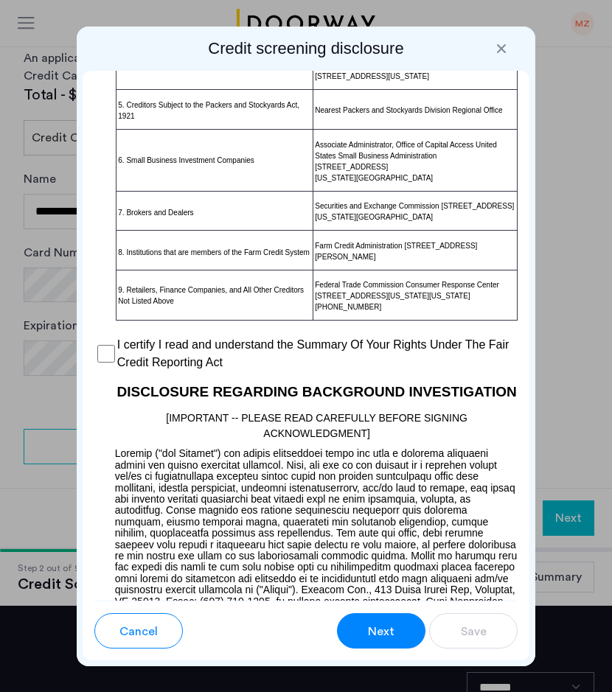
scroll to position [1604, 0]
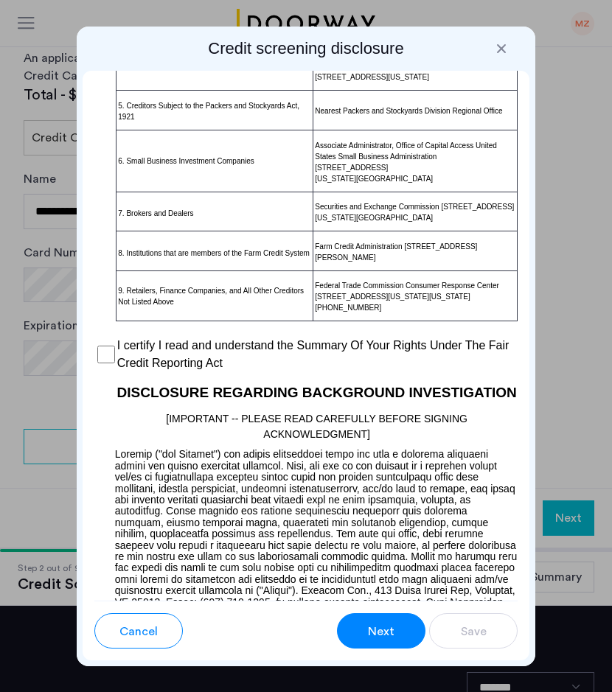
click at [119, 372] on label "I certify I read and understand the Summary Of Your Rights Under The Fair Credi…" at bounding box center [317, 354] width 401 height 35
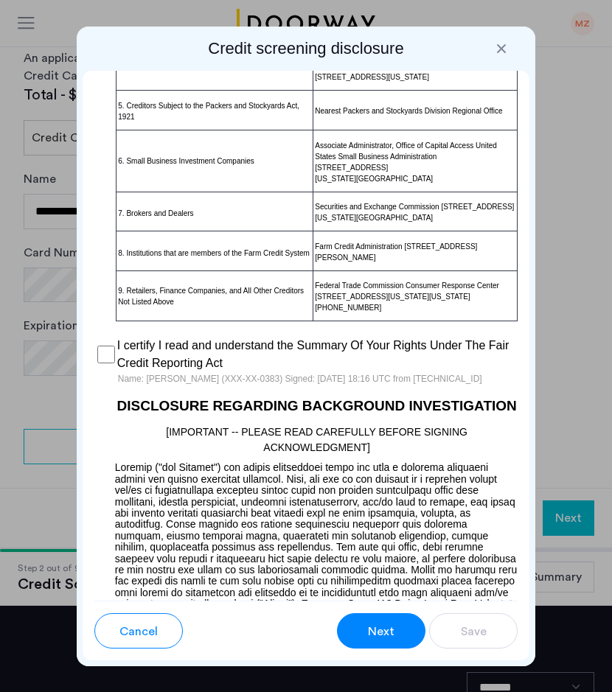
click at [383, 623] on span "Next" at bounding box center [381, 632] width 27 height 18
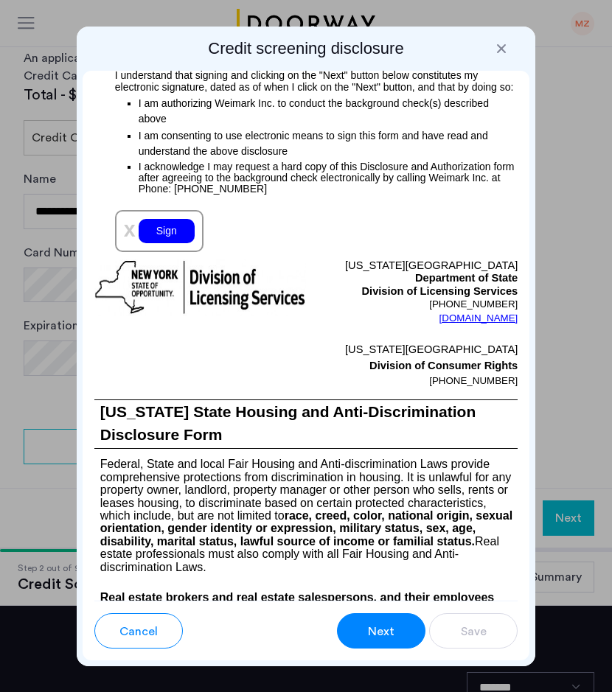
scroll to position [2557, 0]
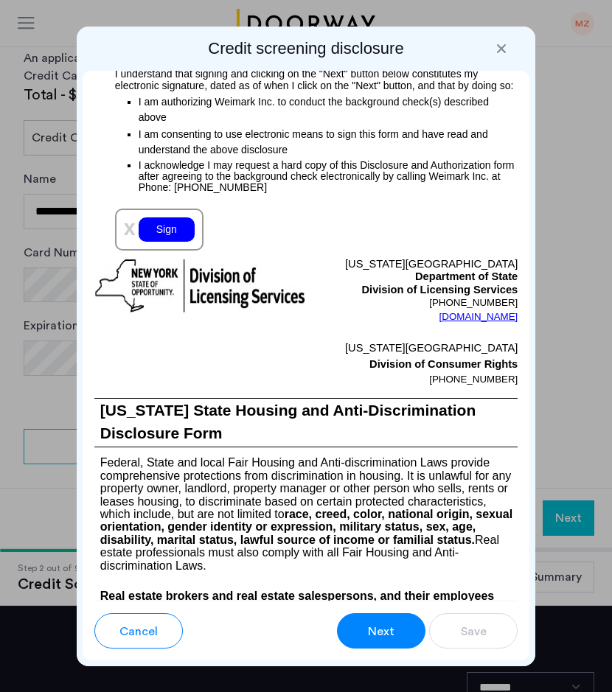
click at [181, 242] on div "Sign" at bounding box center [167, 229] width 56 height 24
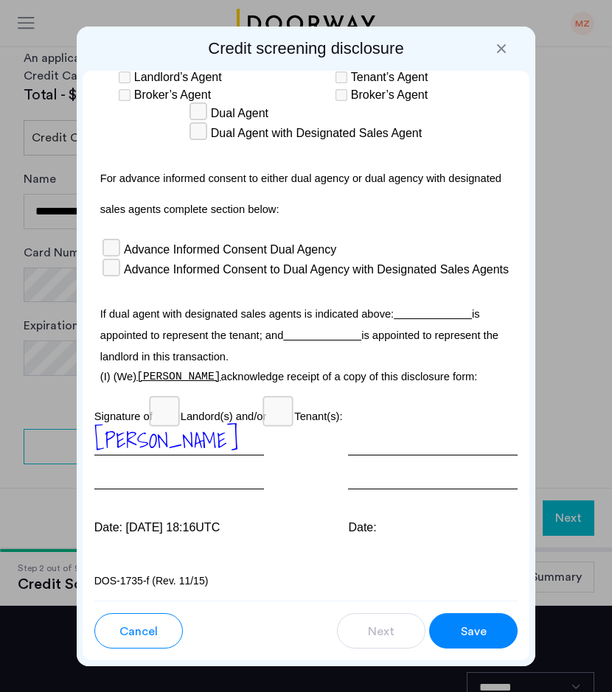
scroll to position [6461, 0]
click at [476, 627] on span "Save" at bounding box center [474, 632] width 26 height 18
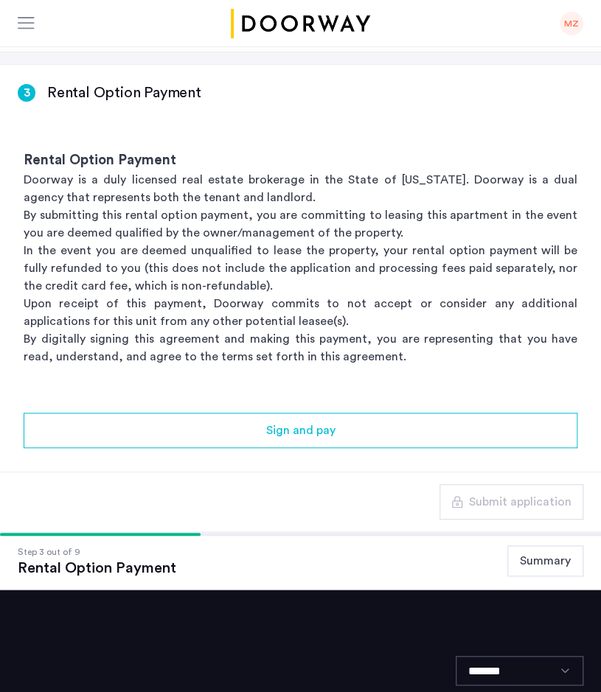
scroll to position [62, 0]
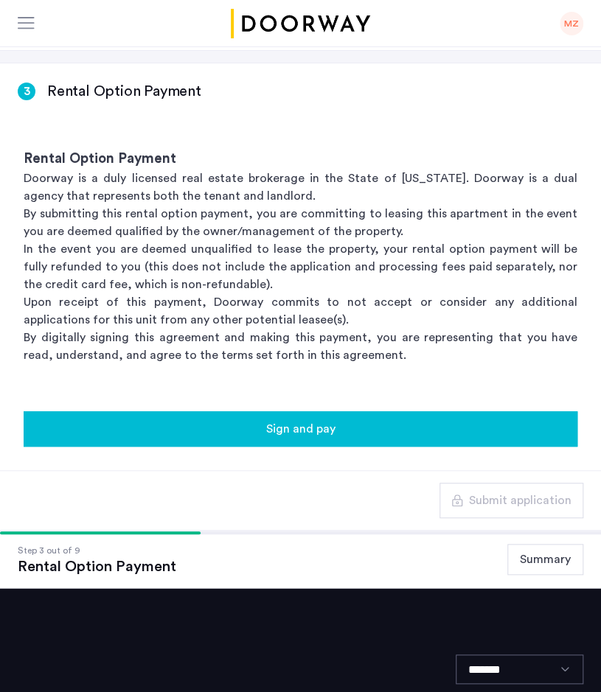
click at [383, 434] on div "Sign and pay" at bounding box center [300, 429] width 530 height 18
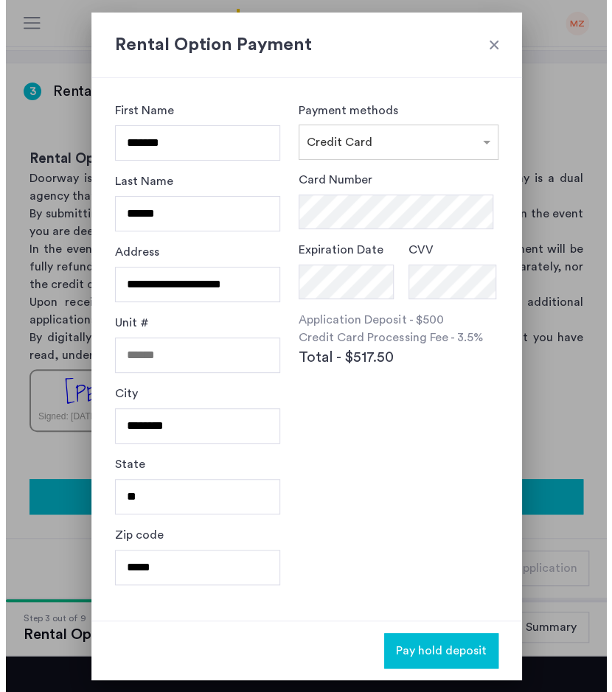
scroll to position [0, 0]
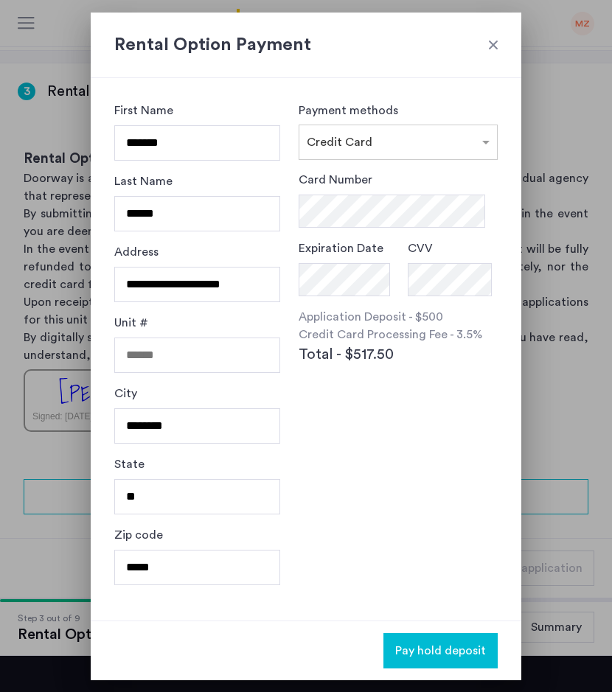
click at [489, 43] on div at bounding box center [493, 45] width 15 height 15
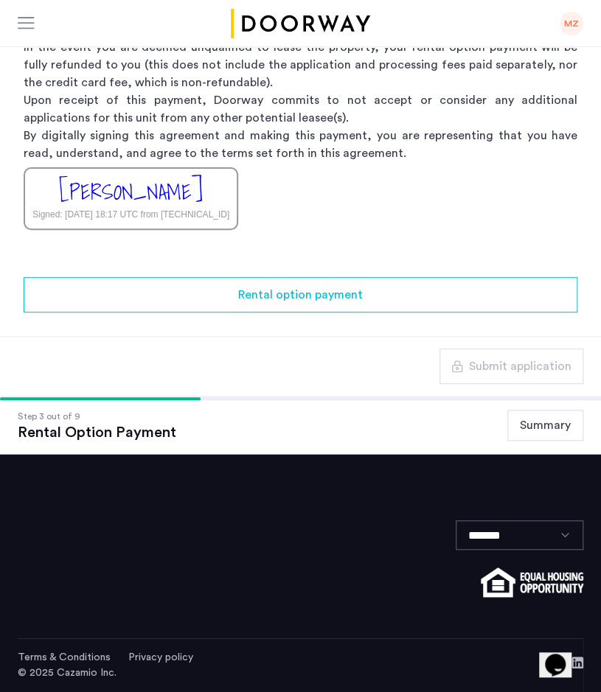
scroll to position [267, 0]
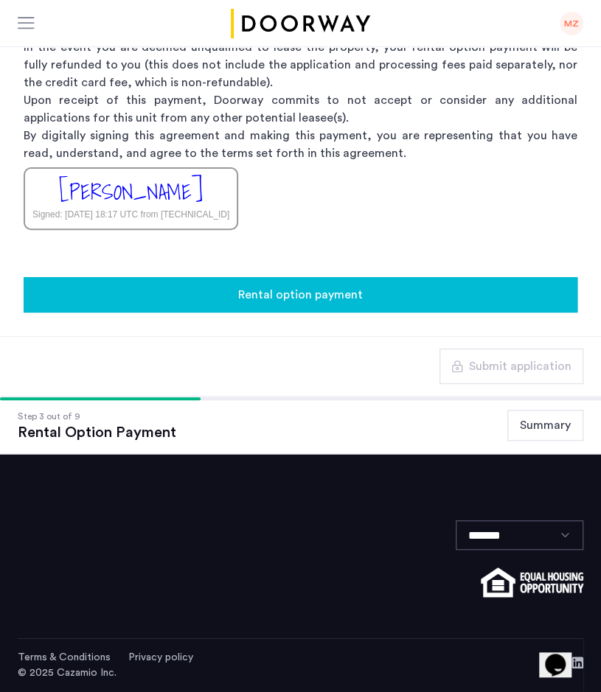
click at [257, 293] on span "Rental option payment" at bounding box center [300, 295] width 125 height 18
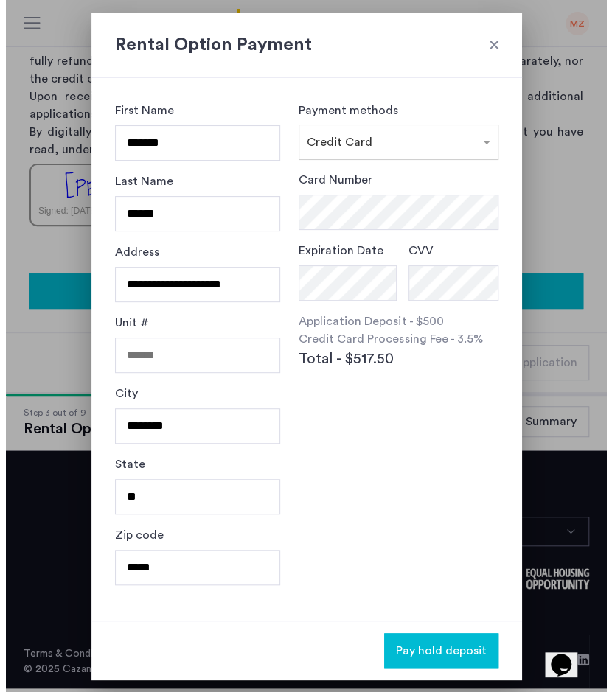
scroll to position [0, 0]
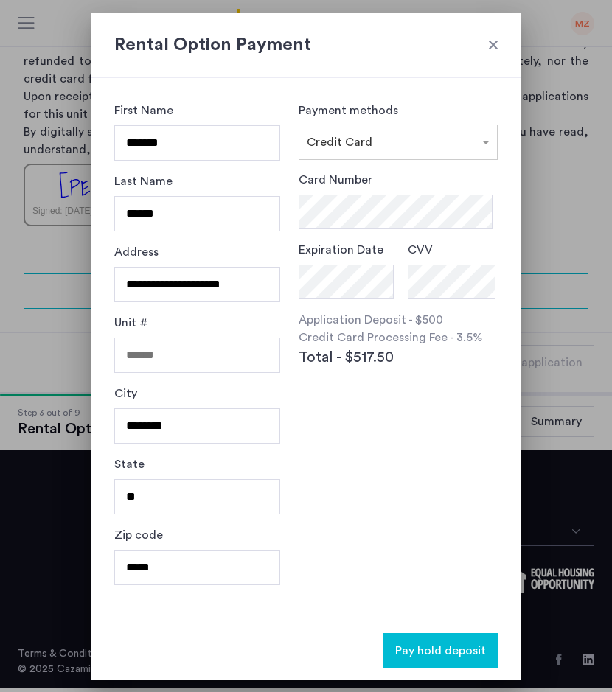
click at [373, 363] on span "Total - $517.50" at bounding box center [346, 357] width 95 height 22
click at [412, 461] on div "Payment methods × Credit Card Card Number Expiration Date CVV Application Depos…" at bounding box center [398, 349] width 199 height 495
click at [492, 55] on h2 "Rental Option Payment" at bounding box center [305, 45] width 383 height 27
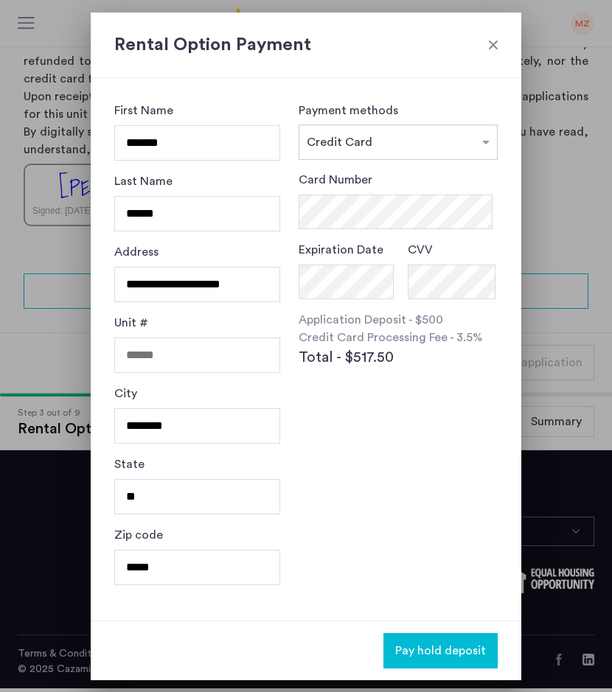
click at [489, 50] on div at bounding box center [493, 45] width 15 height 15
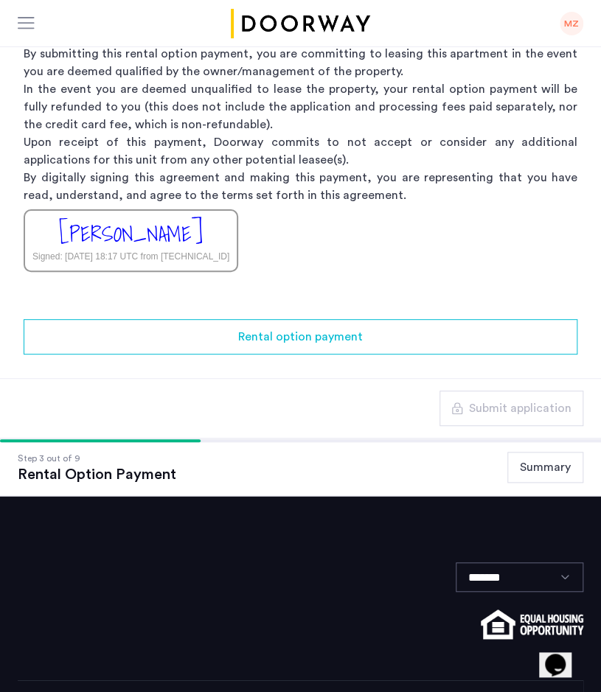
scroll to position [223, 0]
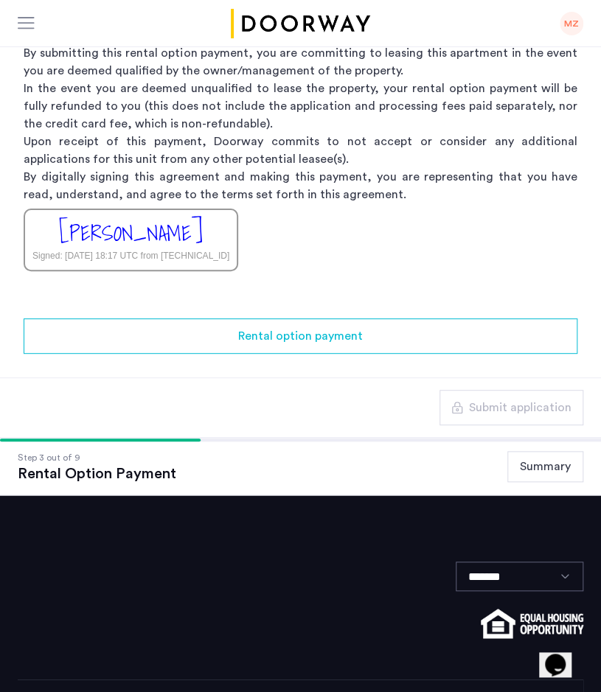
click at [544, 478] on button "Summary" at bounding box center [545, 466] width 76 height 31
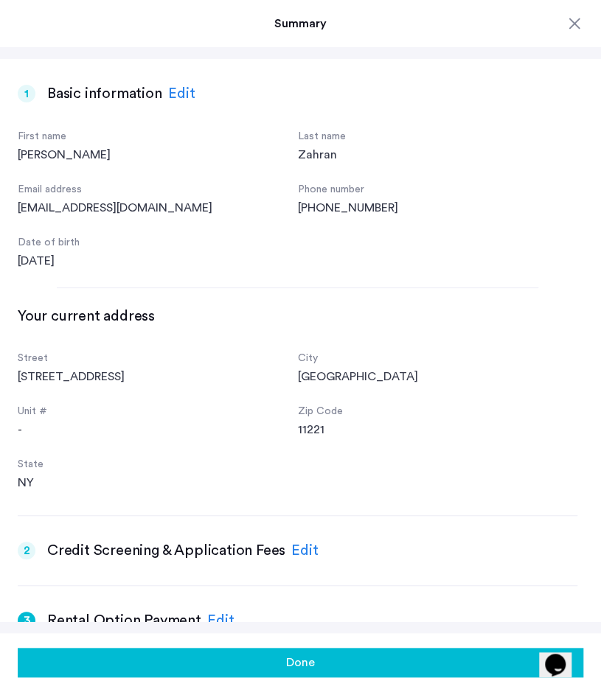
scroll to position [267, 0]
click at [299, 546] on div "Edit" at bounding box center [304, 551] width 27 height 22
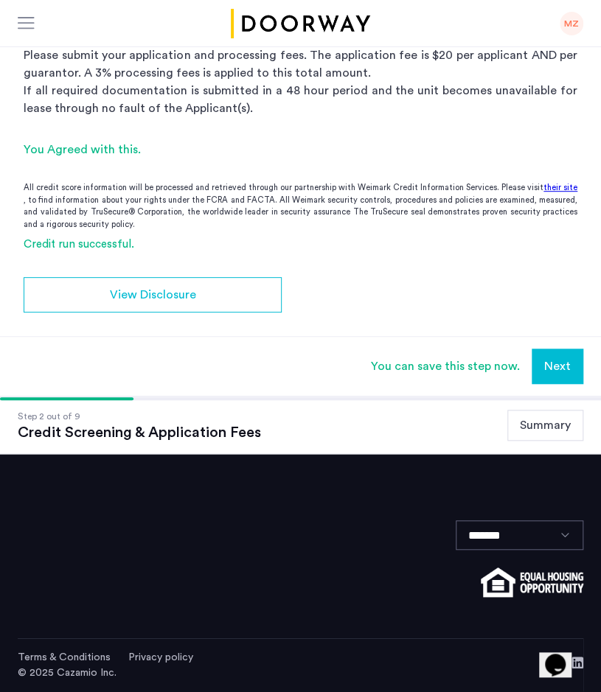
scroll to position [0, 0]
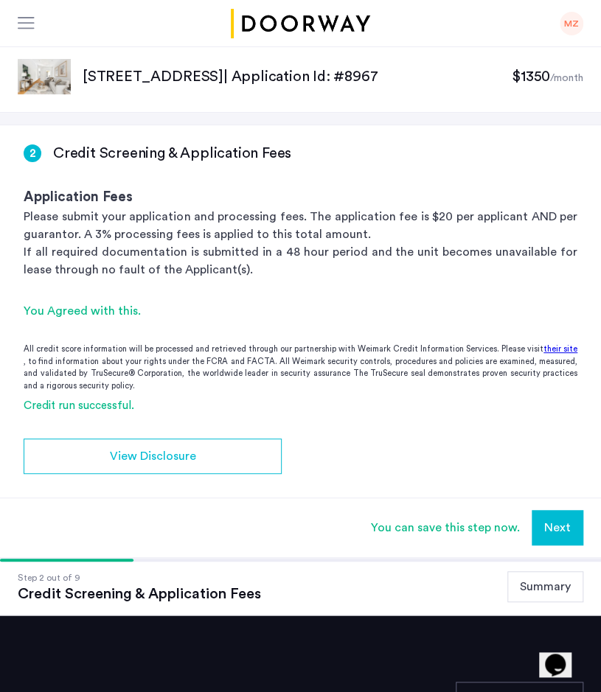
click at [558, 529] on button "Next" at bounding box center [558, 527] width 52 height 35
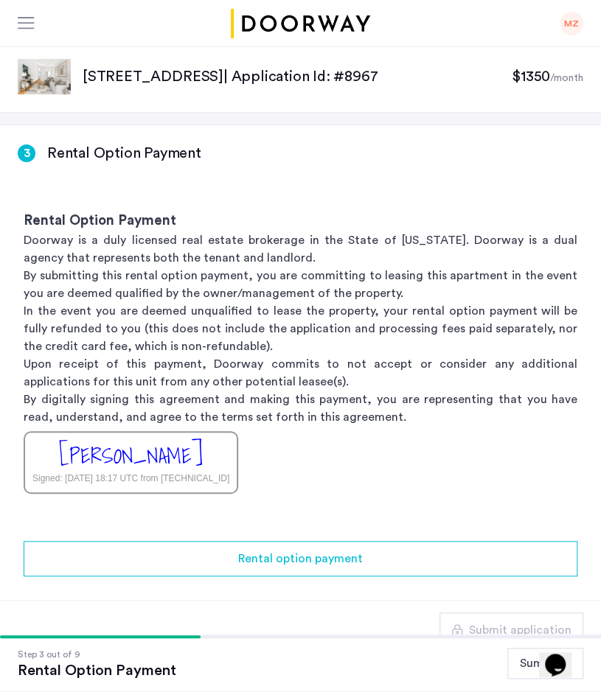
scroll to position [267, 0]
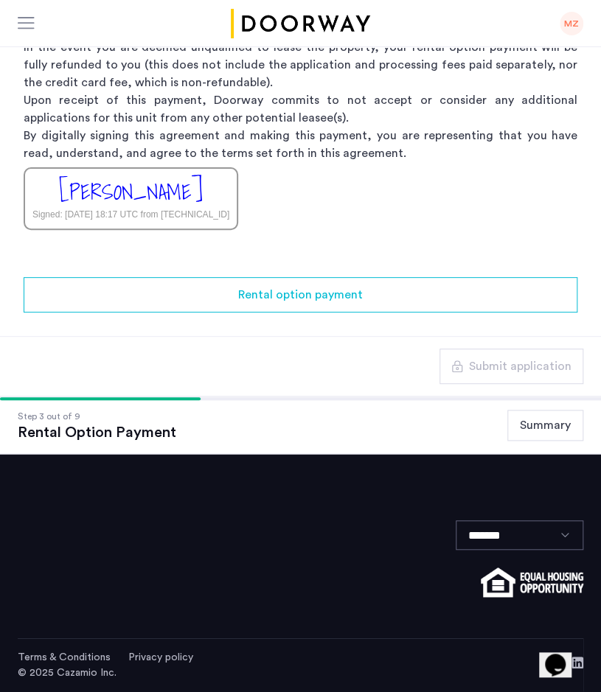
click at [554, 429] on button "Summary" at bounding box center [545, 425] width 76 height 31
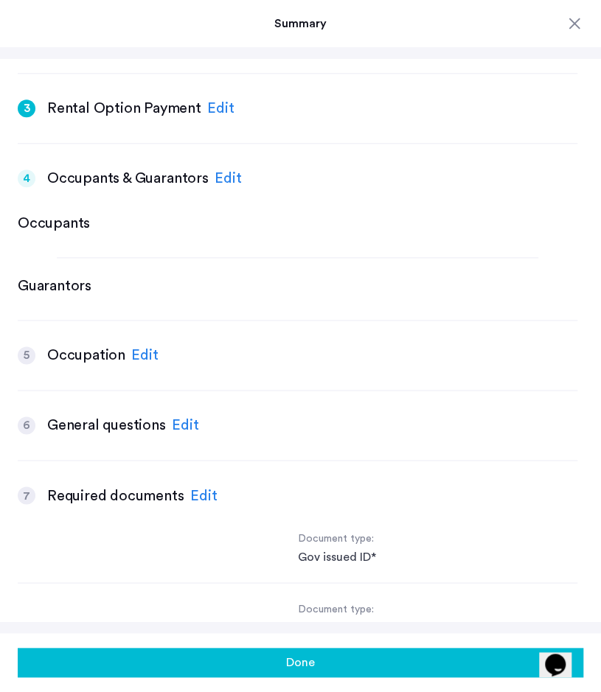
scroll to position [534, 0]
